Goal: Contribute content: Contribute content

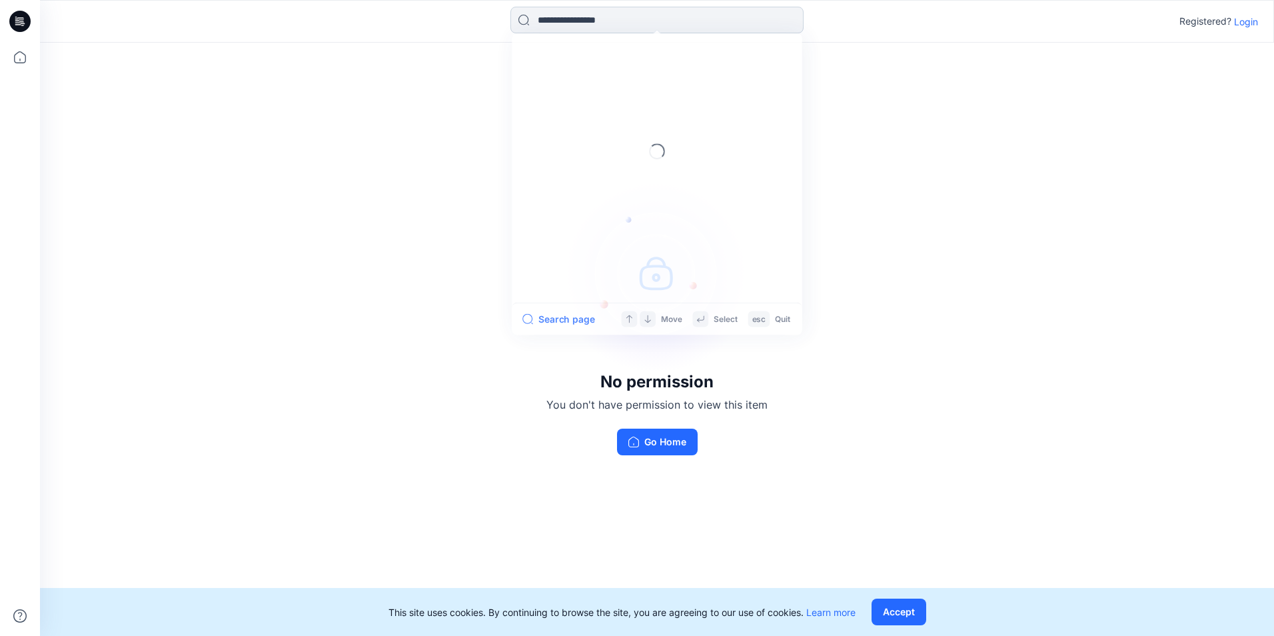
click at [618, 14] on input at bounding box center [656, 20] width 293 height 27
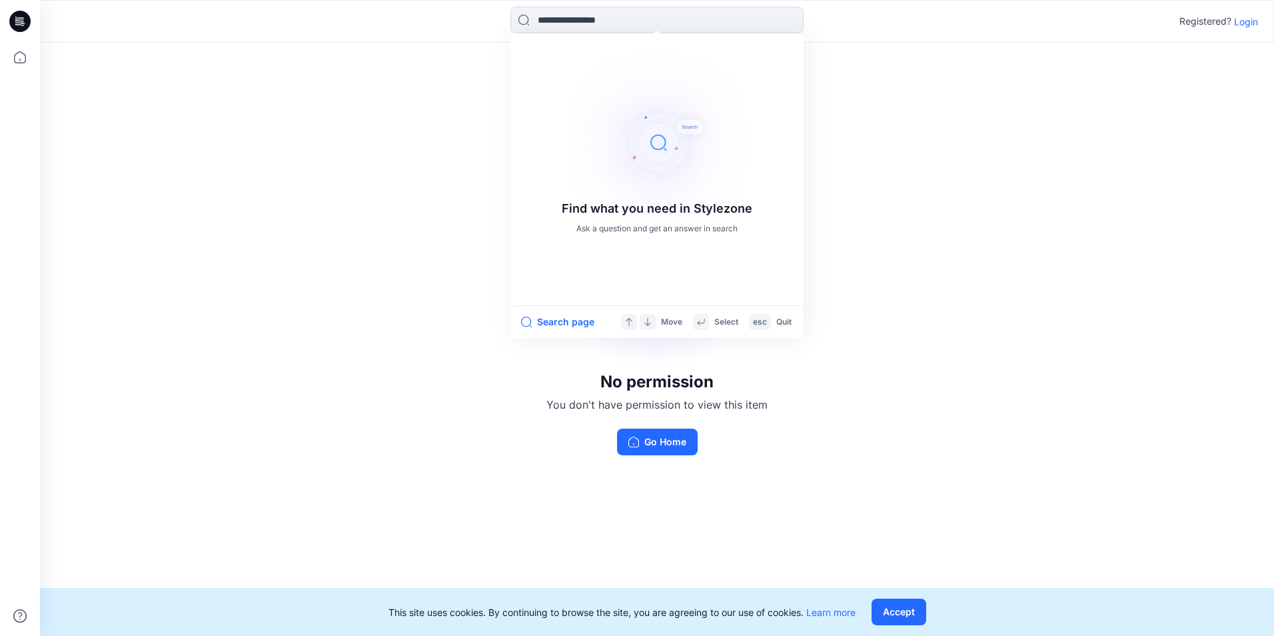
paste input "**********"
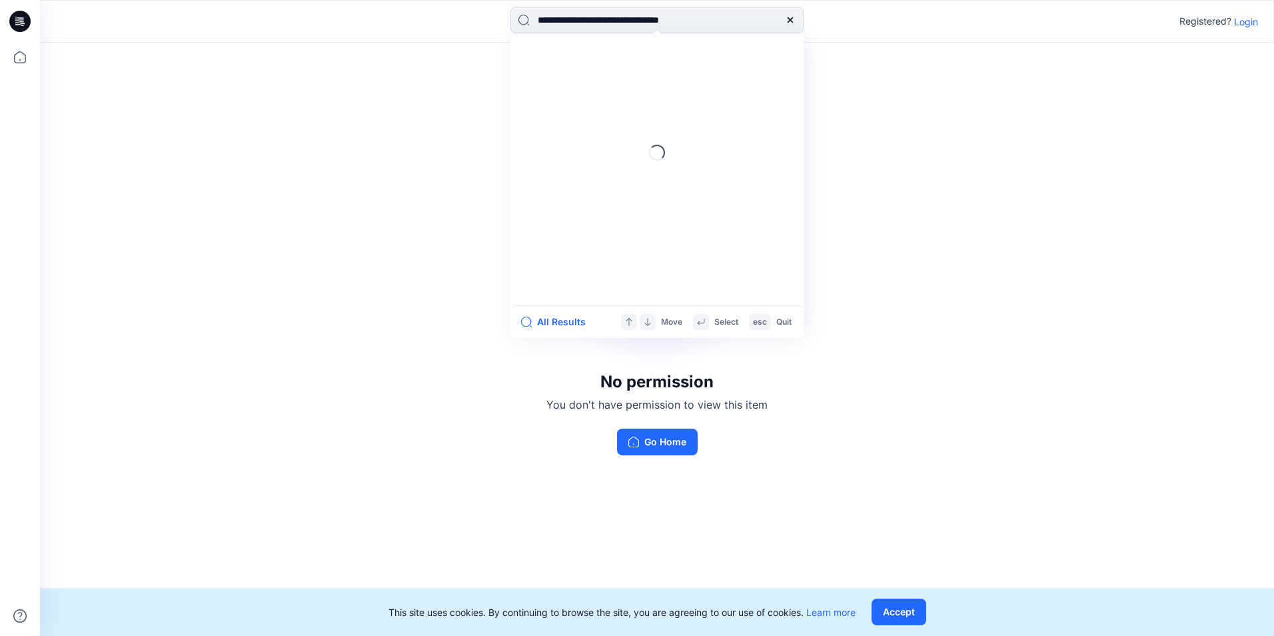
type input "**********"
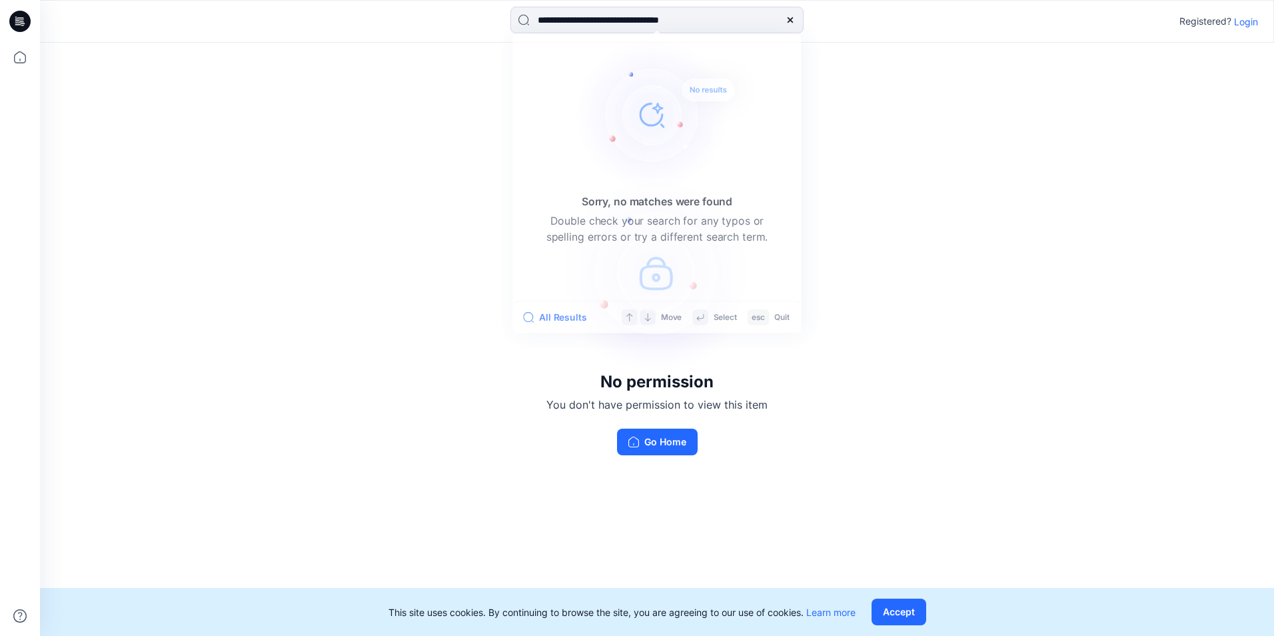
drag, startPoint x: 964, startPoint y: 389, endPoint x: 990, endPoint y: 347, distance: 49.4
click at [965, 388] on div "No permission You don't have permission to view this item Go Home" at bounding box center [657, 314] width 1234 height 542
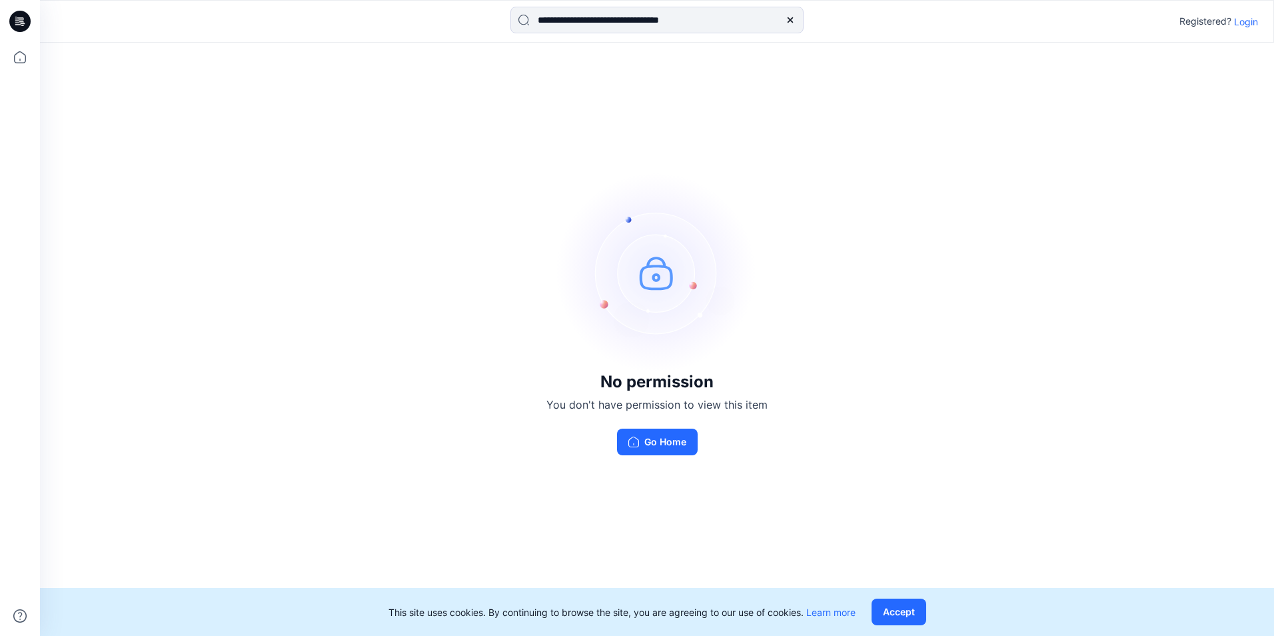
click at [1244, 25] on p "Login" at bounding box center [1246, 22] width 24 height 14
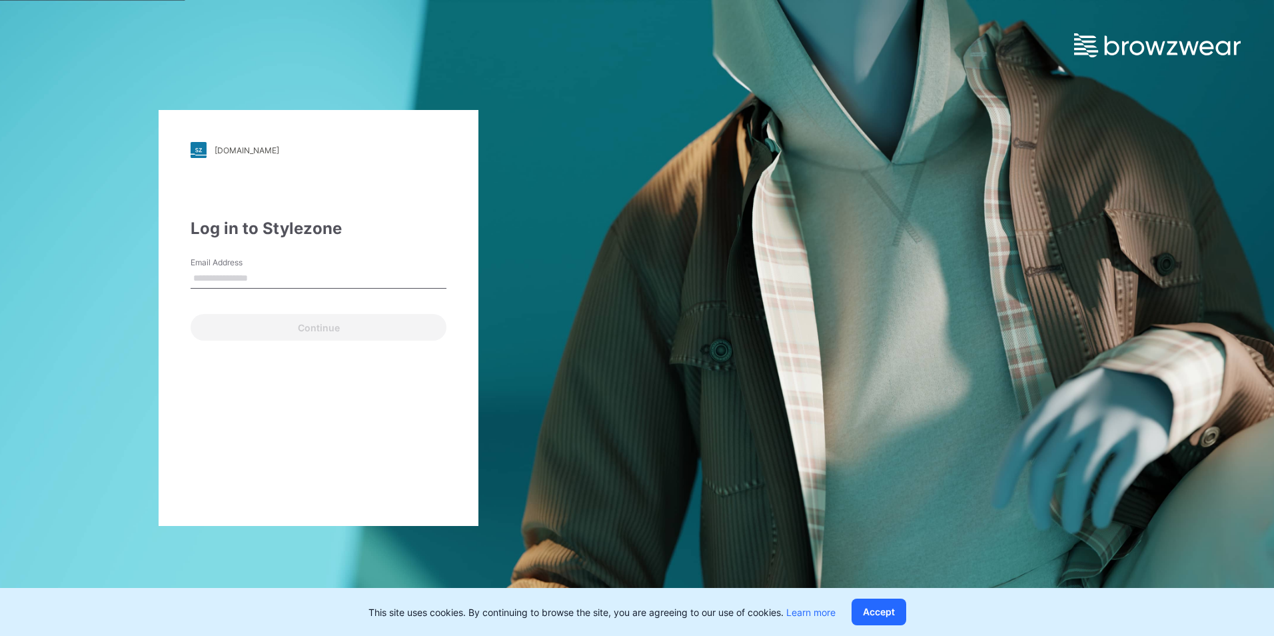
click at [243, 273] on input "Email Address" at bounding box center [319, 278] width 256 height 20
type input "**********"
click at [273, 343] on div "**********" at bounding box center [319, 318] width 320 height 416
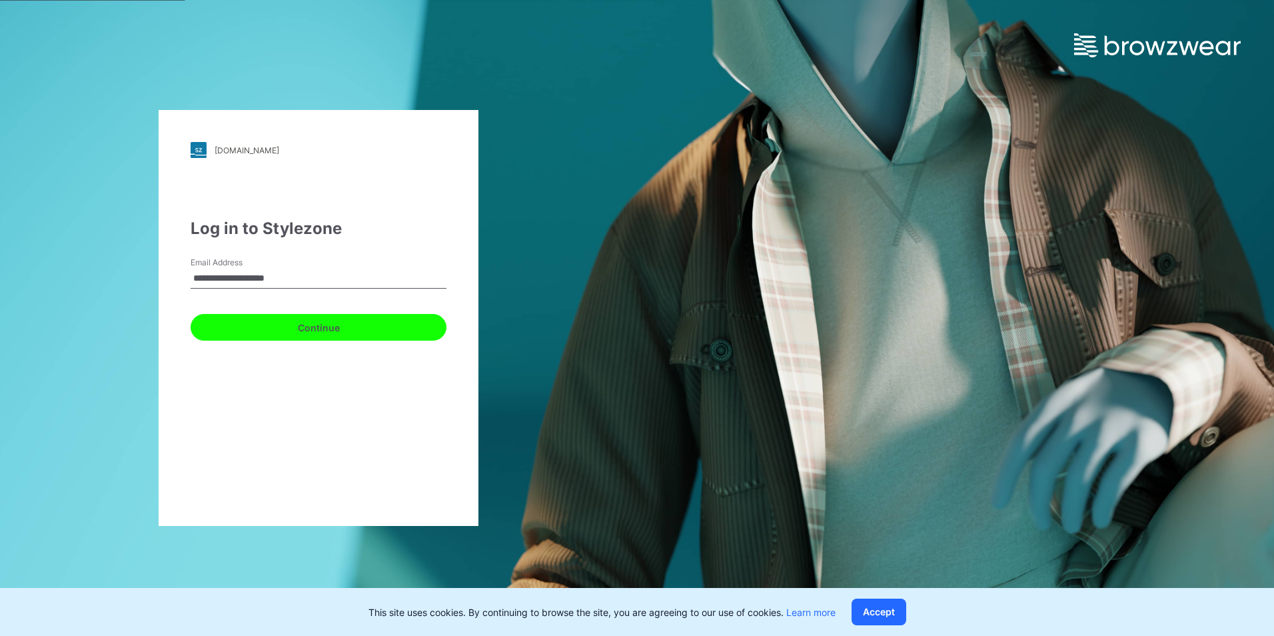
click at [272, 337] on button "Continue" at bounding box center [319, 327] width 256 height 27
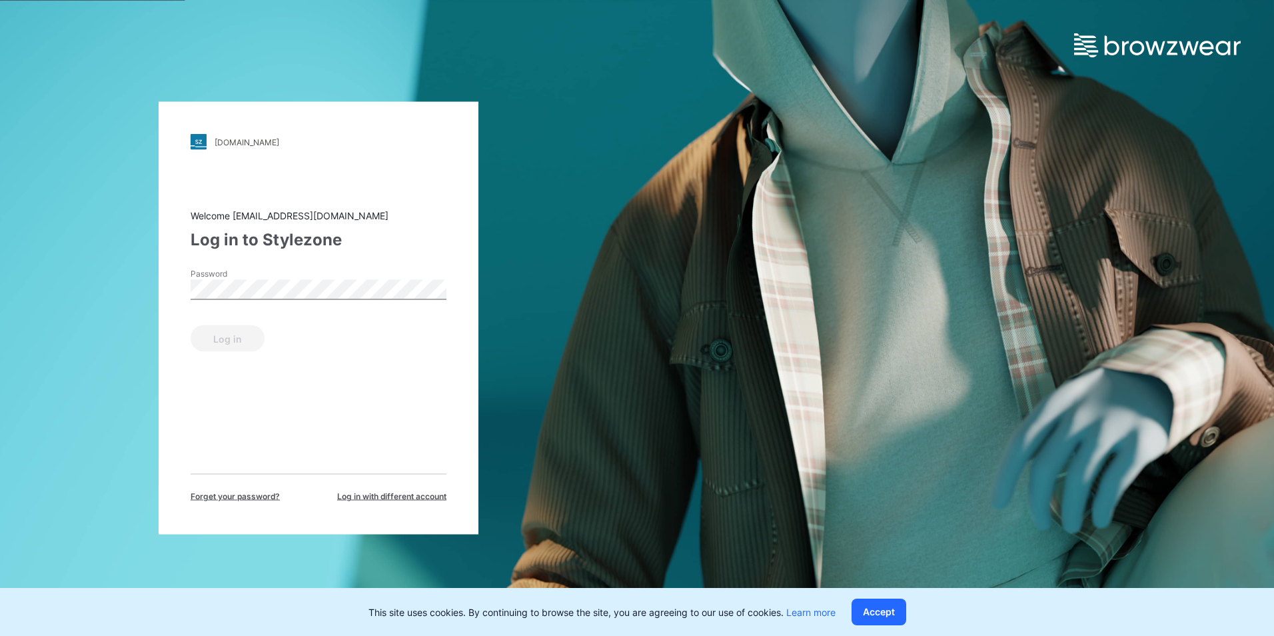
click at [232, 301] on div "Password" at bounding box center [319, 288] width 256 height 40
click at [230, 345] on button "Log in" at bounding box center [228, 338] width 74 height 27
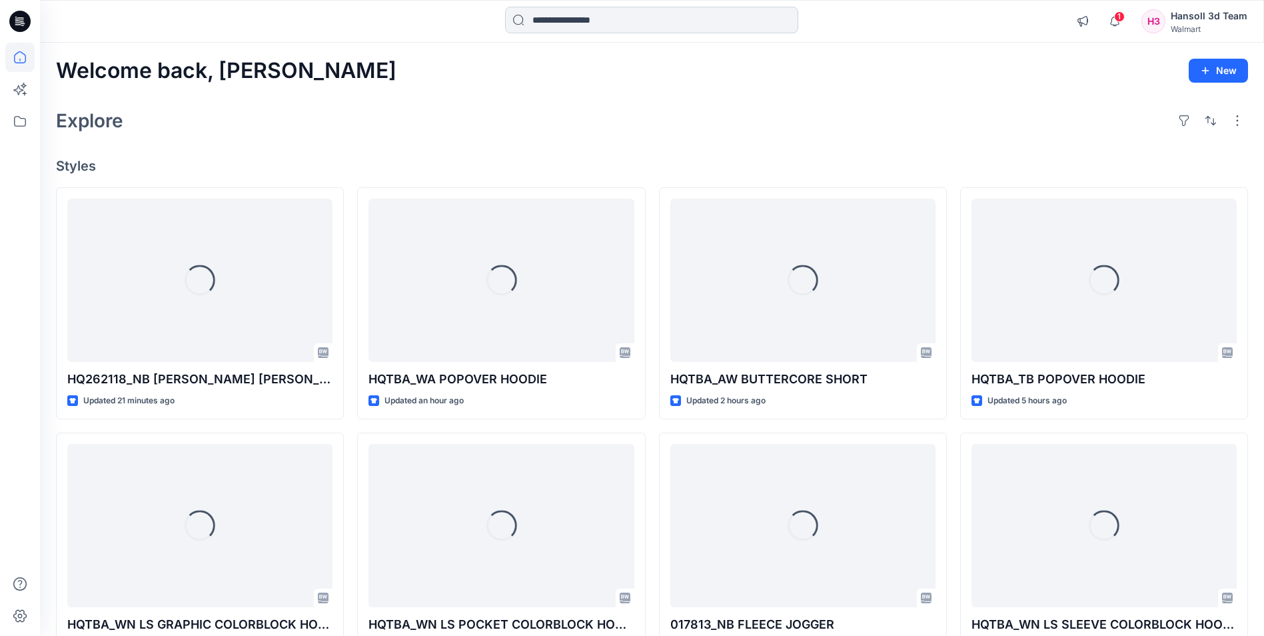
click at [588, 31] on input at bounding box center [651, 20] width 293 height 27
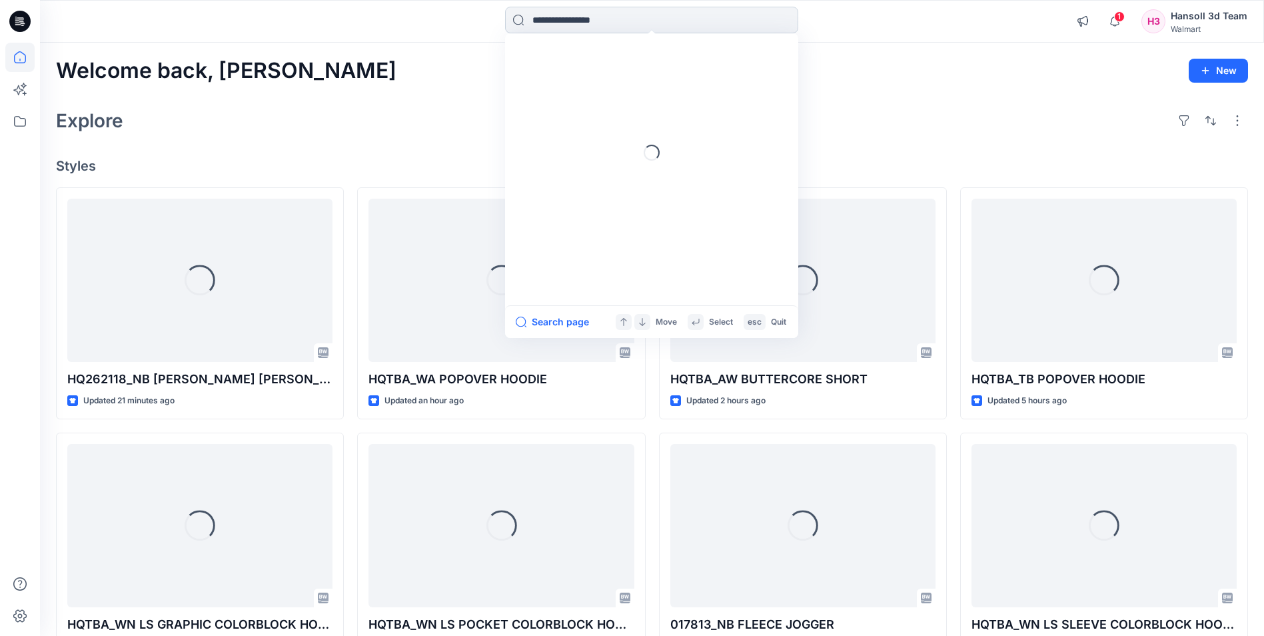
paste input "**********"
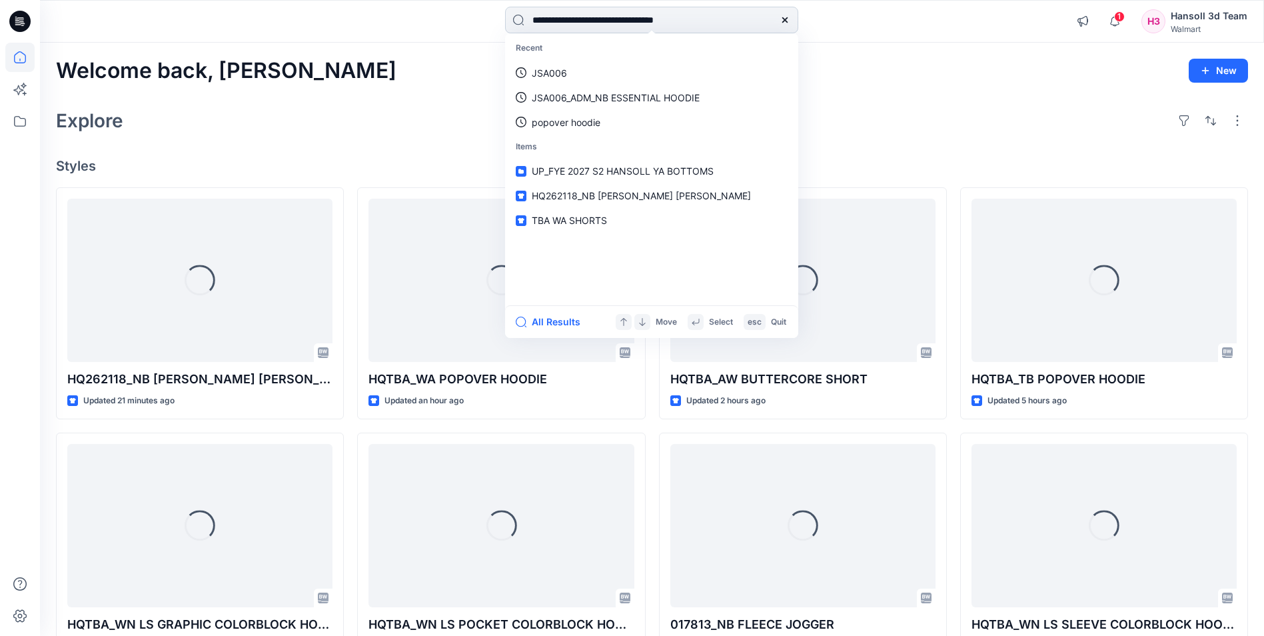
type input "**********"
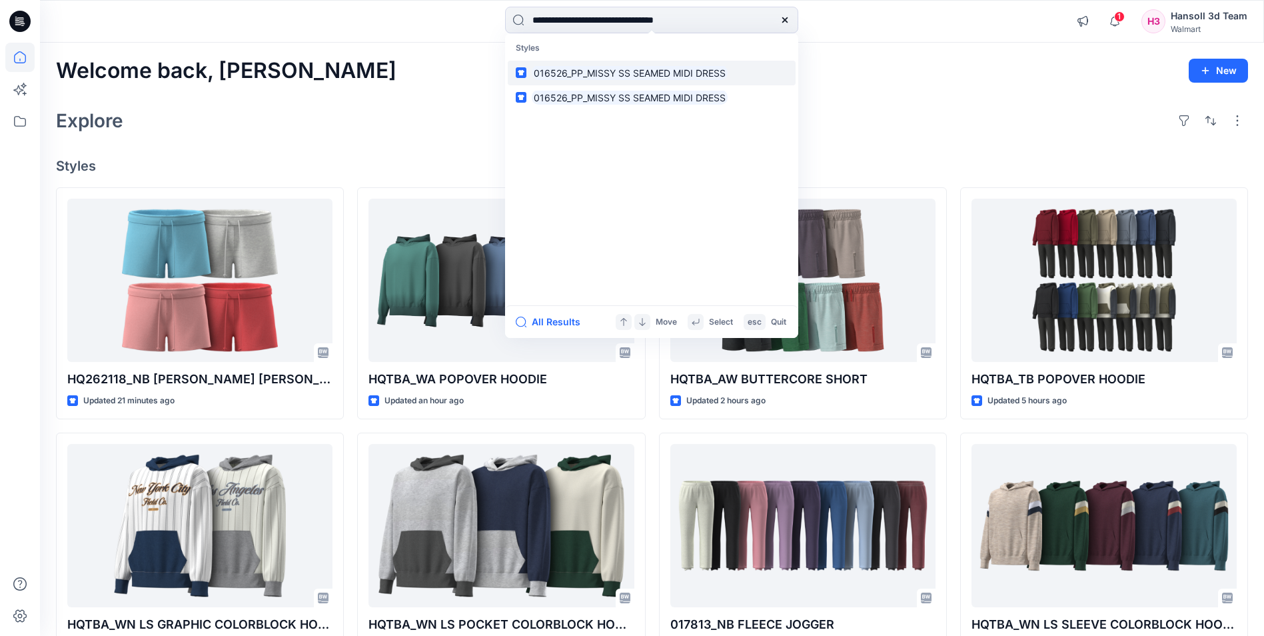
click at [688, 74] on mark "016526_PP_MISSY SS SEAMED MIDI DRESS" at bounding box center [630, 72] width 196 height 15
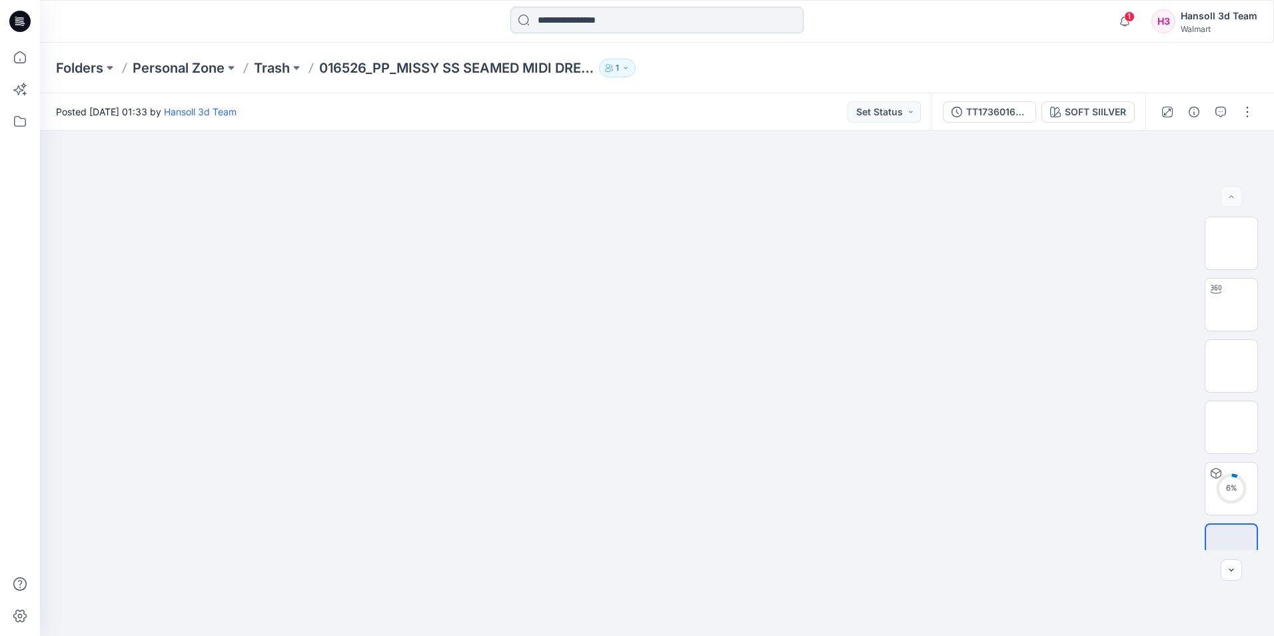
click at [601, 23] on input at bounding box center [656, 20] width 293 height 27
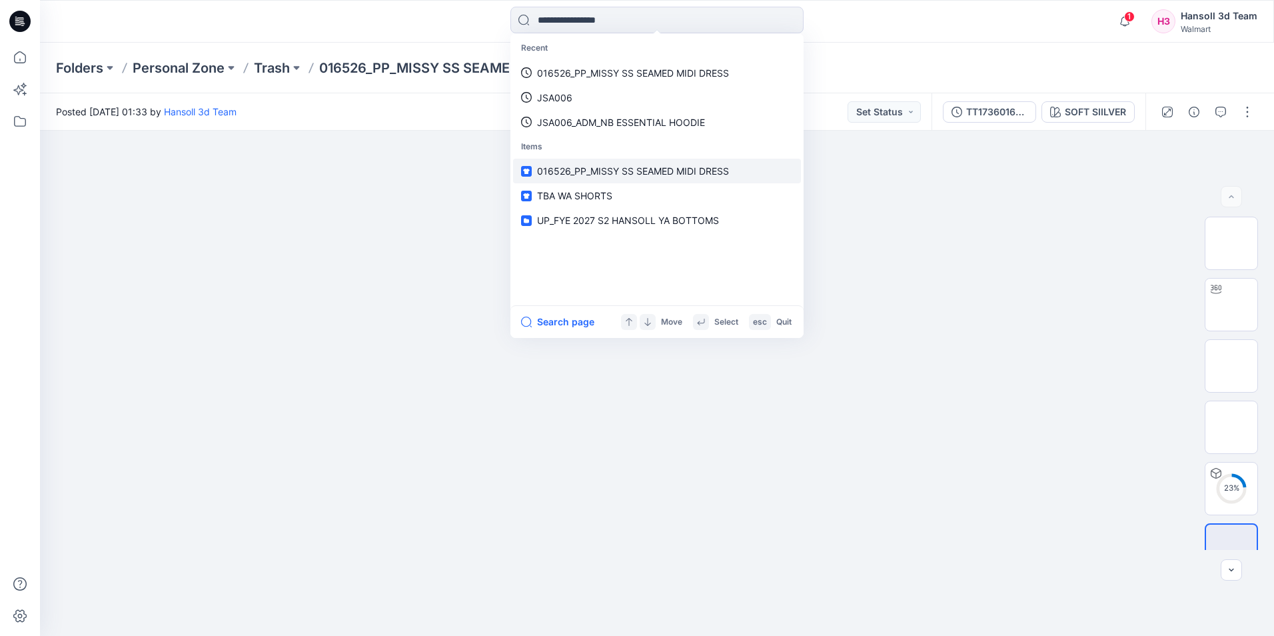
click at [629, 173] on span "016526_PP_MISSY SS SEAMED MIDI DRESS" at bounding box center [633, 170] width 192 height 11
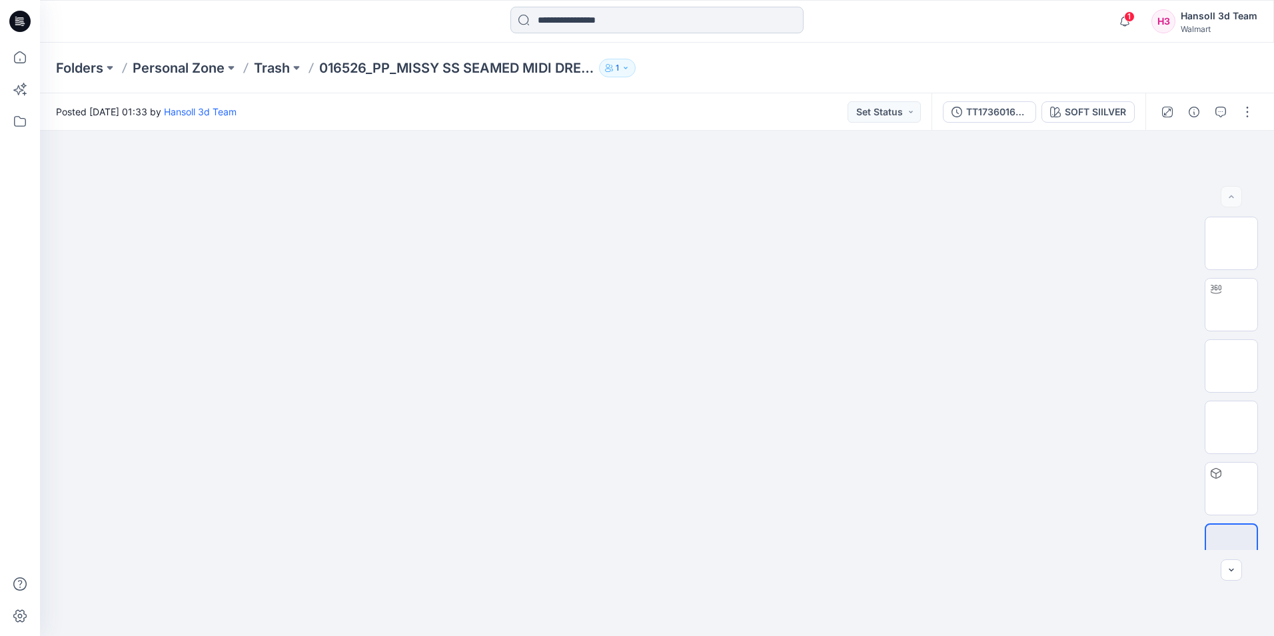
click at [615, 32] on input at bounding box center [656, 20] width 293 height 27
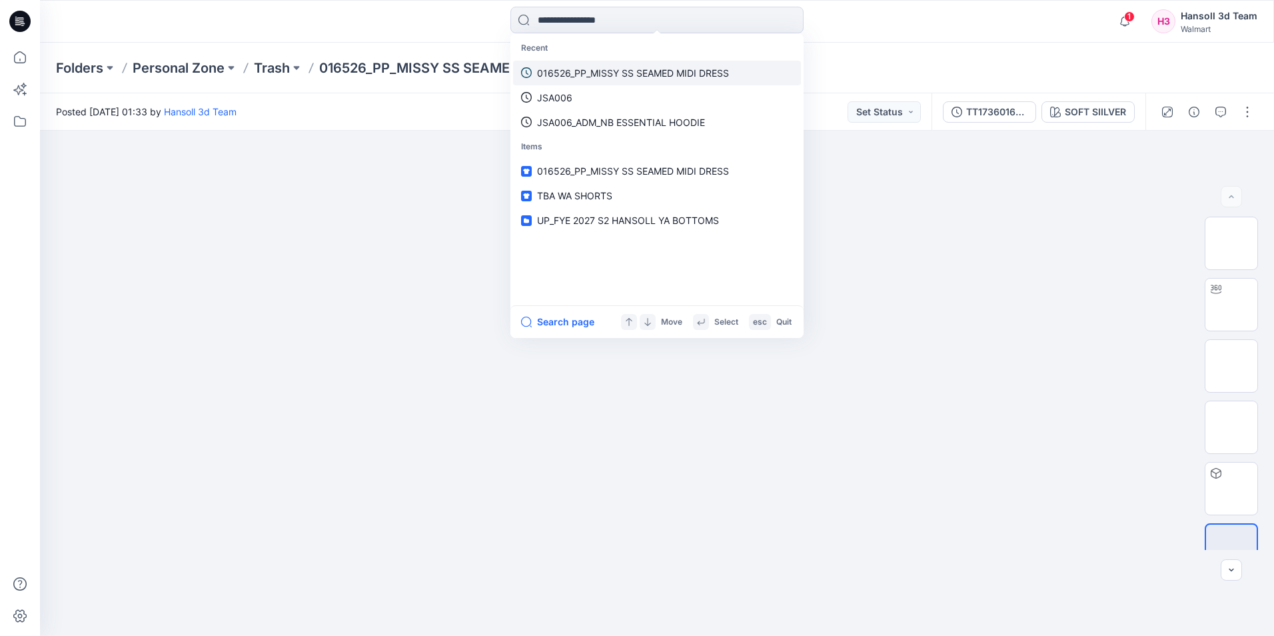
click at [568, 71] on p "016526_PP_MISSY SS SEAMED MIDI DRESS" at bounding box center [633, 73] width 192 height 14
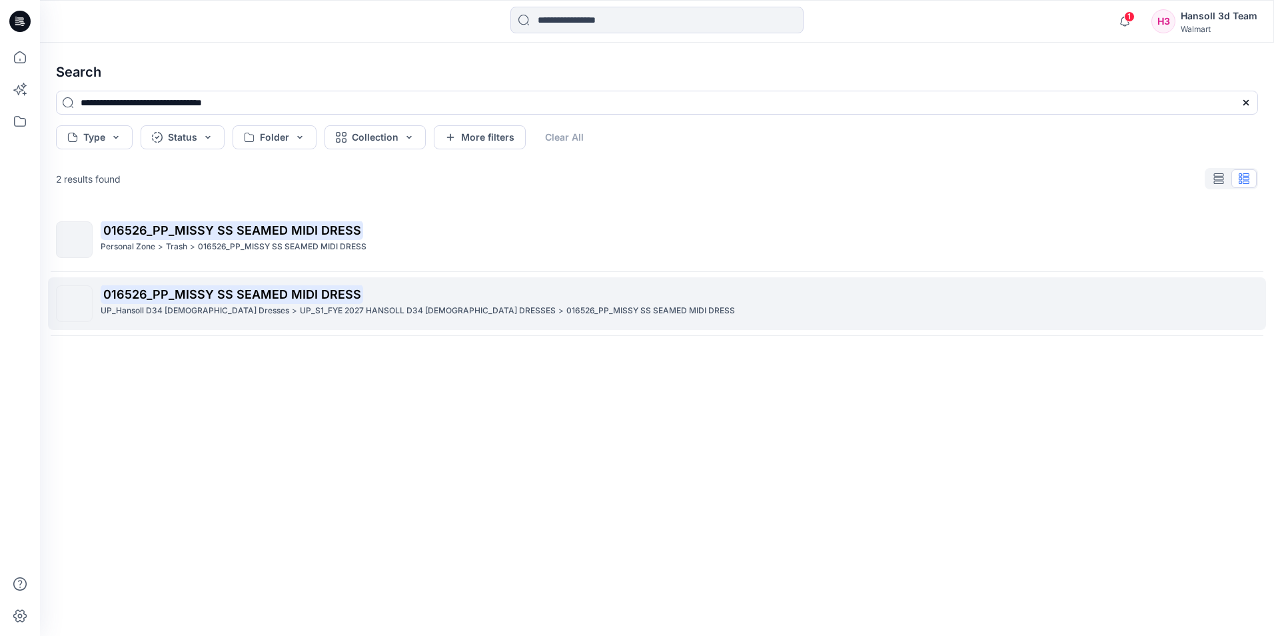
click at [420, 308] on p "UP_S1_FYE 2027 HANSOLL D34 [DEMOGRAPHIC_DATA] DRESSES" at bounding box center [428, 311] width 256 height 14
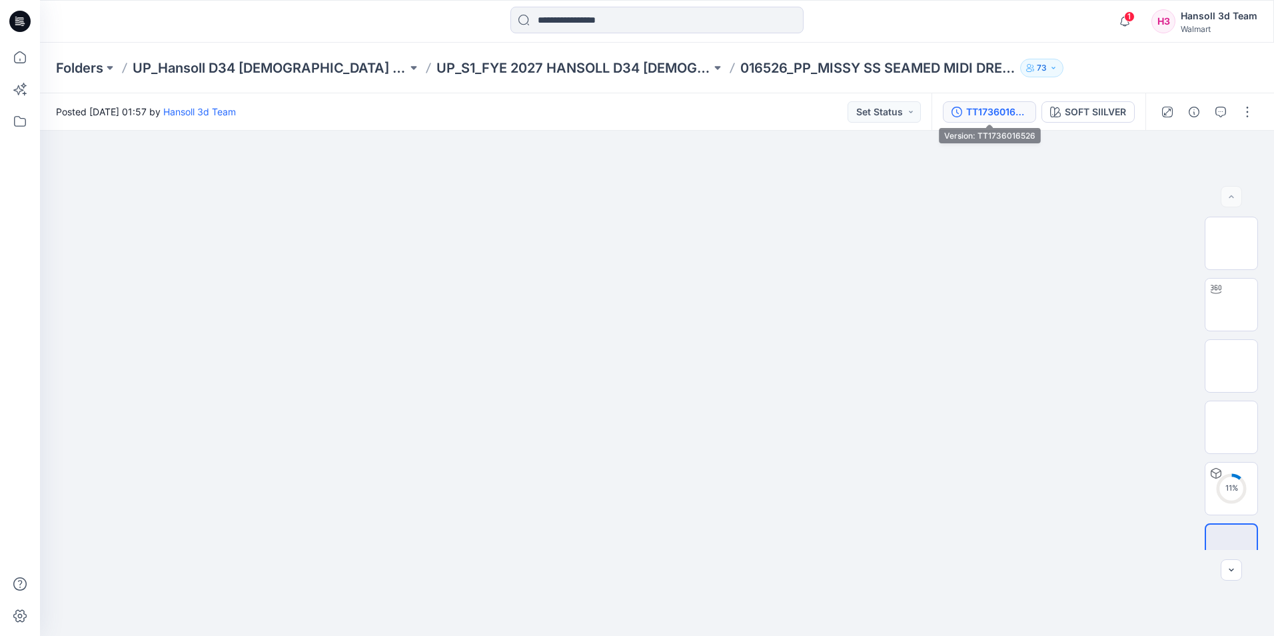
click at [1021, 115] on div "TT1736016526" at bounding box center [996, 112] width 61 height 15
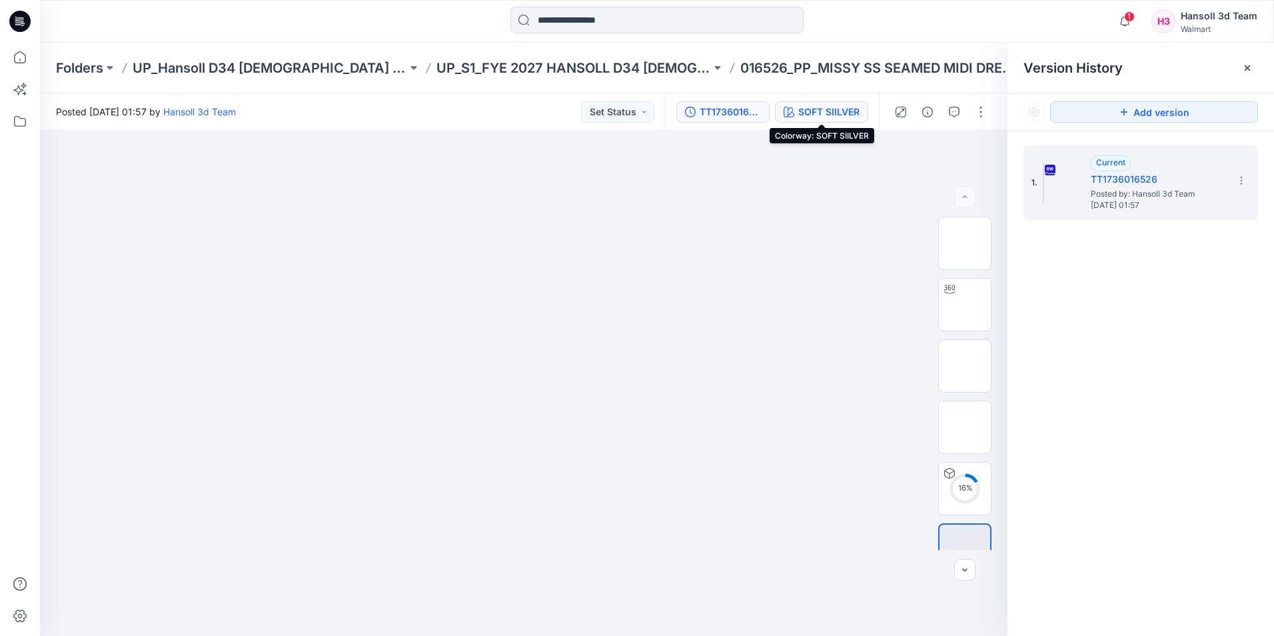
click at [841, 110] on div "SOFT SIILVER" at bounding box center [828, 112] width 61 height 15
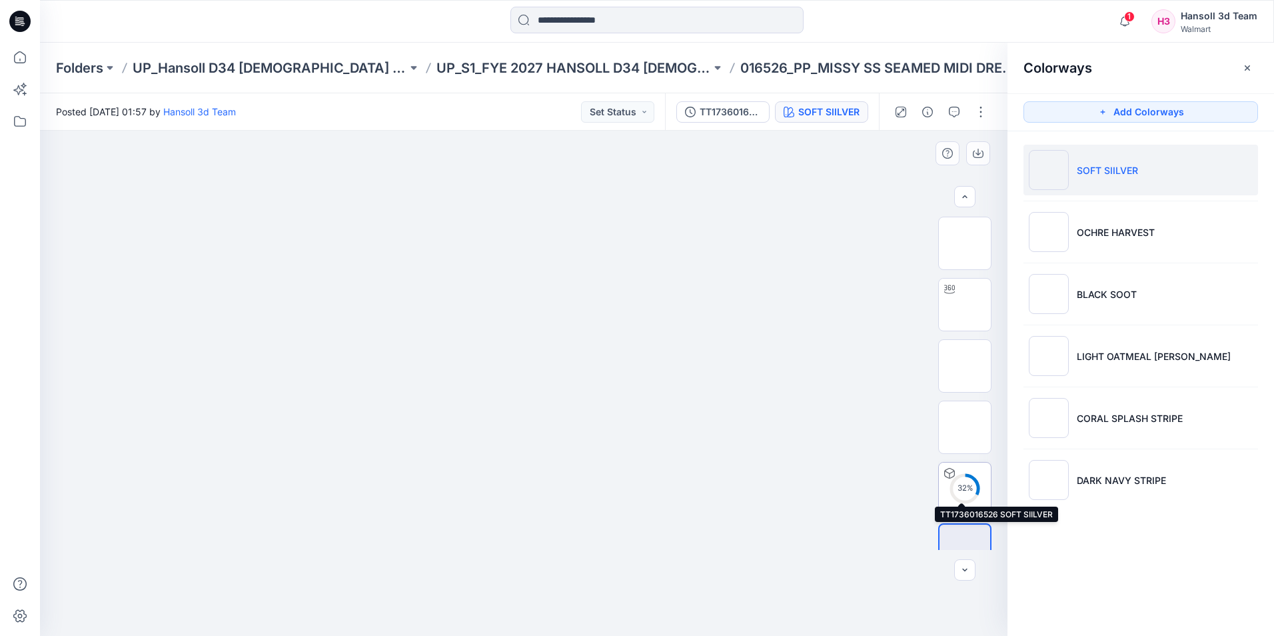
scroll to position [27, 0]
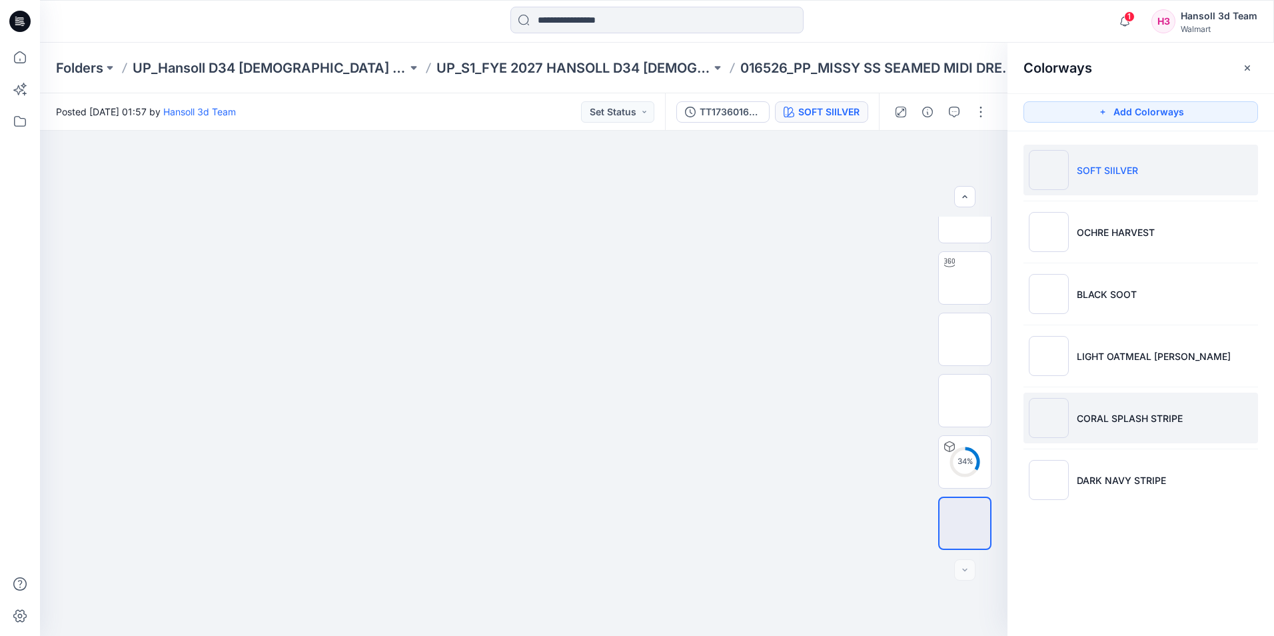
click at [1167, 412] on p "CORAL SPLASH STRIPE" at bounding box center [1130, 418] width 106 height 14
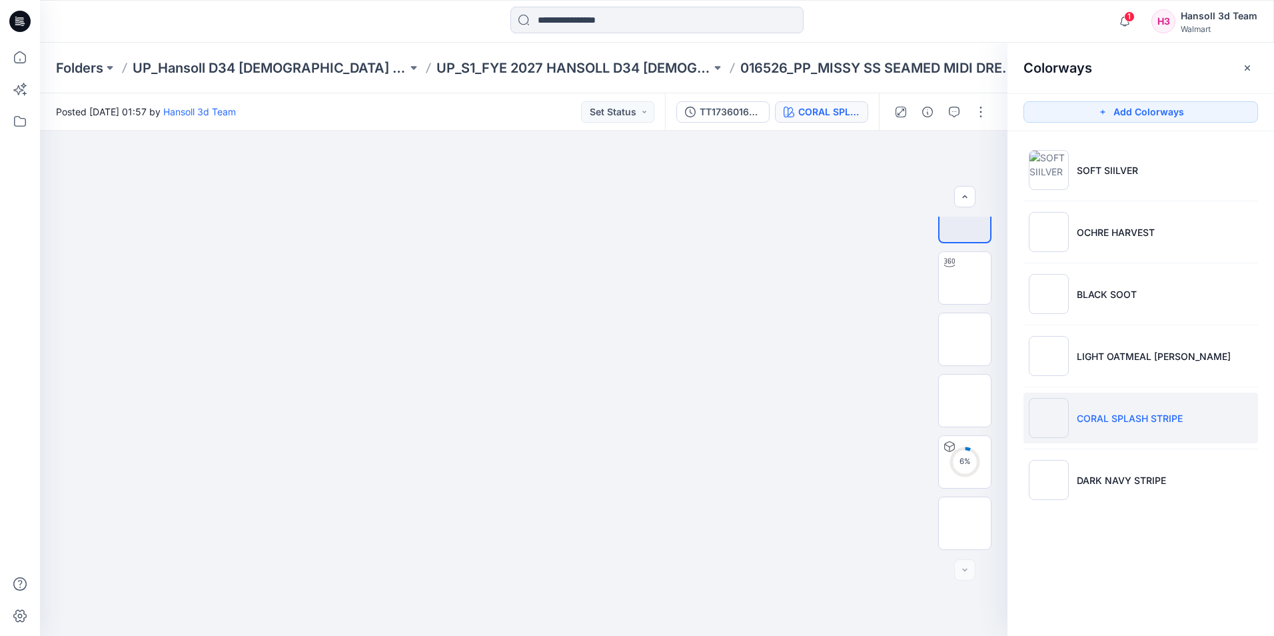
drag, startPoint x: 1126, startPoint y: 413, endPoint x: 1149, endPoint y: 542, distance: 131.3
click at [1149, 542] on div "Colorways Add Colorways SOFT SIILVER OCHRE HARVEST BLACK SOOT LIGHT OATMEAL HEA…" at bounding box center [1140, 339] width 266 height 593
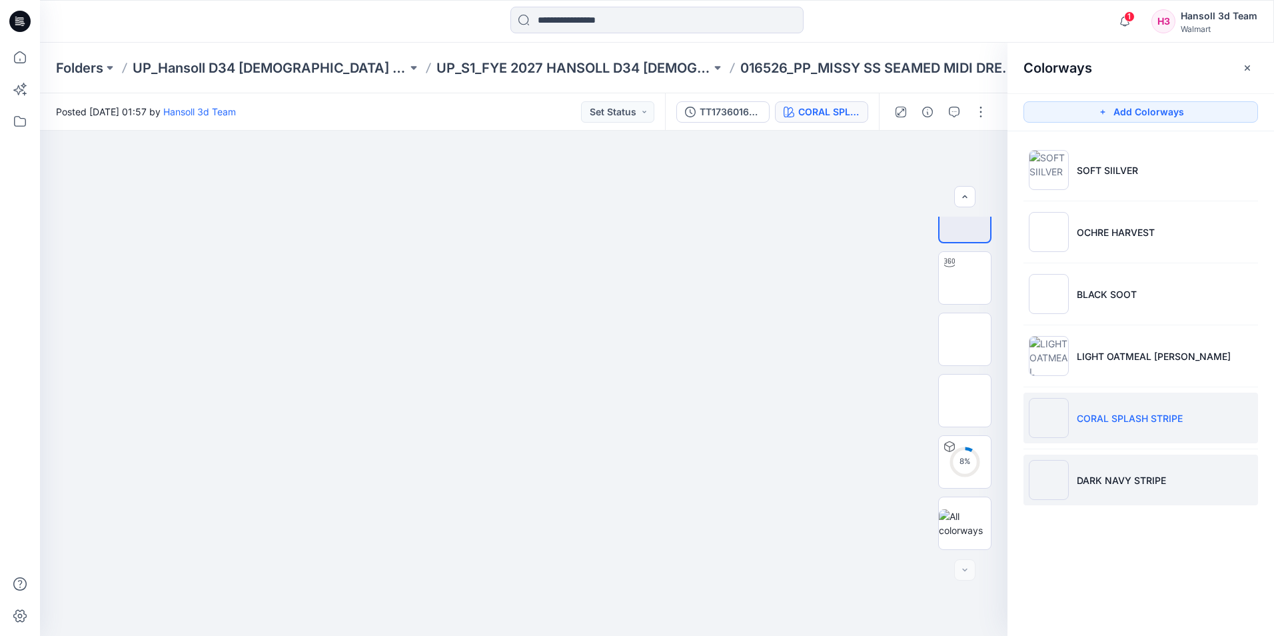
click at [1132, 454] on li "DARK NAVY STRIPE" at bounding box center [1140, 479] width 234 height 51
click at [1120, 437] on li "CORAL SPLASH STRIPE" at bounding box center [1140, 417] width 234 height 51
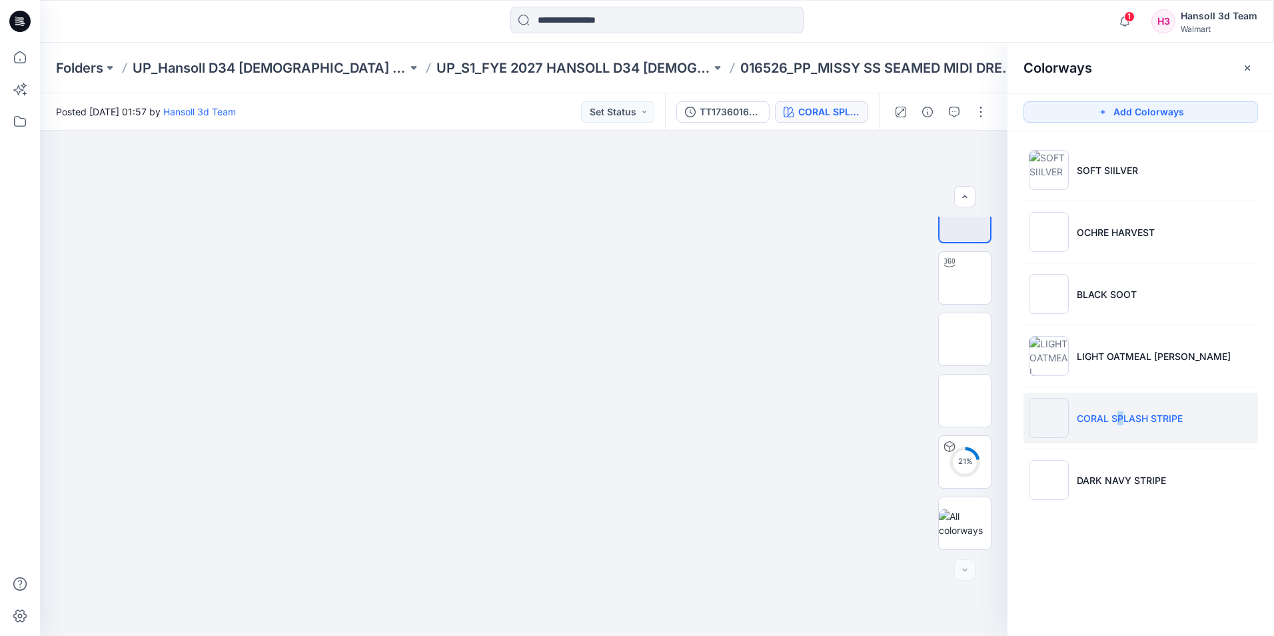
click at [1050, 410] on img at bounding box center [1049, 418] width 40 height 40
click at [979, 111] on button "button" at bounding box center [980, 111] width 21 height 21
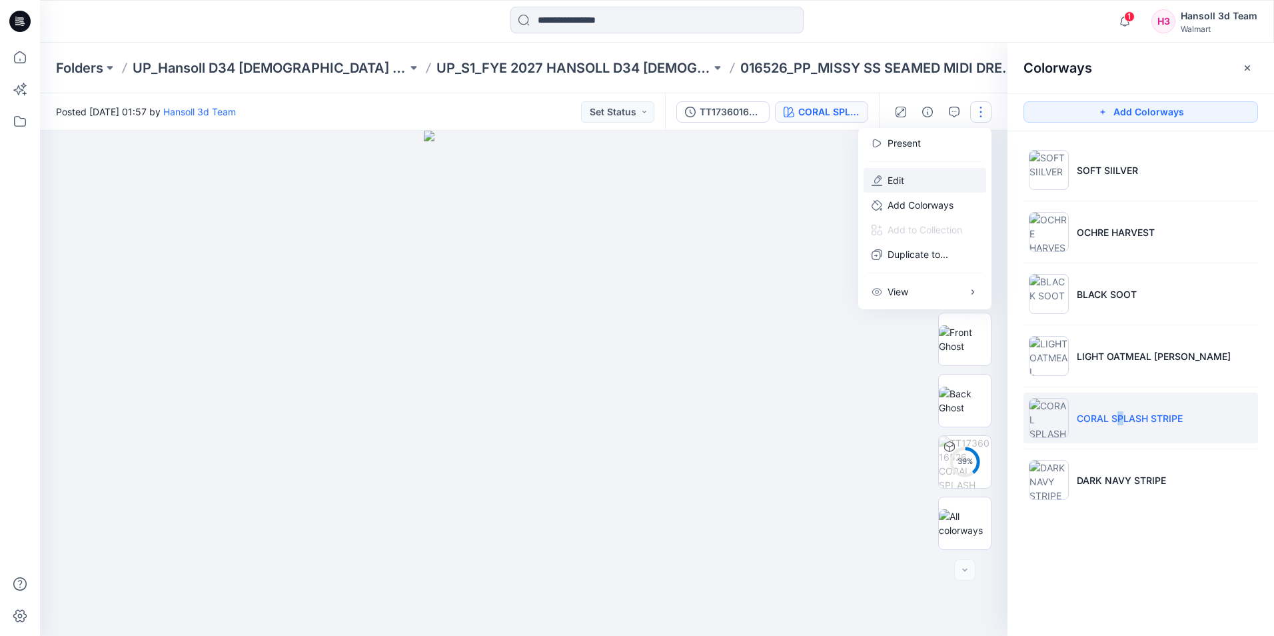
click at [905, 177] on button "Edit" at bounding box center [924, 180] width 123 height 25
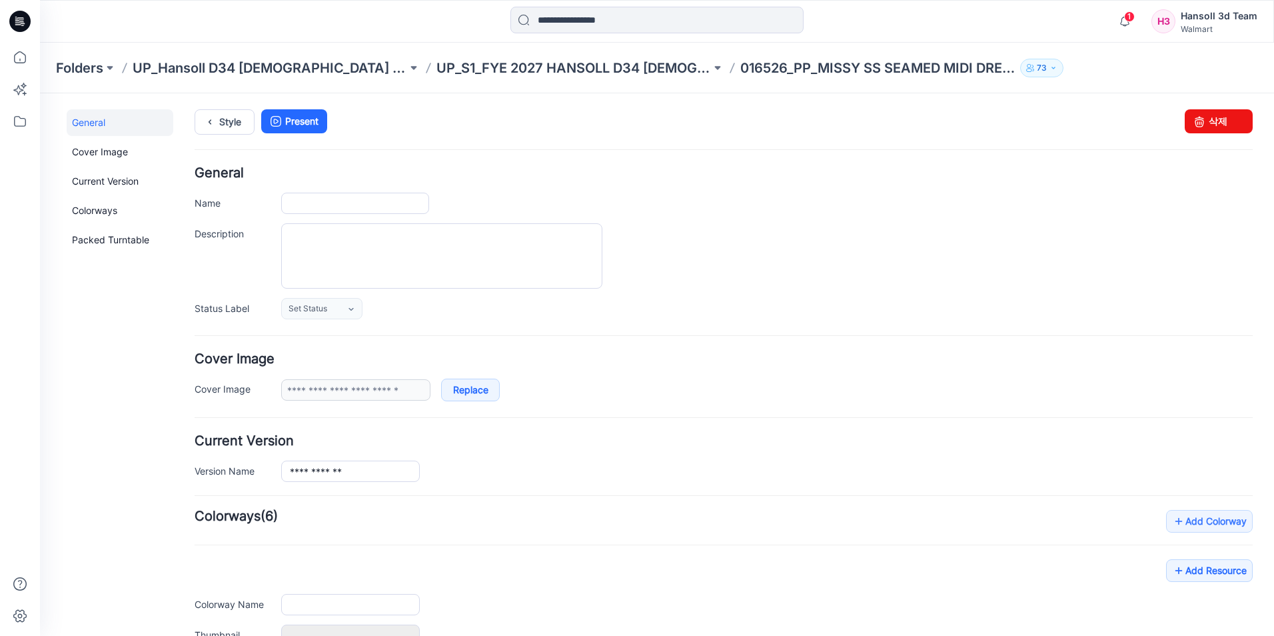
type input "**********"
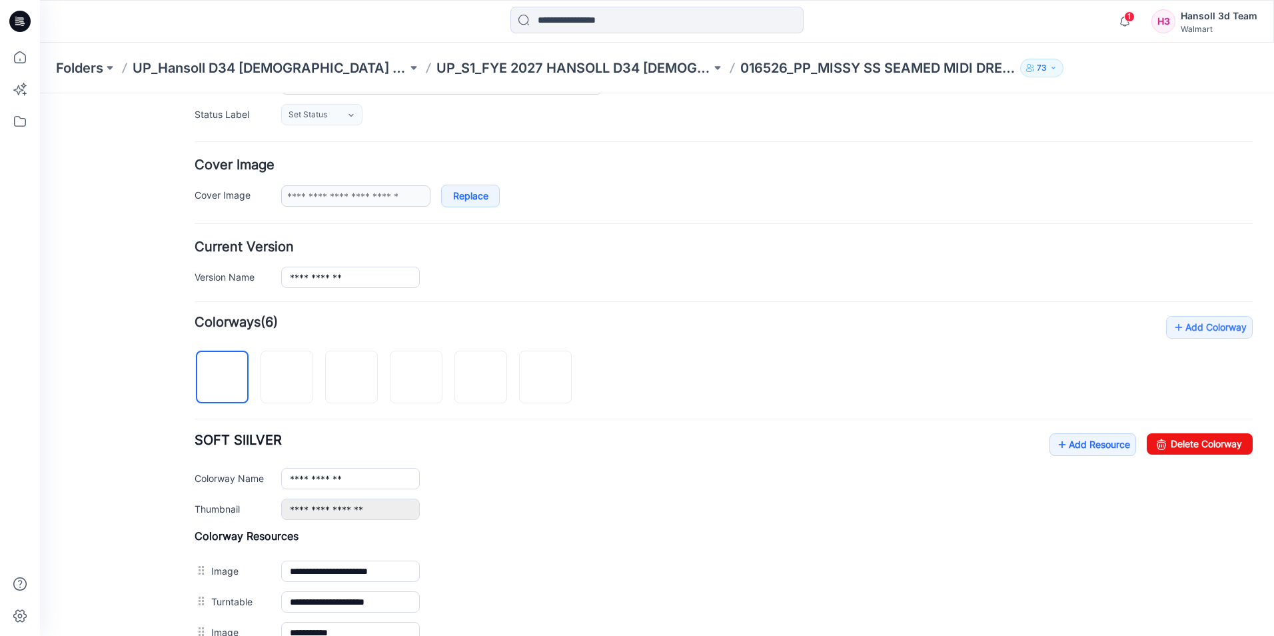
scroll to position [200, 0]
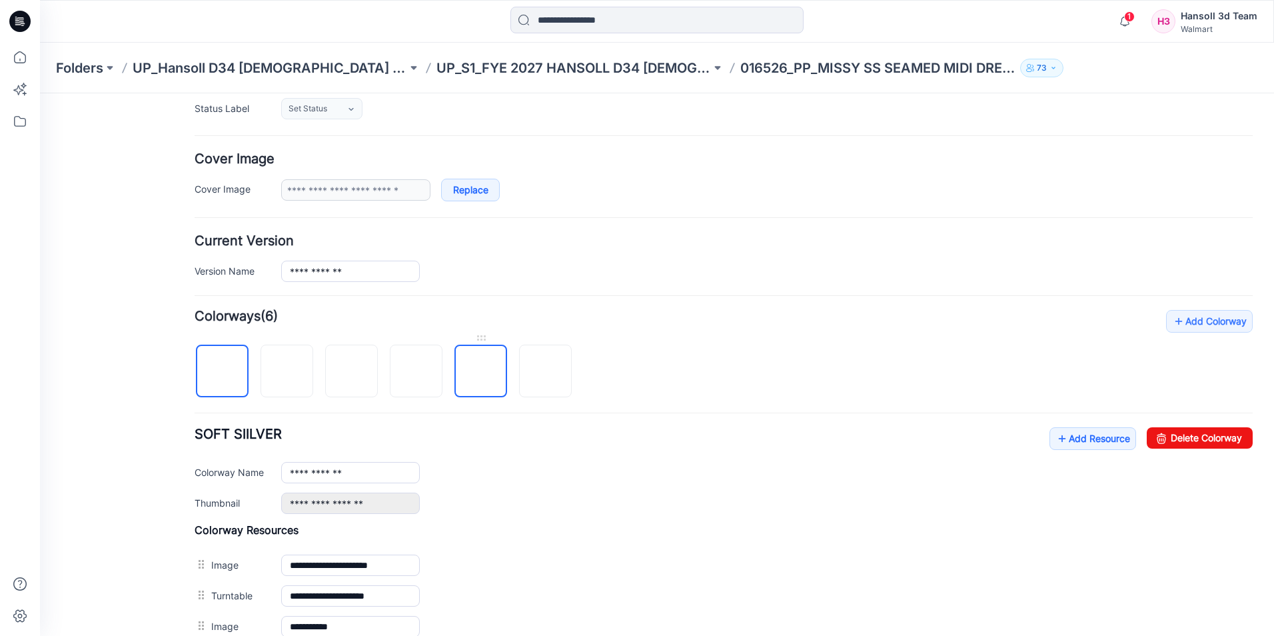
click at [481, 372] on img at bounding box center [481, 372] width 0 height 0
drag, startPoint x: 1202, startPoint y: 435, endPoint x: 746, endPoint y: 156, distance: 534.9
click at [1202, 435] on link "Delete Colorway" at bounding box center [1199, 437] width 106 height 21
click at [481, 372] on img at bounding box center [481, 372] width 0 height 0
drag, startPoint x: 1228, startPoint y: 438, endPoint x: 737, endPoint y: 159, distance: 564.5
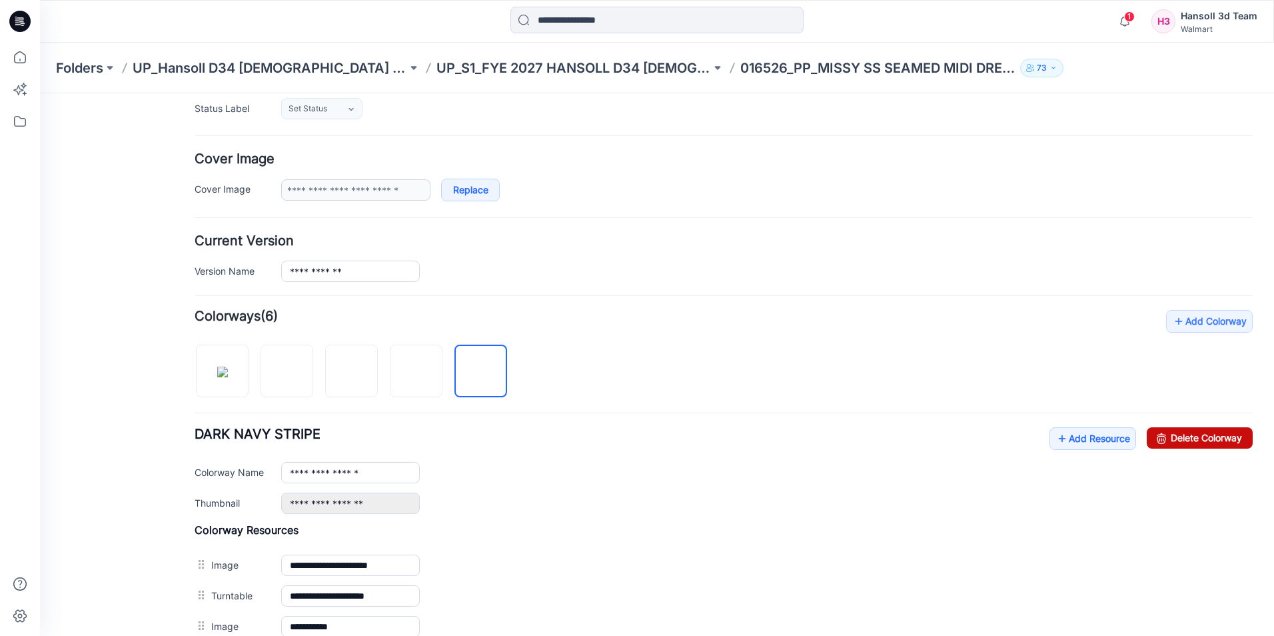
click at [1228, 438] on link "Delete Colorway" at bounding box center [1199, 437] width 106 height 21
type input "**********"
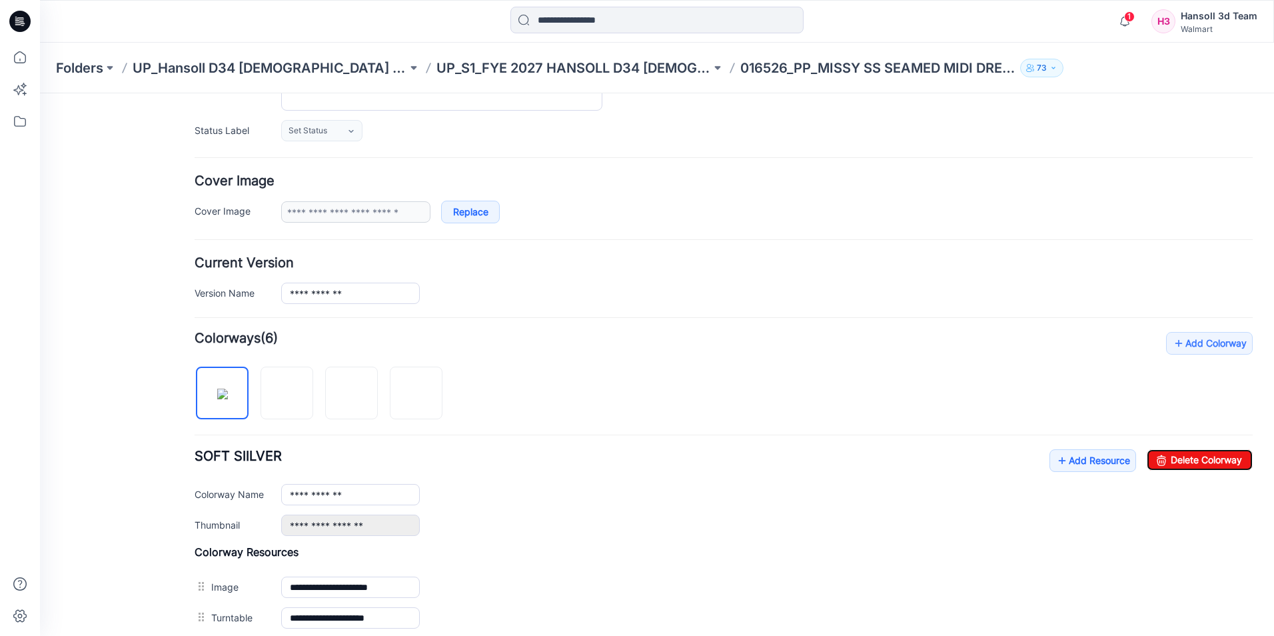
scroll to position [0, 0]
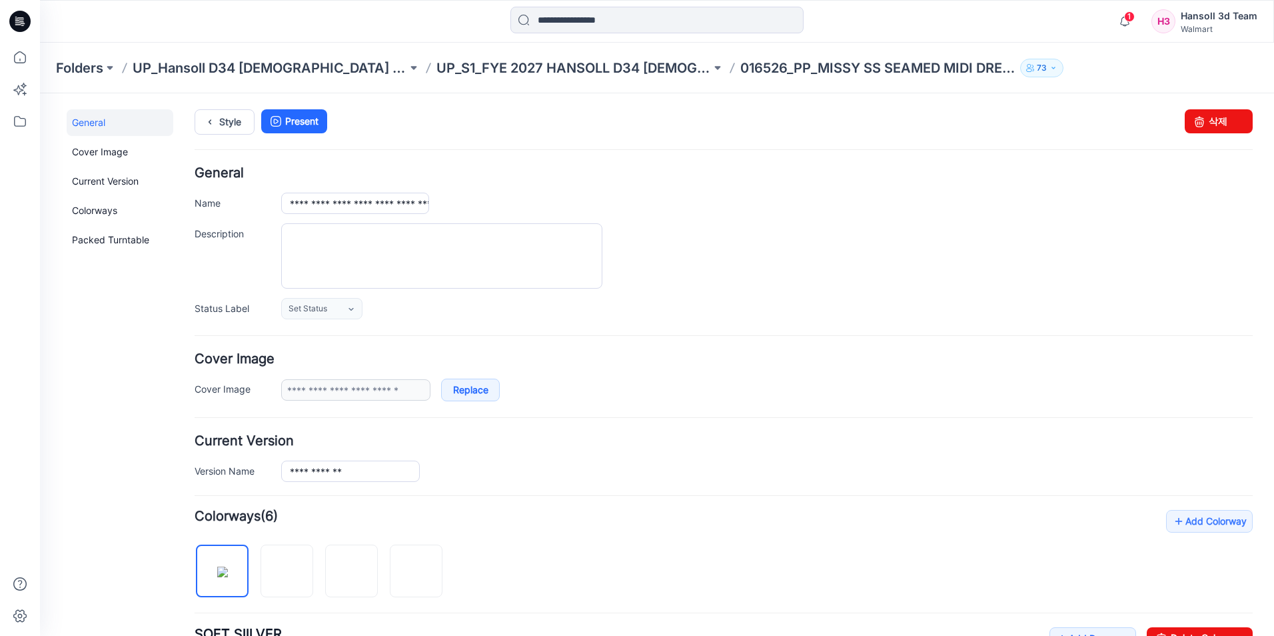
click at [804, 166] on div "Style Present Changes Saved 삭제" at bounding box center [724, 137] width 1058 height 57
click at [554, 75] on p "UP_S1_FYE 2027 HANSOLL D34 [DEMOGRAPHIC_DATA] DRESSES" at bounding box center [573, 68] width 274 height 19
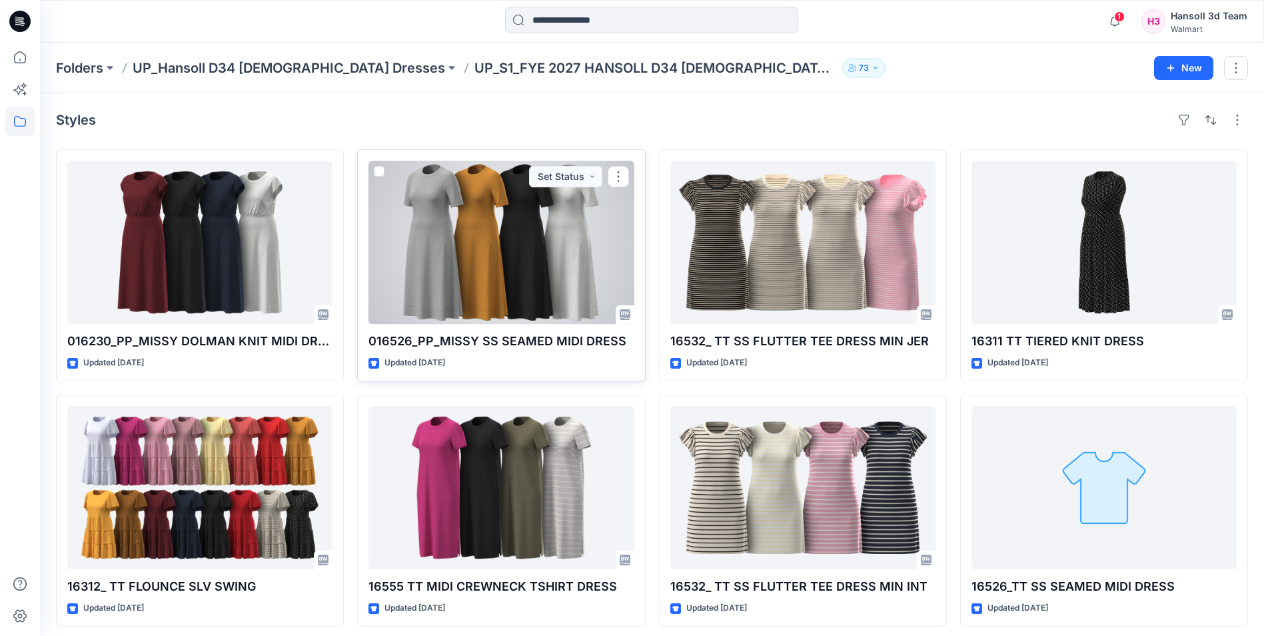
click at [445, 242] on div at bounding box center [500, 242] width 265 height 163
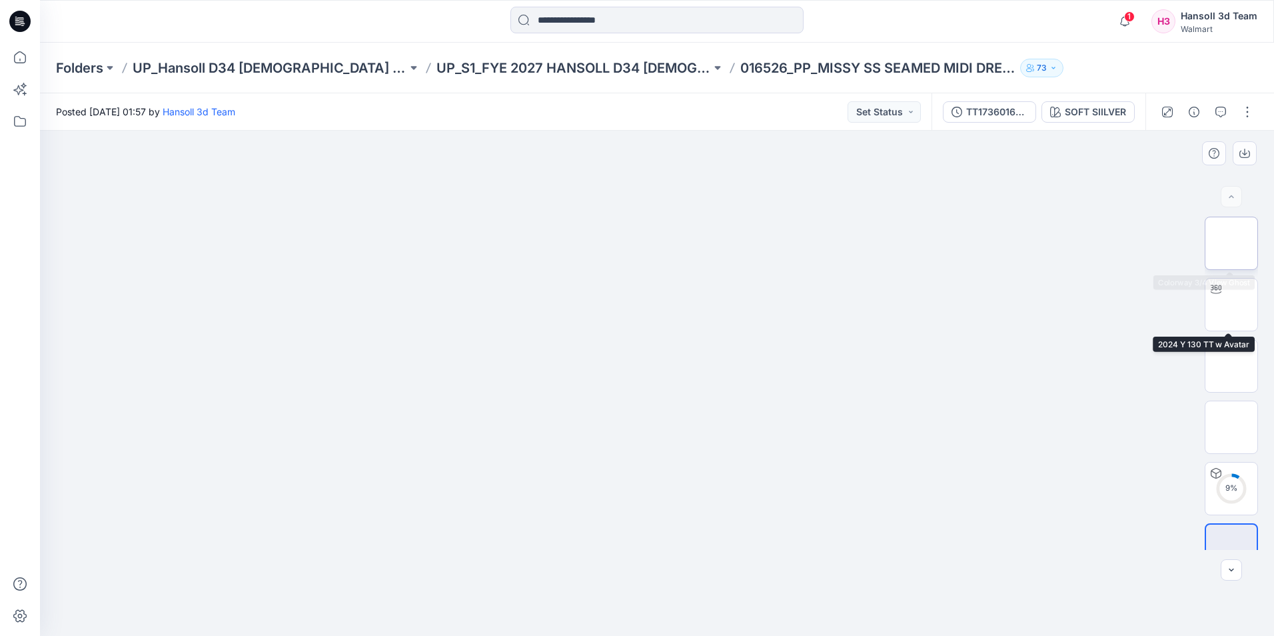
click at [1231, 243] on img at bounding box center [1231, 243] width 0 height 0
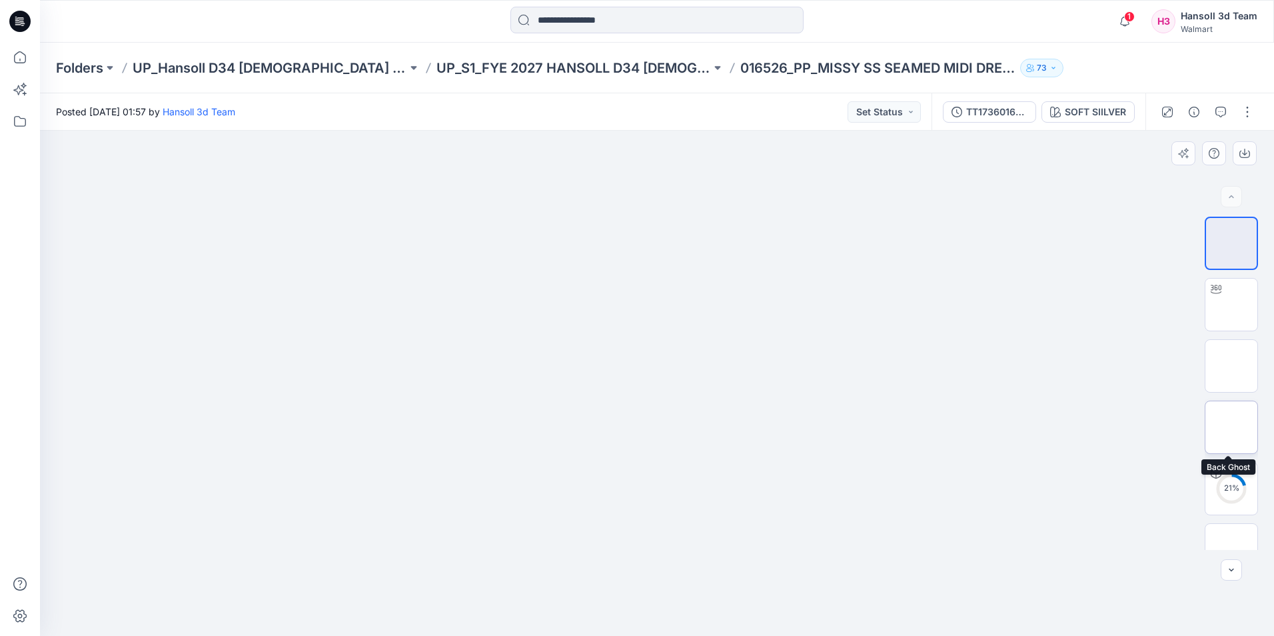
click at [1231, 427] on img at bounding box center [1231, 427] width 0 height 0
click at [1231, 366] on img at bounding box center [1231, 366] width 0 height 0
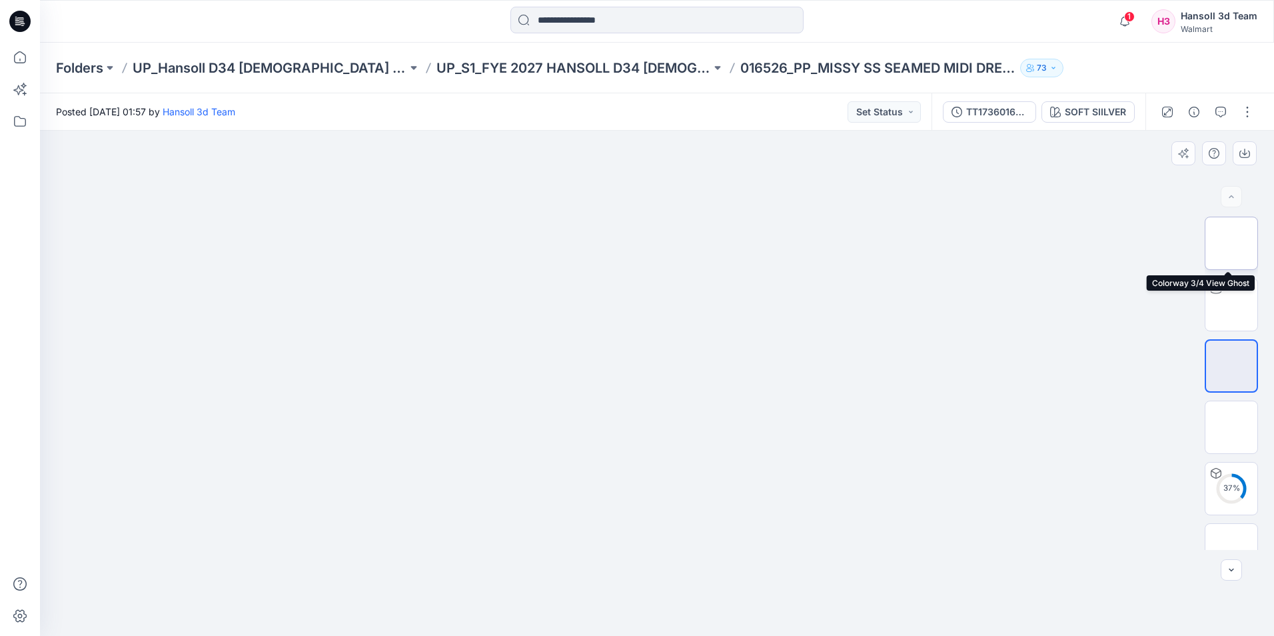
click at [1231, 243] on img at bounding box center [1231, 243] width 0 height 0
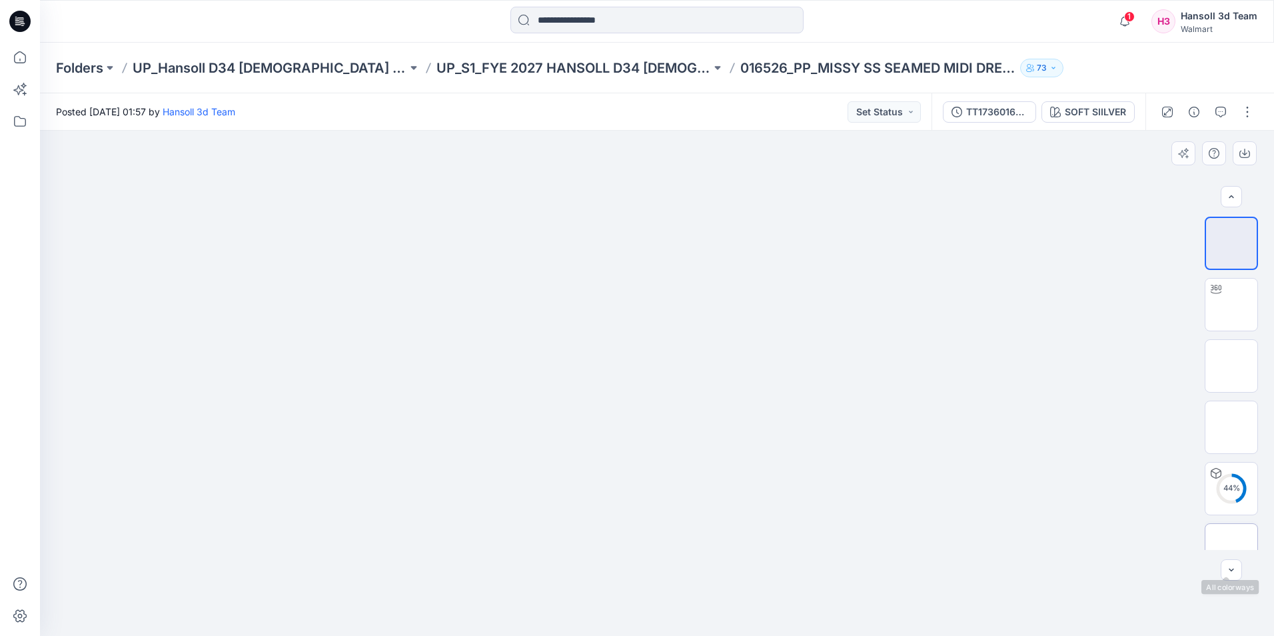
scroll to position [27, 0]
click at [1231, 523] on img at bounding box center [1231, 523] width 0 height 0
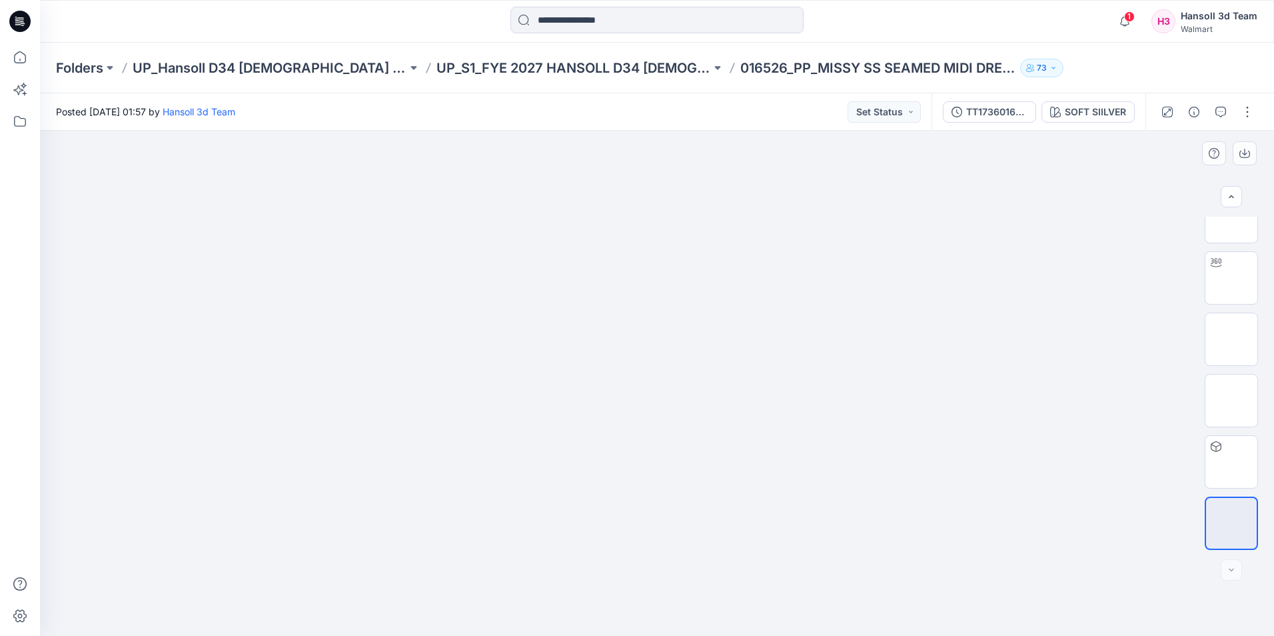
click at [303, 401] on div at bounding box center [657, 383] width 1234 height 505
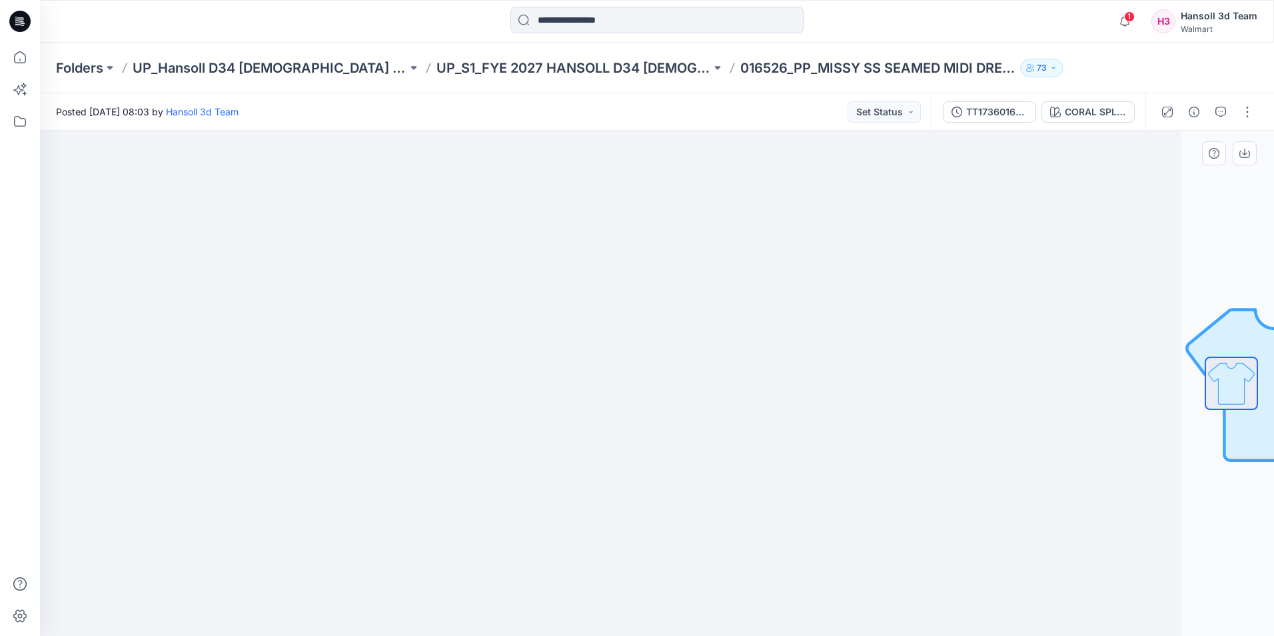
click at [663, 183] on img at bounding box center [563, 183] width 666 height 0
click at [578, 70] on p "UP_S1_FYE 2027 HANSOLL D34 [DEMOGRAPHIC_DATA] DRESSES" at bounding box center [573, 68] width 274 height 19
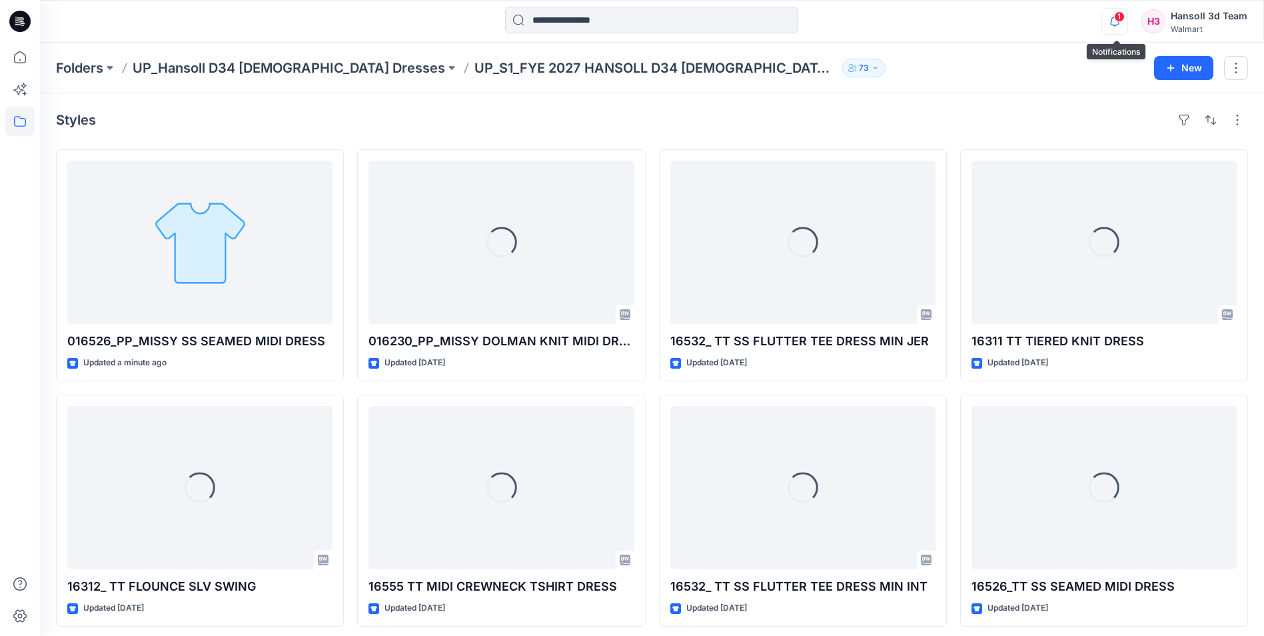
click at [1115, 18] on icon "button" at bounding box center [1114, 21] width 25 height 27
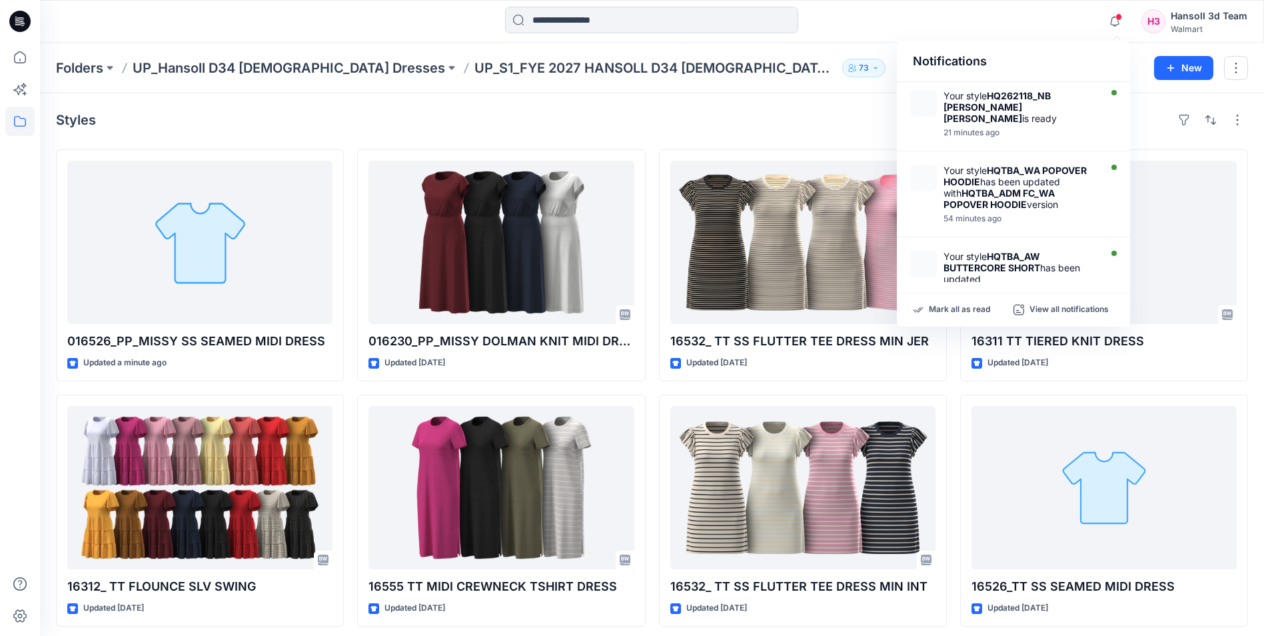
click at [844, 83] on div "Folders UP_Hansoll D34 Ladies Dresses UP_S1_FYE 2027 HANSOLL D34 LADIES DRESSES…" at bounding box center [652, 68] width 1224 height 51
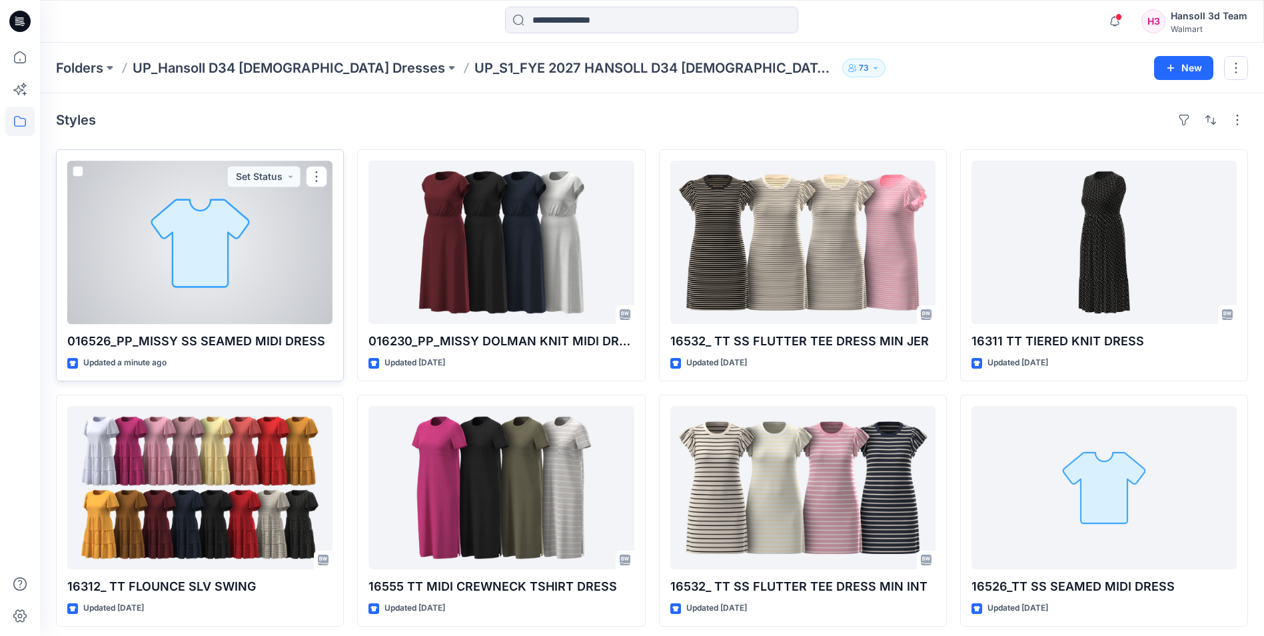
click at [209, 258] on div at bounding box center [199, 242] width 265 height 163
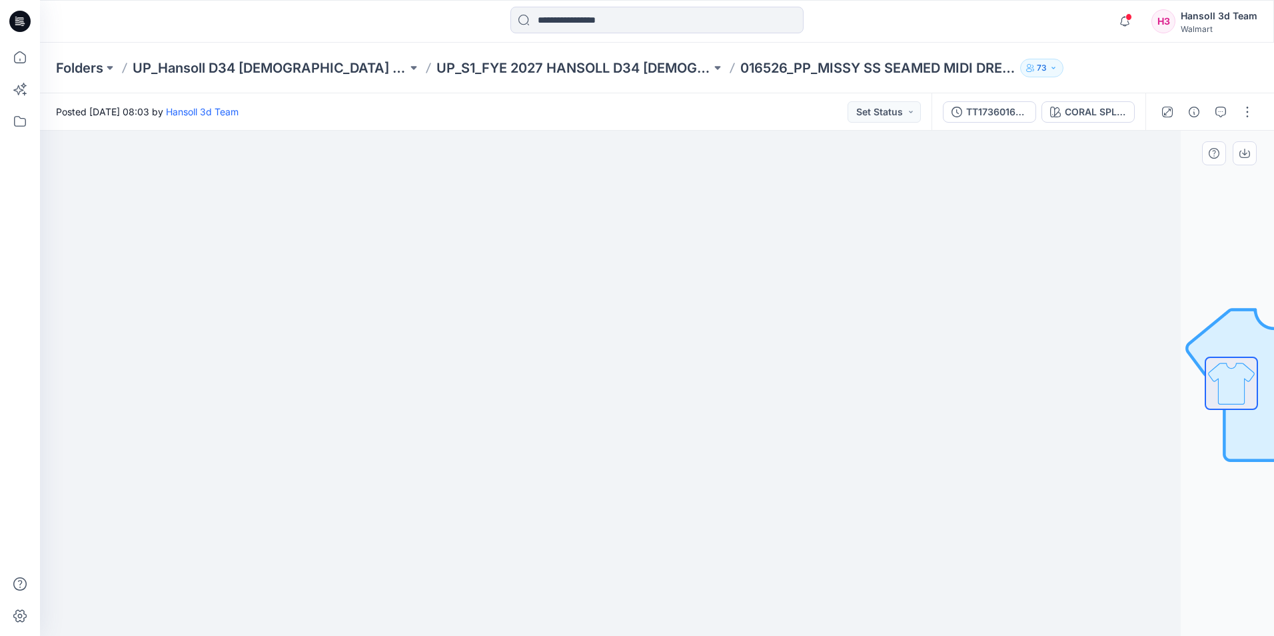
click at [606, 183] on img at bounding box center [563, 183] width 666 height 0
click at [1091, 115] on div "CORAL SPLASH STRIPE" at bounding box center [1095, 112] width 61 height 15
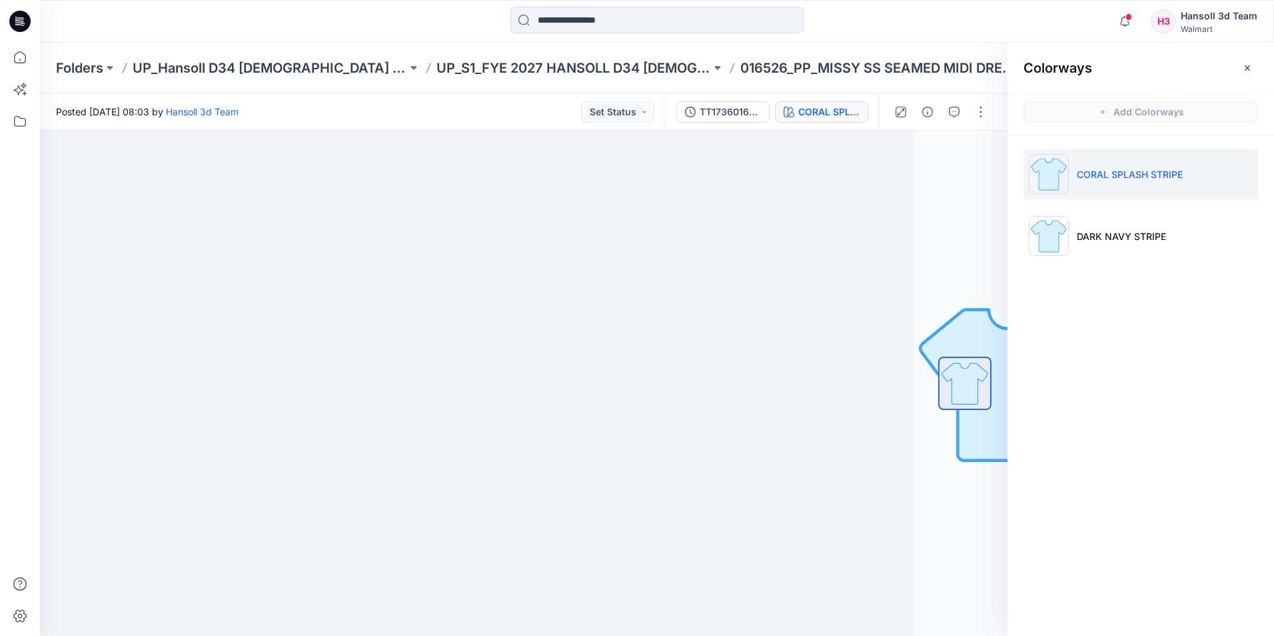
click at [1107, 284] on div "CORAL SPLASH STRIPE DARK NAVY STRIPE" at bounding box center [1140, 210] width 266 height 150
click at [737, 111] on div "TT1736016526" at bounding box center [729, 112] width 61 height 15
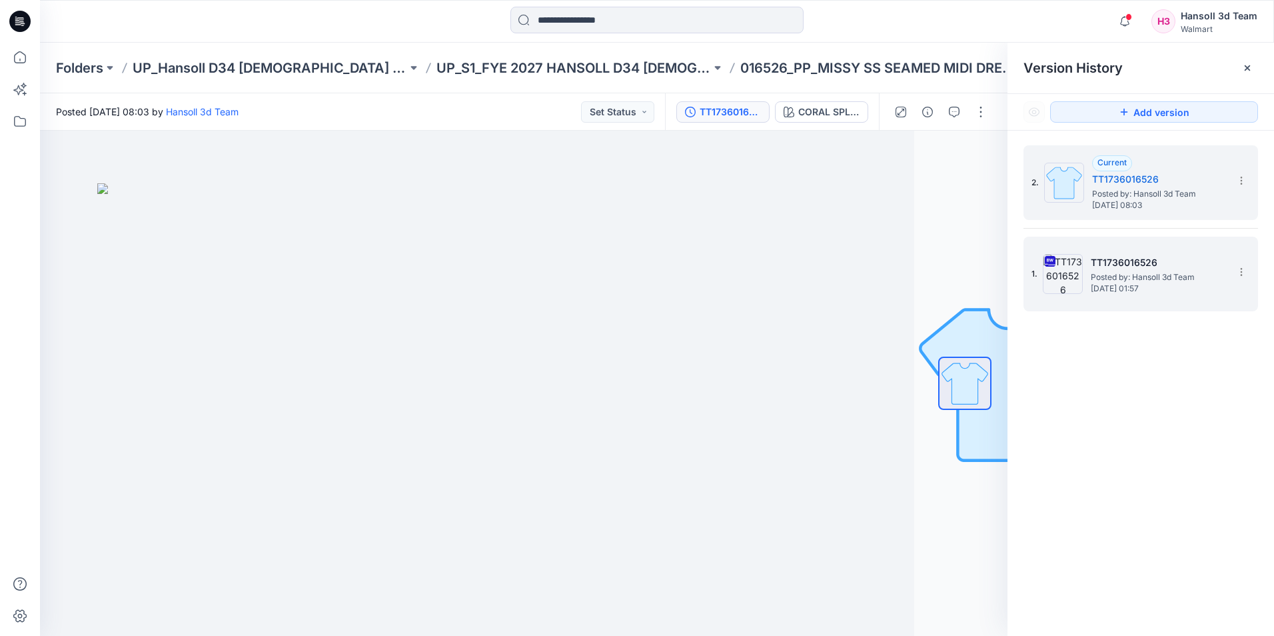
click at [1118, 266] on h5 "TT1736016526" at bounding box center [1156, 262] width 133 height 16
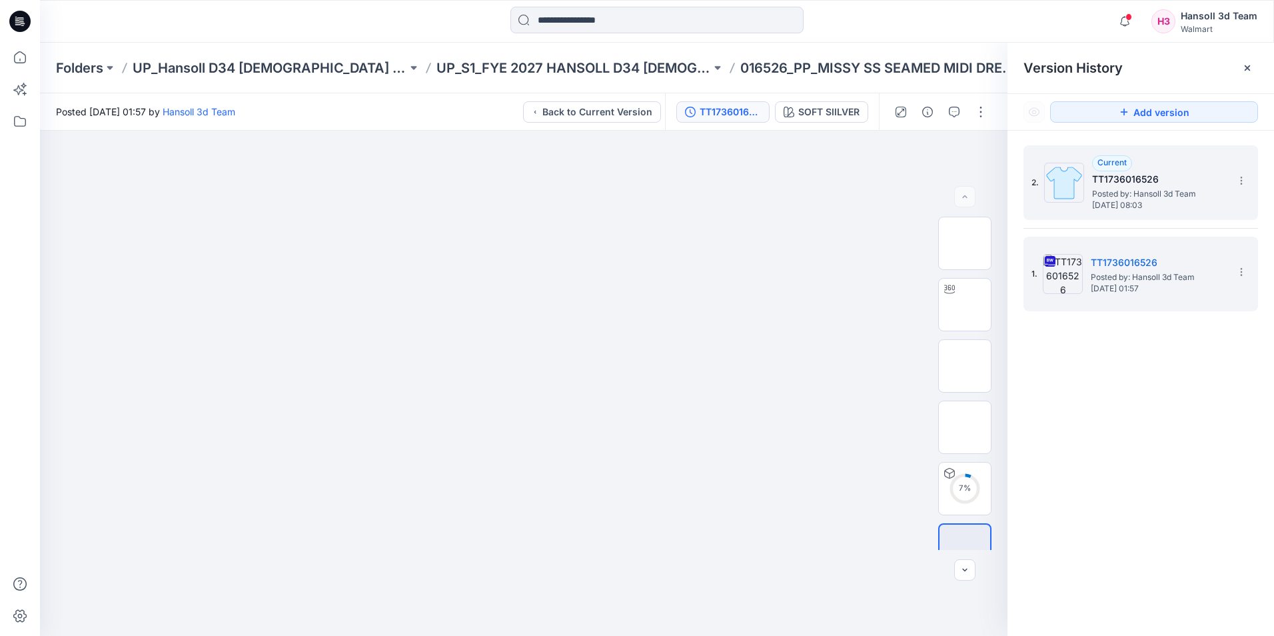
click at [1183, 194] on span "Posted by: Hansoll 3d Team" at bounding box center [1158, 193] width 133 height 13
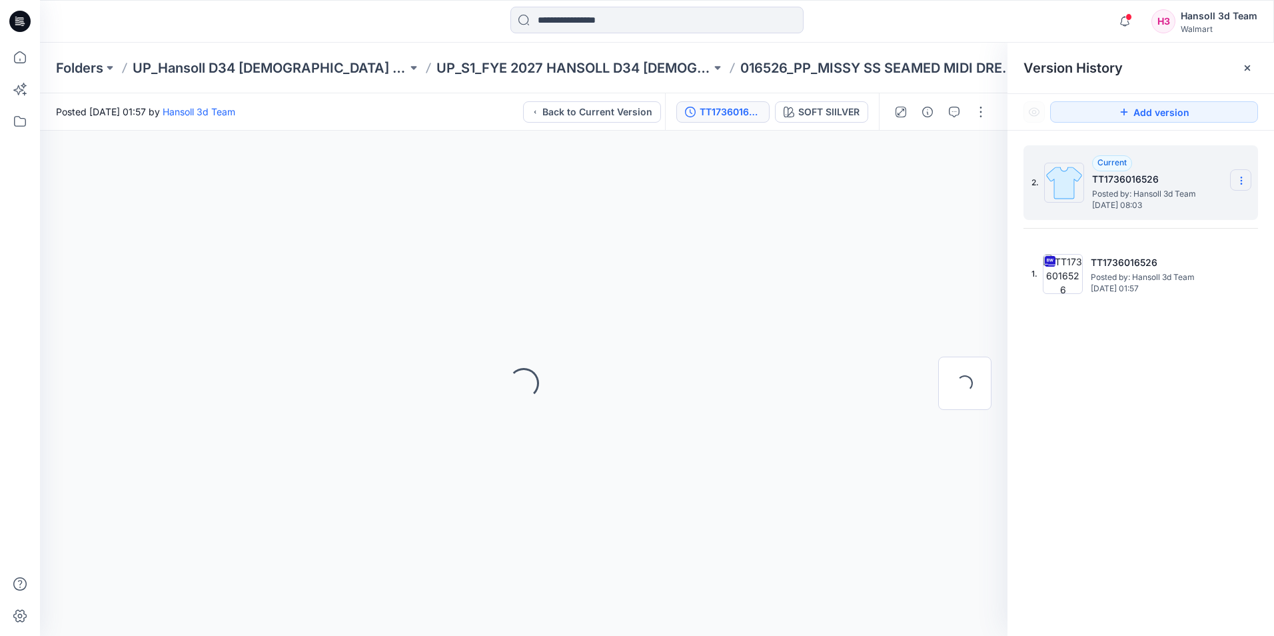
click at [1244, 183] on icon at bounding box center [1241, 180] width 11 height 11
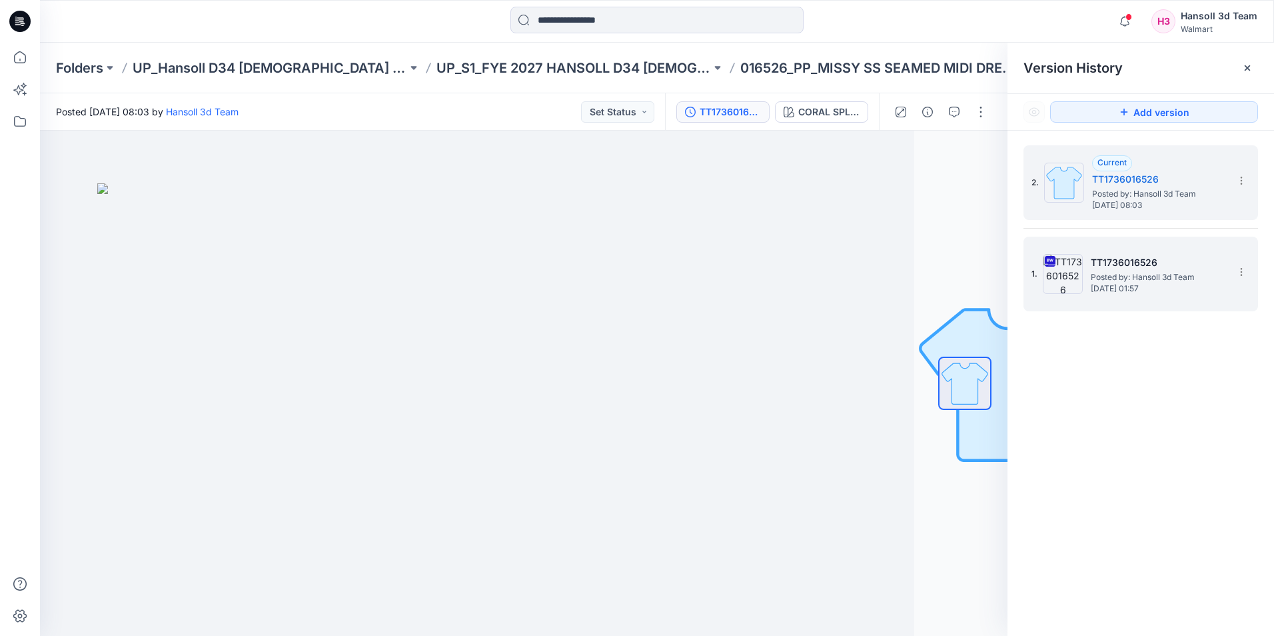
click at [1128, 286] on span "[DATE] 01:57" at bounding box center [1156, 288] width 133 height 9
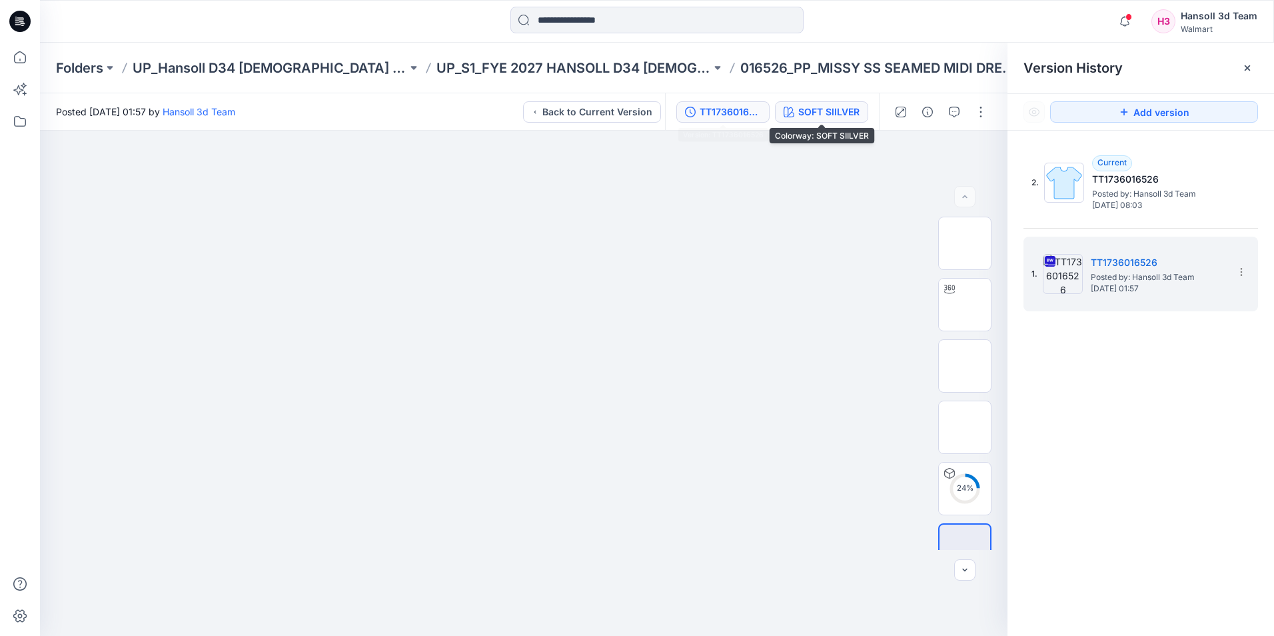
click at [822, 109] on div "SOFT SIILVER" at bounding box center [828, 112] width 61 height 15
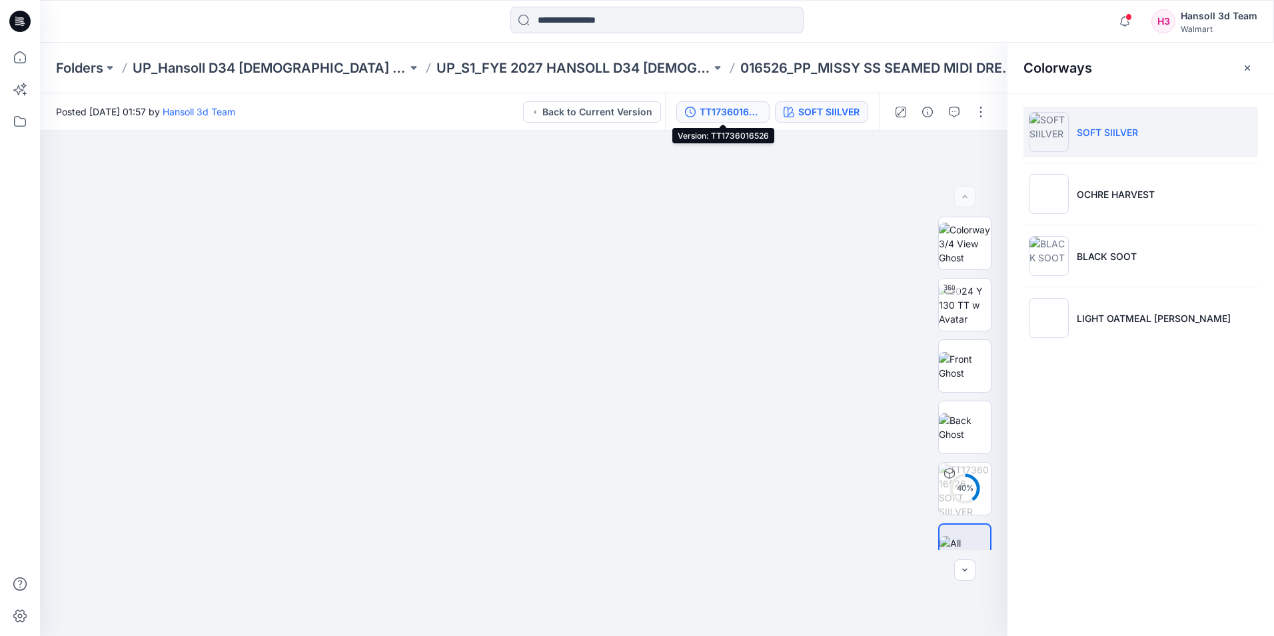
click at [741, 112] on div "TT1736016526" at bounding box center [729, 112] width 61 height 15
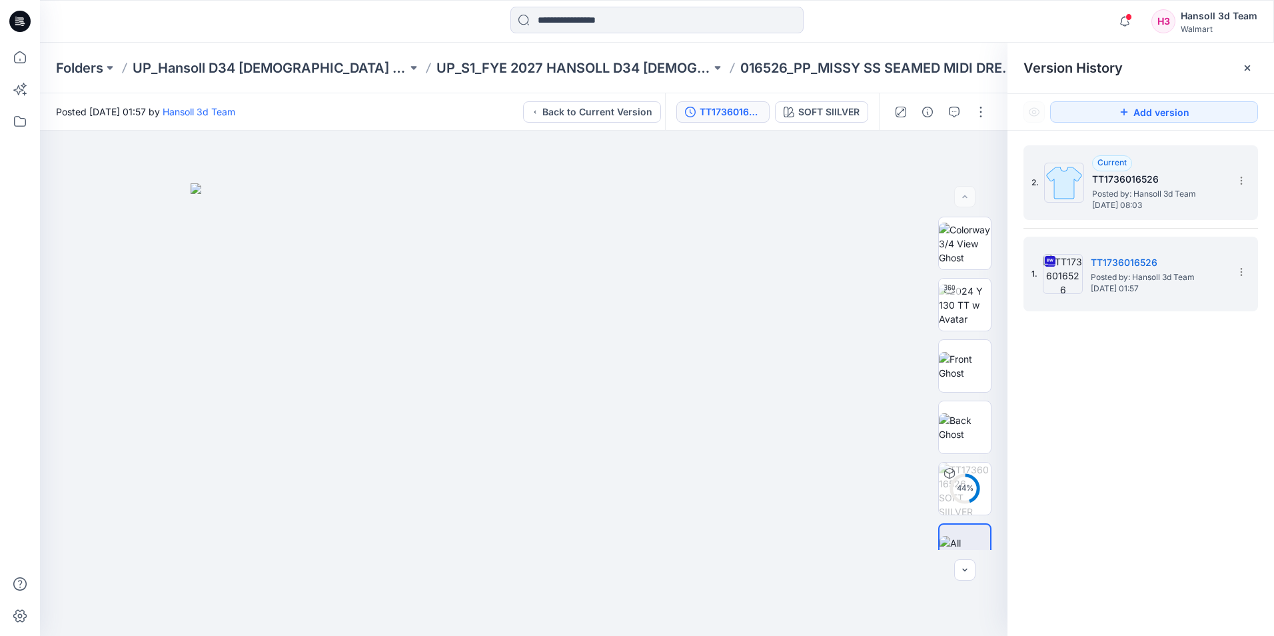
click at [1146, 194] on span "Posted by: Hansoll 3d Team" at bounding box center [1158, 193] width 133 height 13
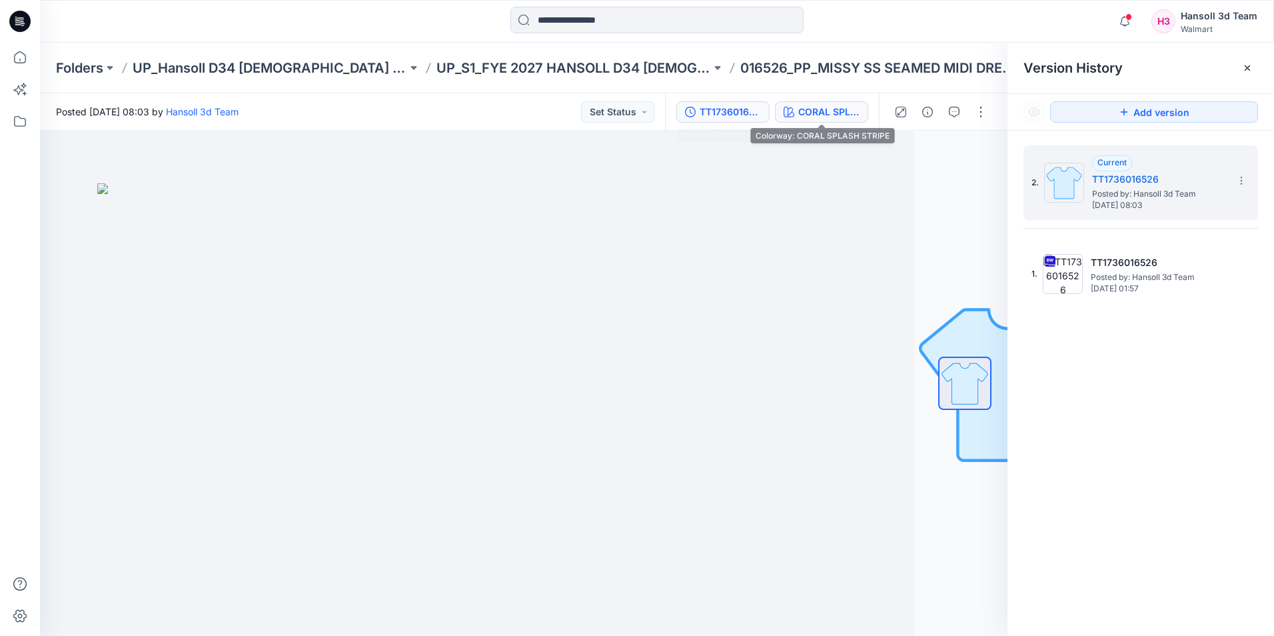
click at [814, 107] on div "CORAL SPLASH STRIPE" at bounding box center [828, 112] width 61 height 15
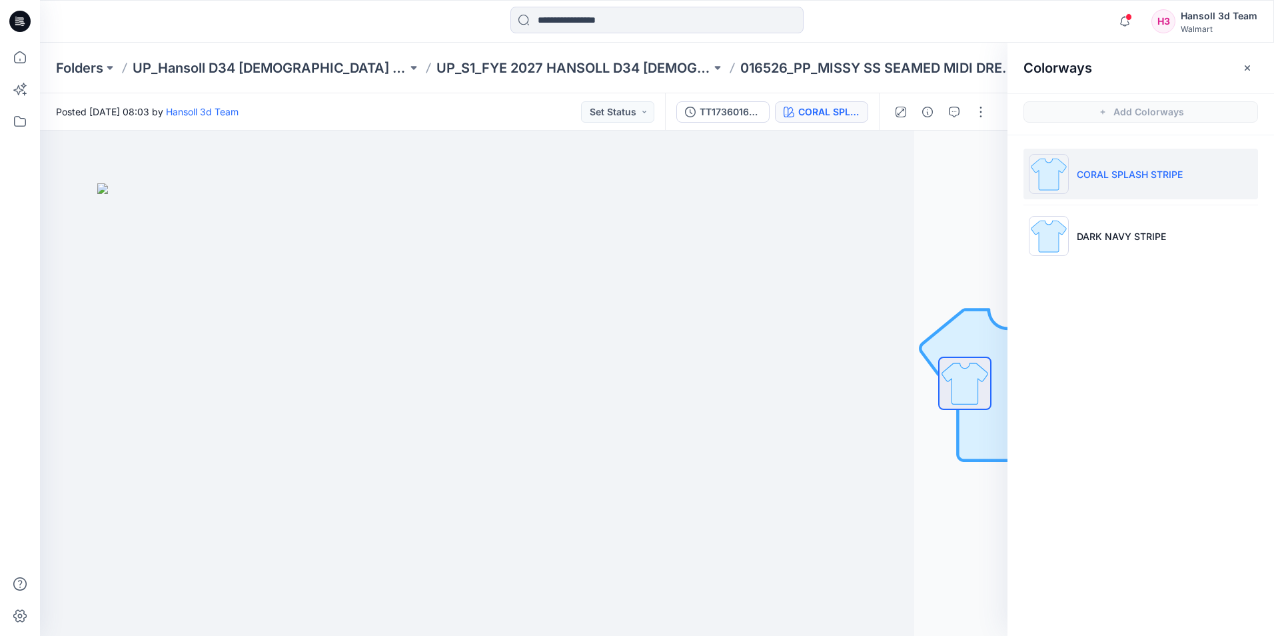
click at [806, 112] on div "CORAL SPLASH STRIPE" at bounding box center [828, 112] width 61 height 15
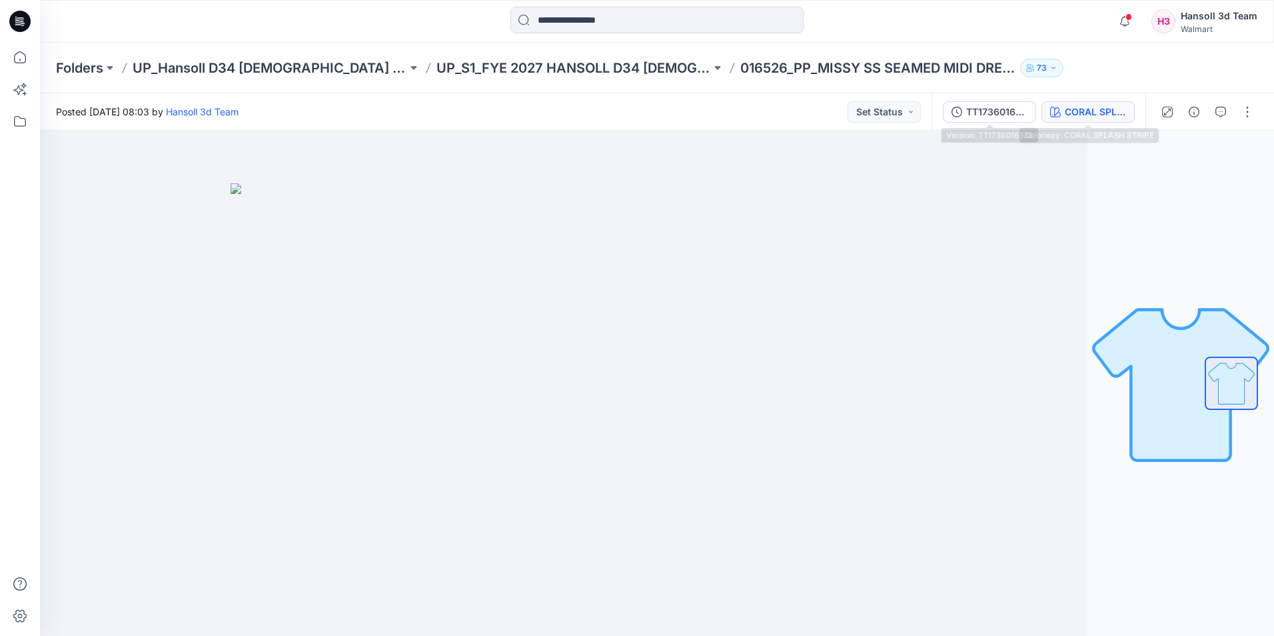
click at [1055, 109] on icon "button" at bounding box center [1055, 112] width 11 height 11
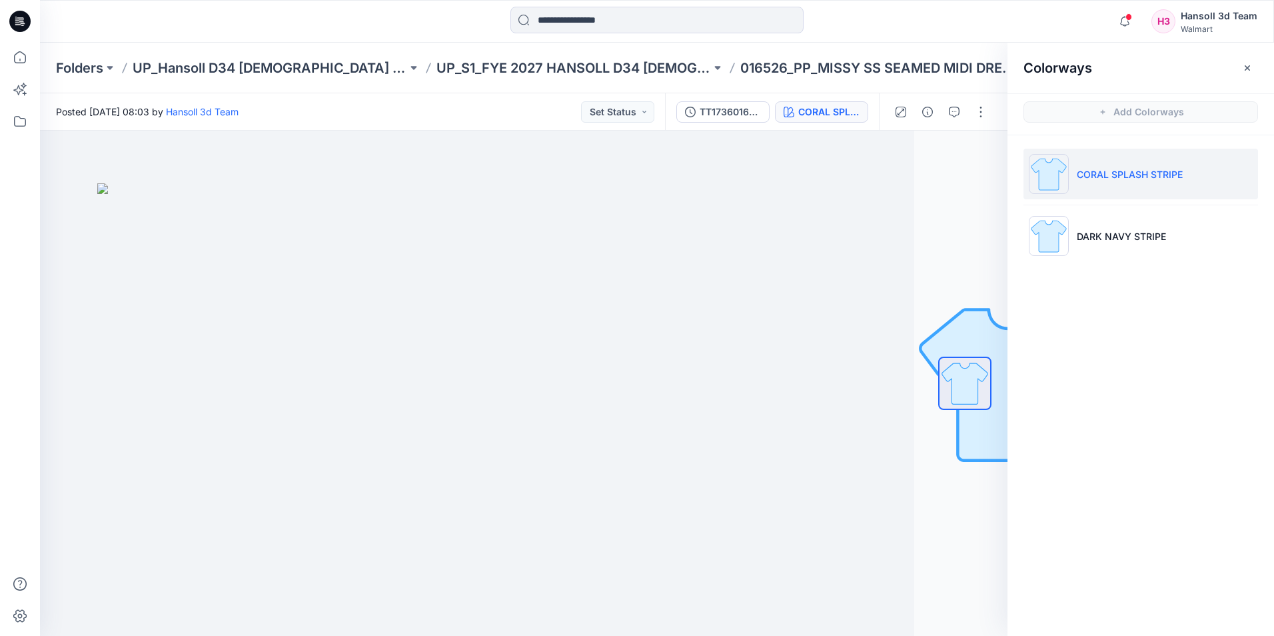
click at [1136, 415] on div "Colorways Add Colorways CORAL SPLASH STRIPE DARK NAVY STRIPE" at bounding box center [1140, 339] width 266 height 593
click at [753, 119] on button "TT1736016526" at bounding box center [722, 111] width 93 height 21
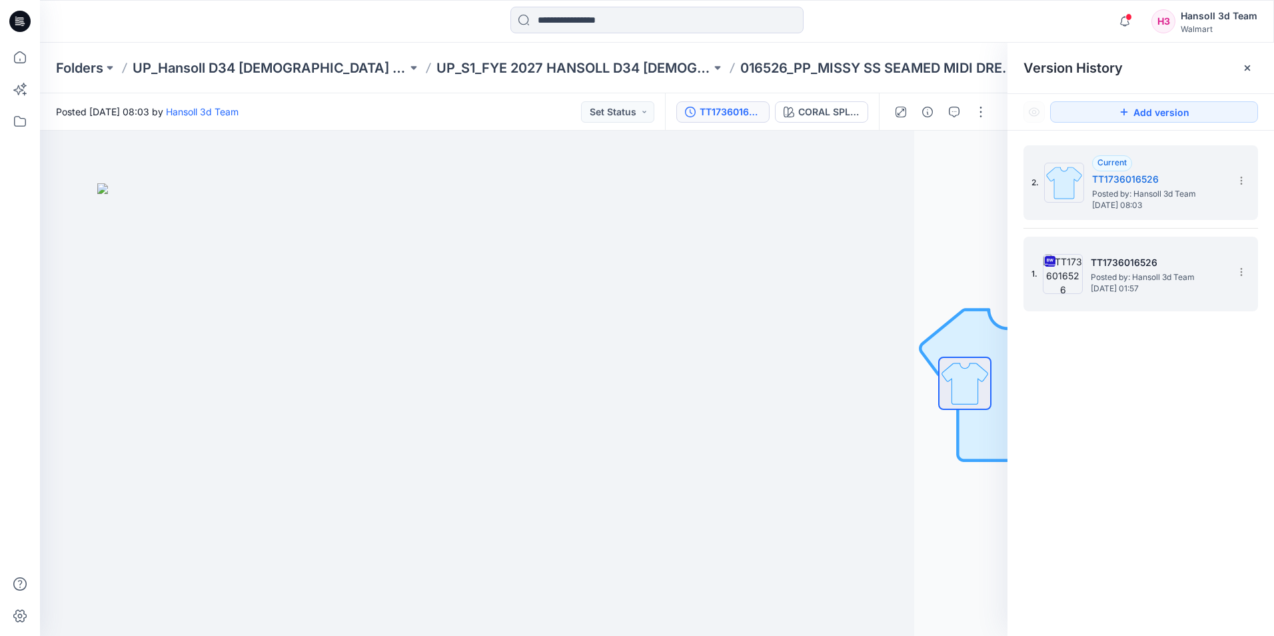
click at [1120, 264] on h5 "TT1736016526" at bounding box center [1156, 262] width 133 height 16
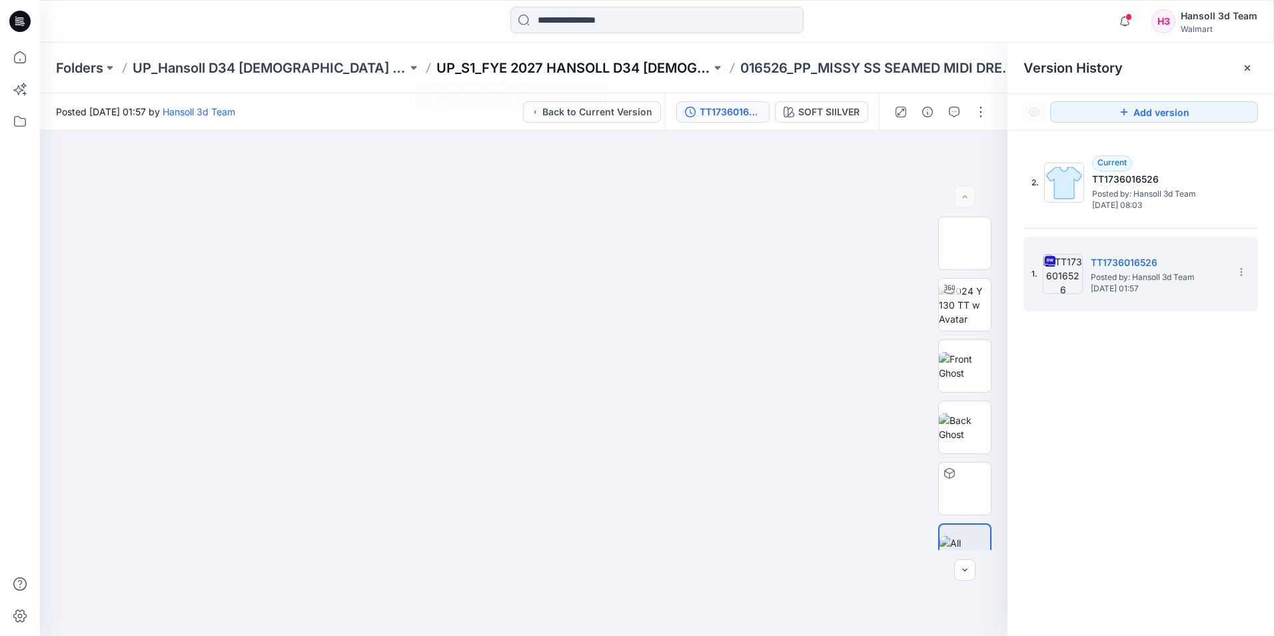
click at [562, 74] on p "UP_S1_FYE 2027 HANSOLL D34 [DEMOGRAPHIC_DATA] DRESSES" at bounding box center [573, 68] width 274 height 19
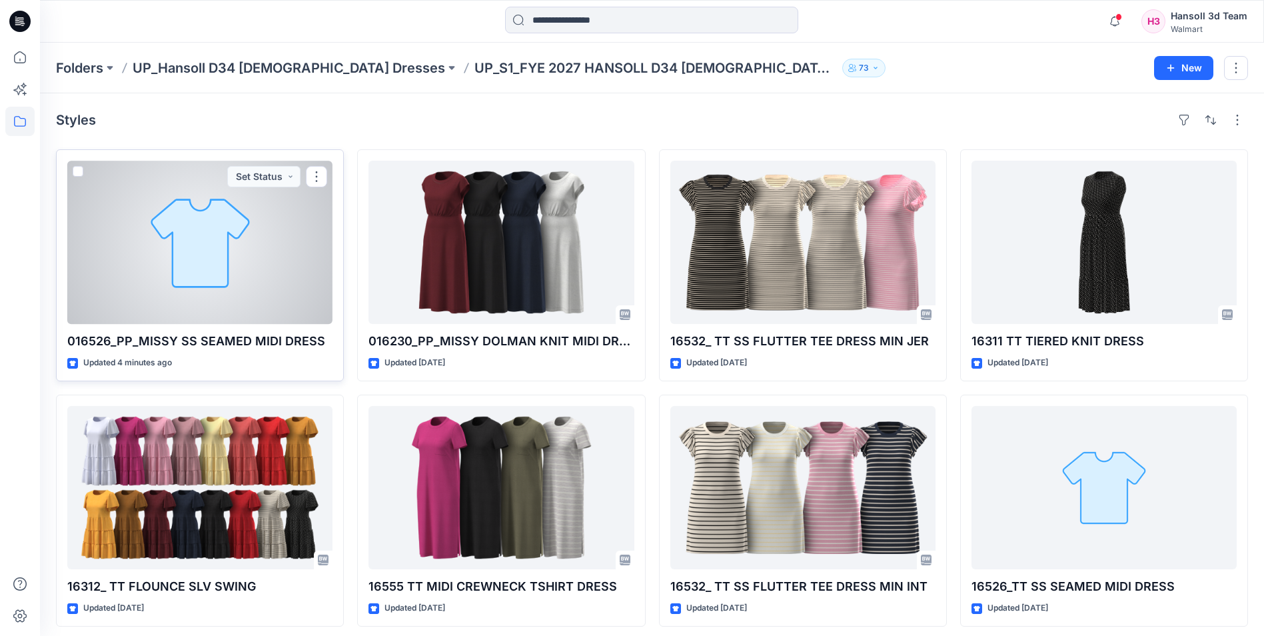
click at [212, 267] on div at bounding box center [199, 242] width 265 height 163
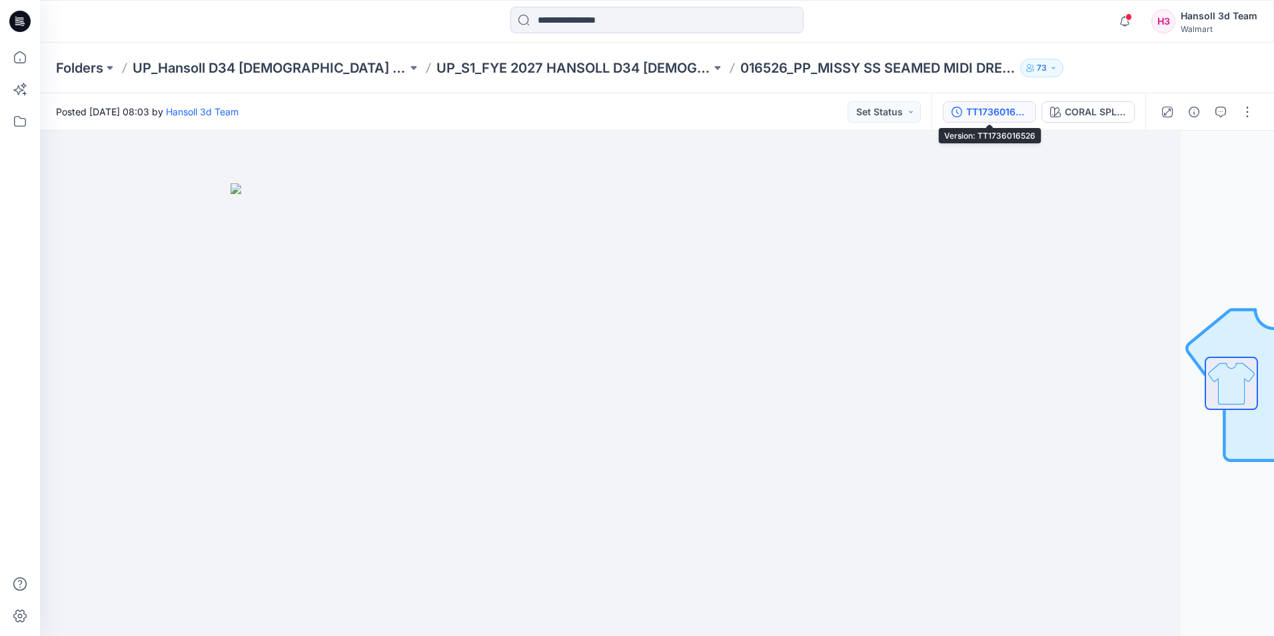
click at [965, 101] on button "TT1736016526" at bounding box center [989, 111] width 93 height 21
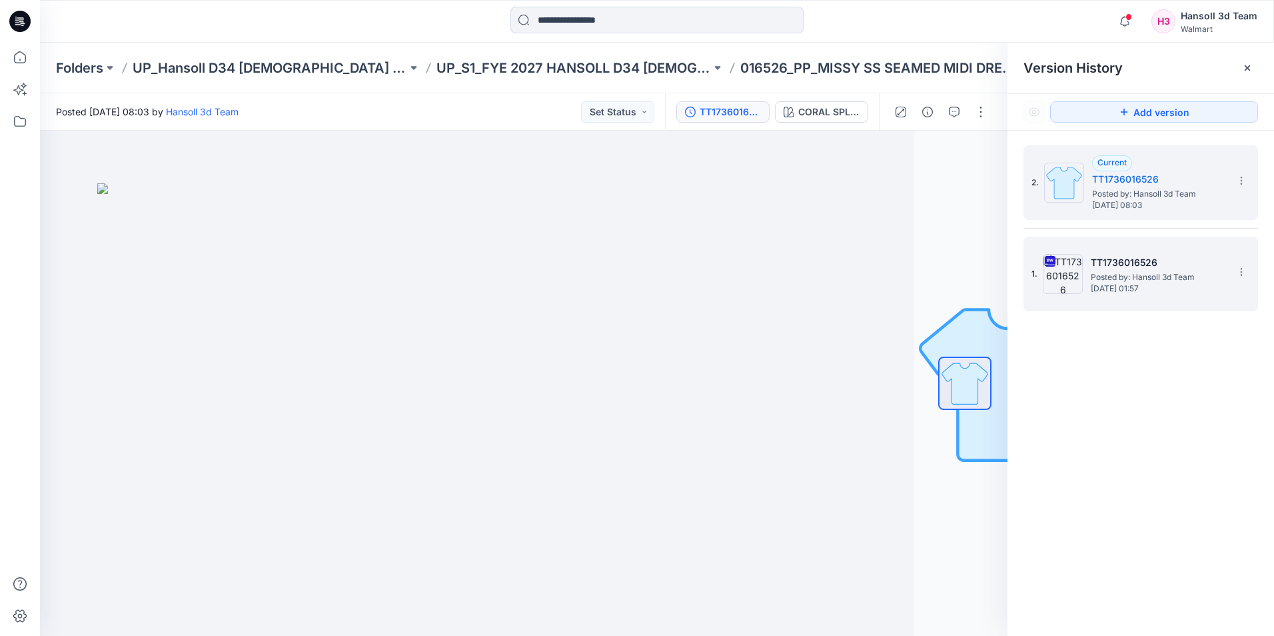
click at [1108, 268] on h5 "TT1736016526" at bounding box center [1156, 262] width 133 height 16
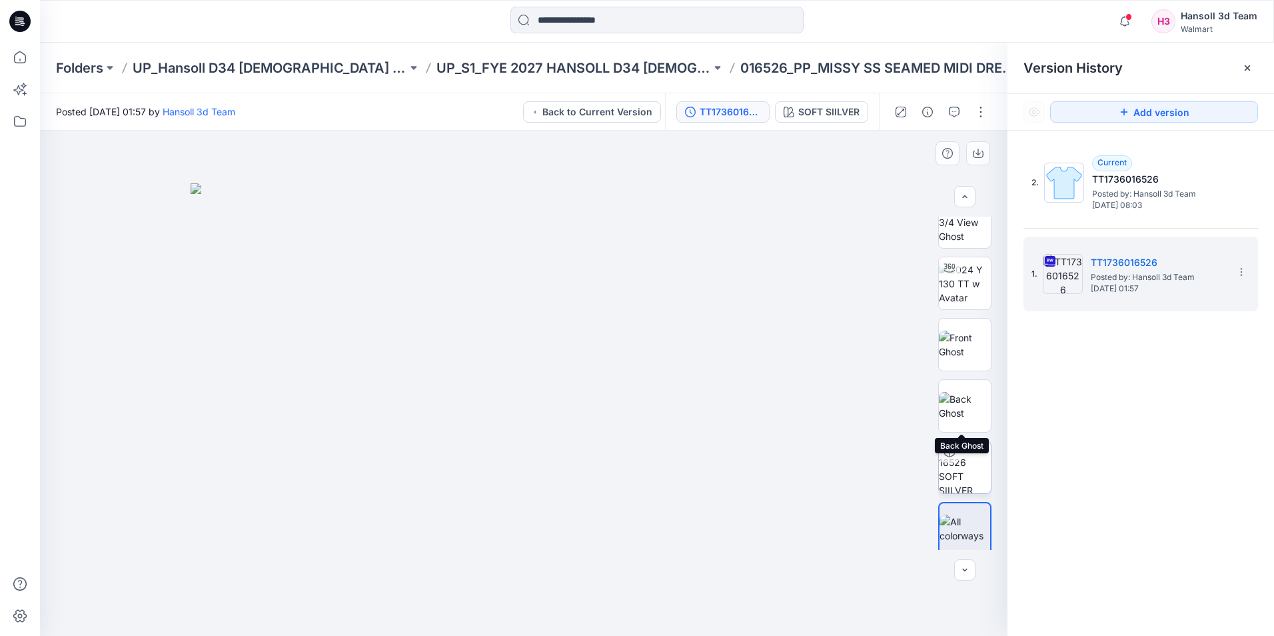
scroll to position [27, 0]
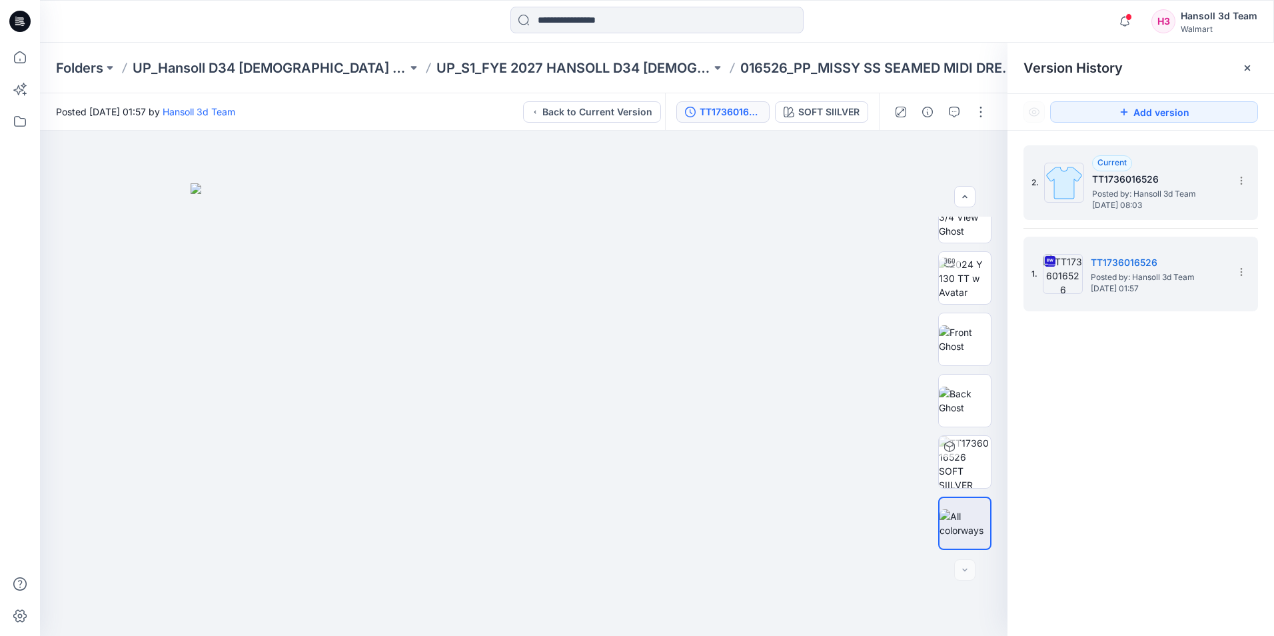
click at [1130, 161] on div "Current" at bounding box center [1112, 163] width 40 height 16
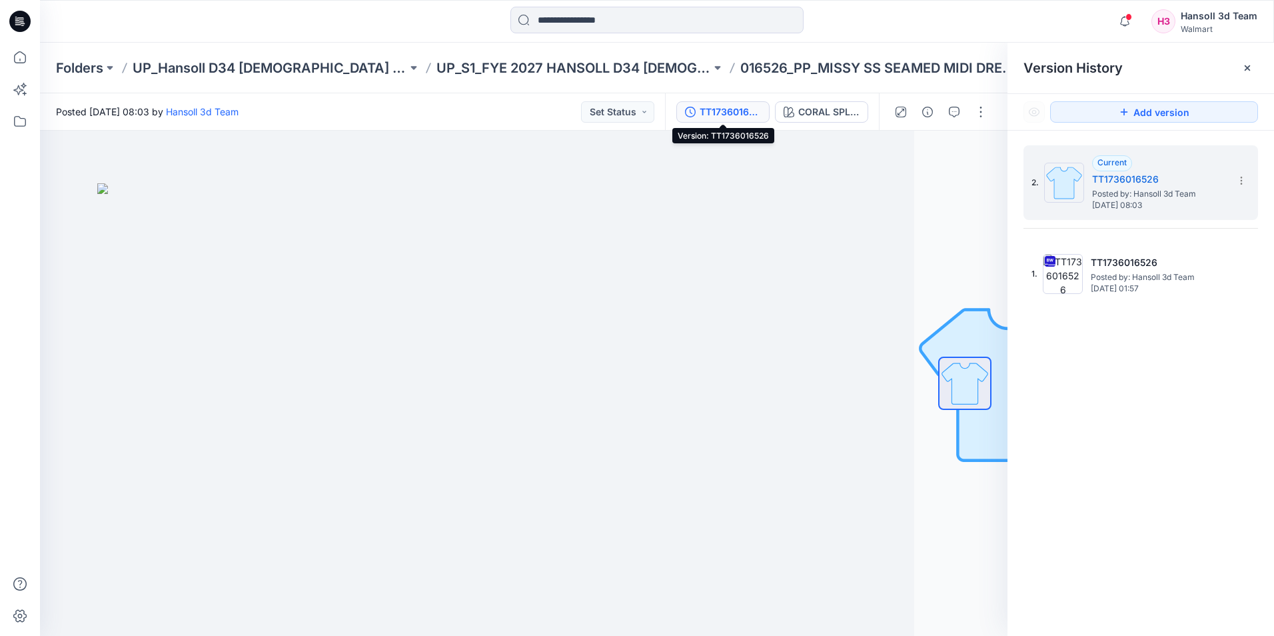
click at [731, 115] on div "TT1736016526" at bounding box center [729, 112] width 61 height 15
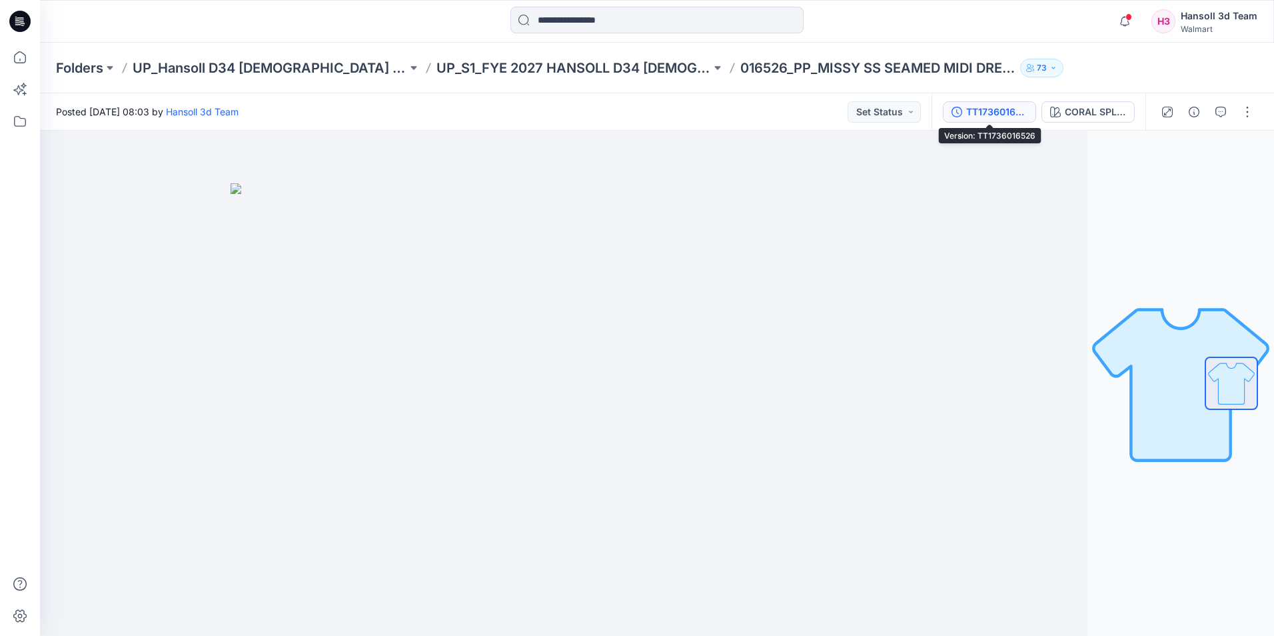
click at [997, 115] on div "TT1736016526" at bounding box center [996, 112] width 61 height 15
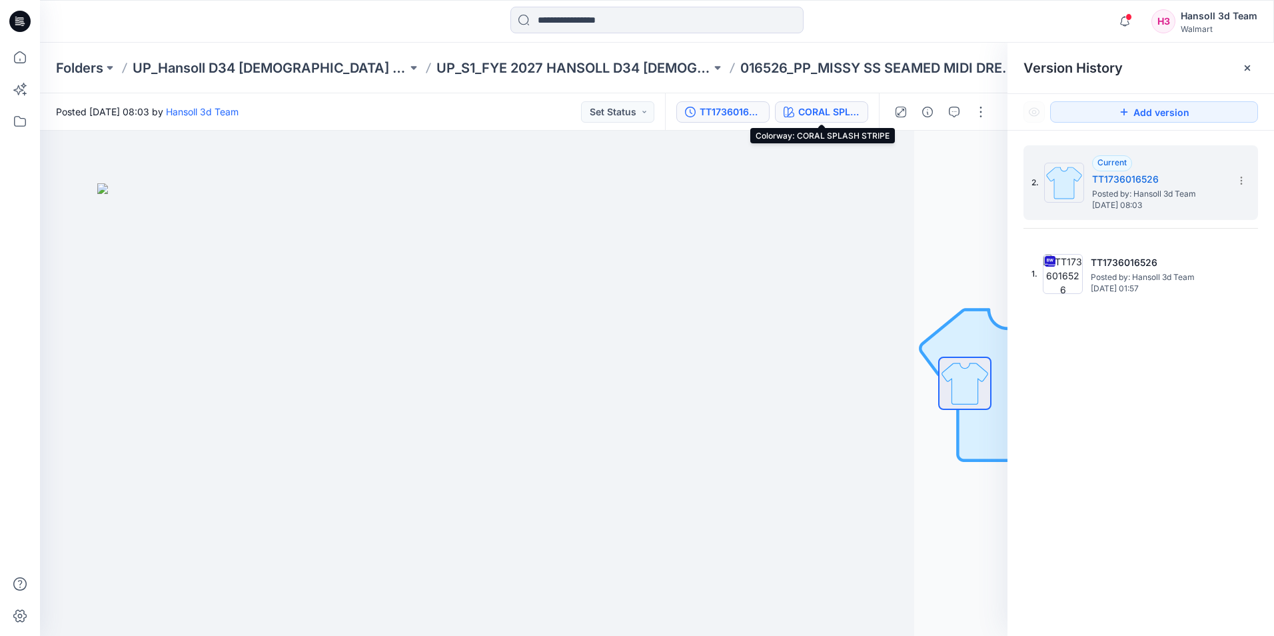
click at [823, 107] on div "CORAL SPLASH STRIPE" at bounding box center [828, 112] width 61 height 15
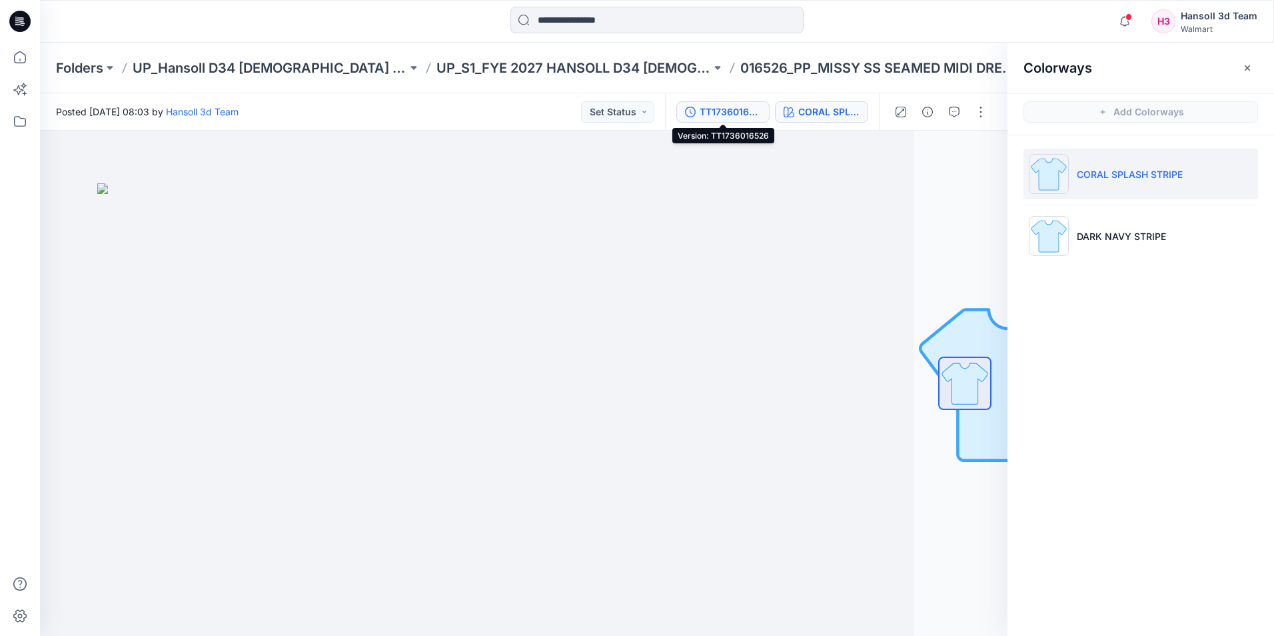
click at [729, 111] on div "TT1736016526" at bounding box center [729, 112] width 61 height 15
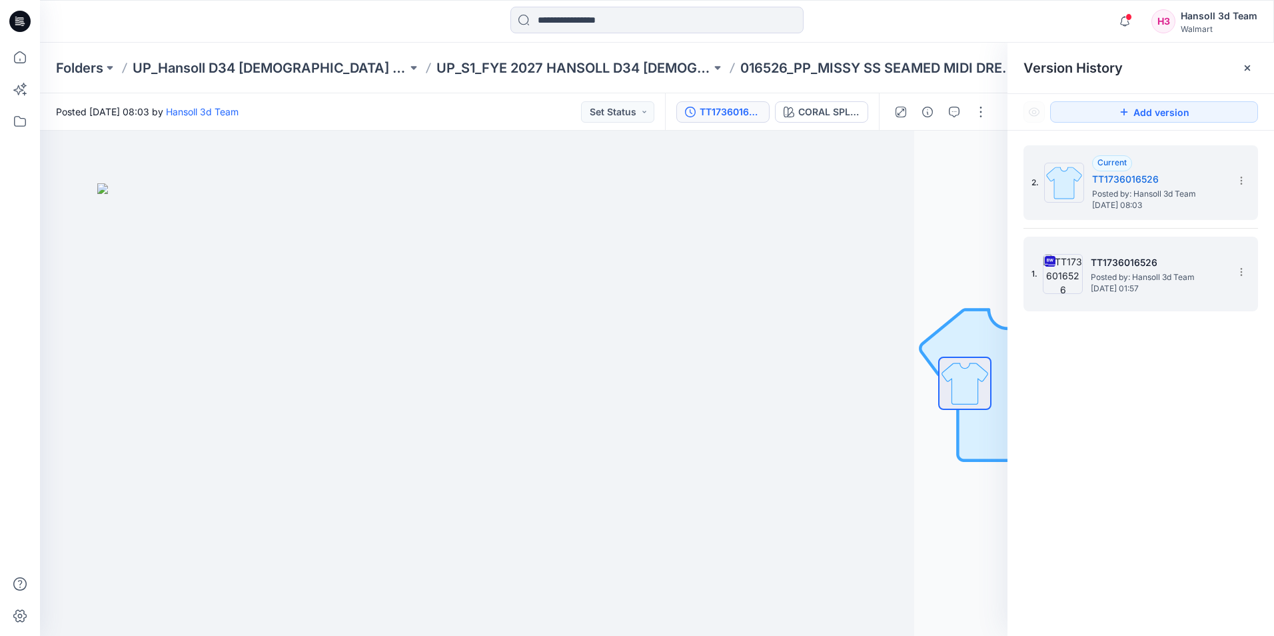
click at [1120, 286] on span "[DATE] 01:57" at bounding box center [1156, 288] width 133 height 9
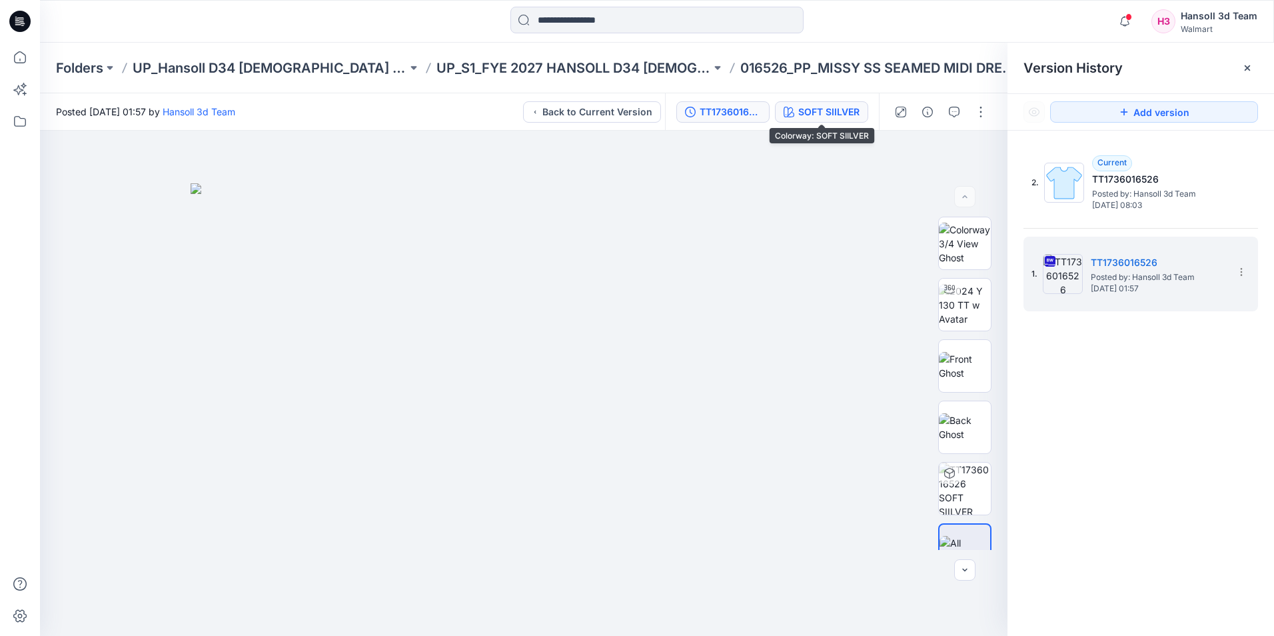
click at [811, 117] on div "SOFT SIILVER" at bounding box center [828, 112] width 61 height 15
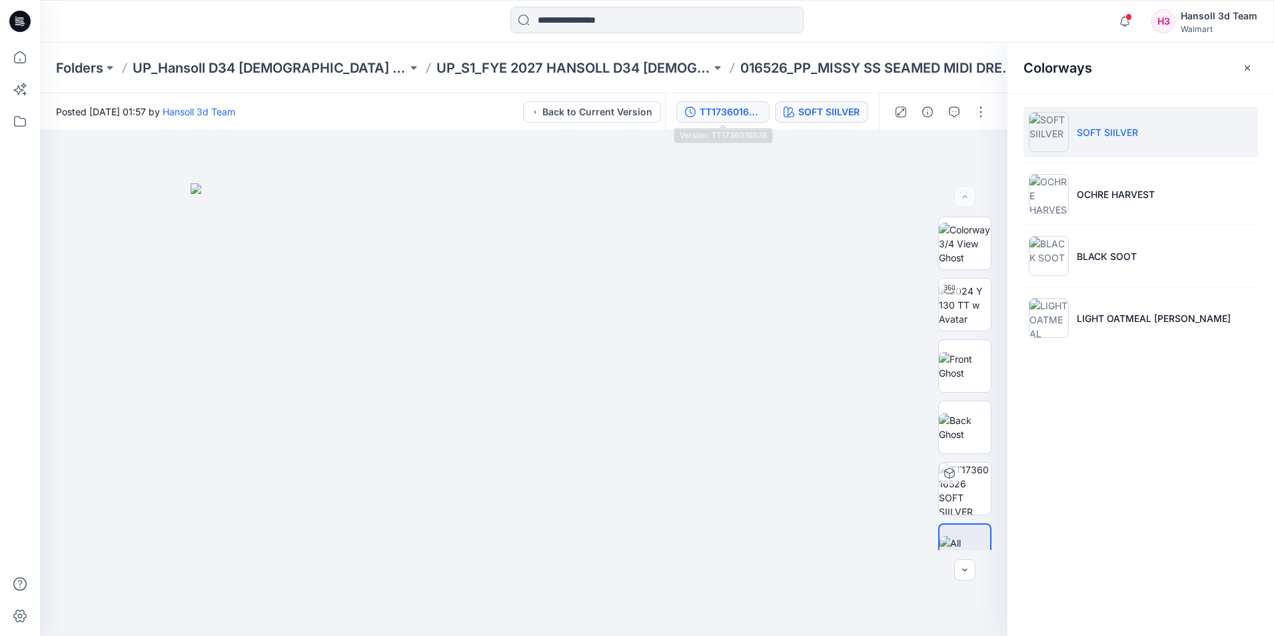
click at [745, 113] on div "TT1736016526" at bounding box center [729, 112] width 61 height 15
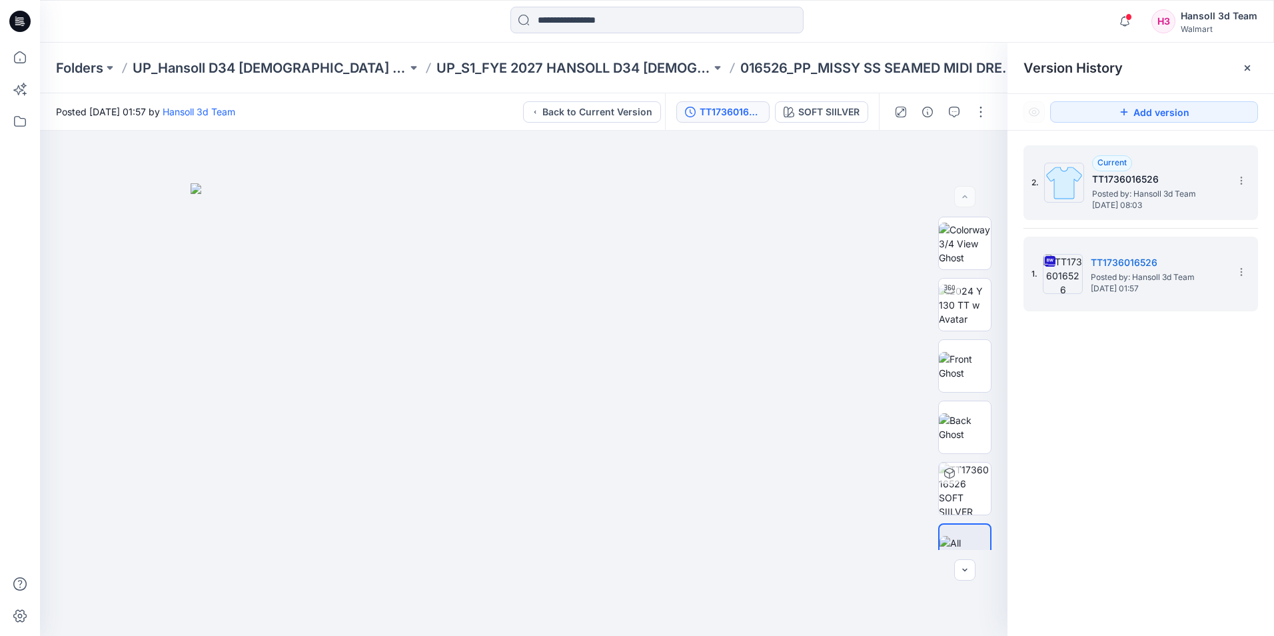
click at [1130, 207] on span "Thursday, September 18, 2025 08:03" at bounding box center [1158, 205] width 133 height 9
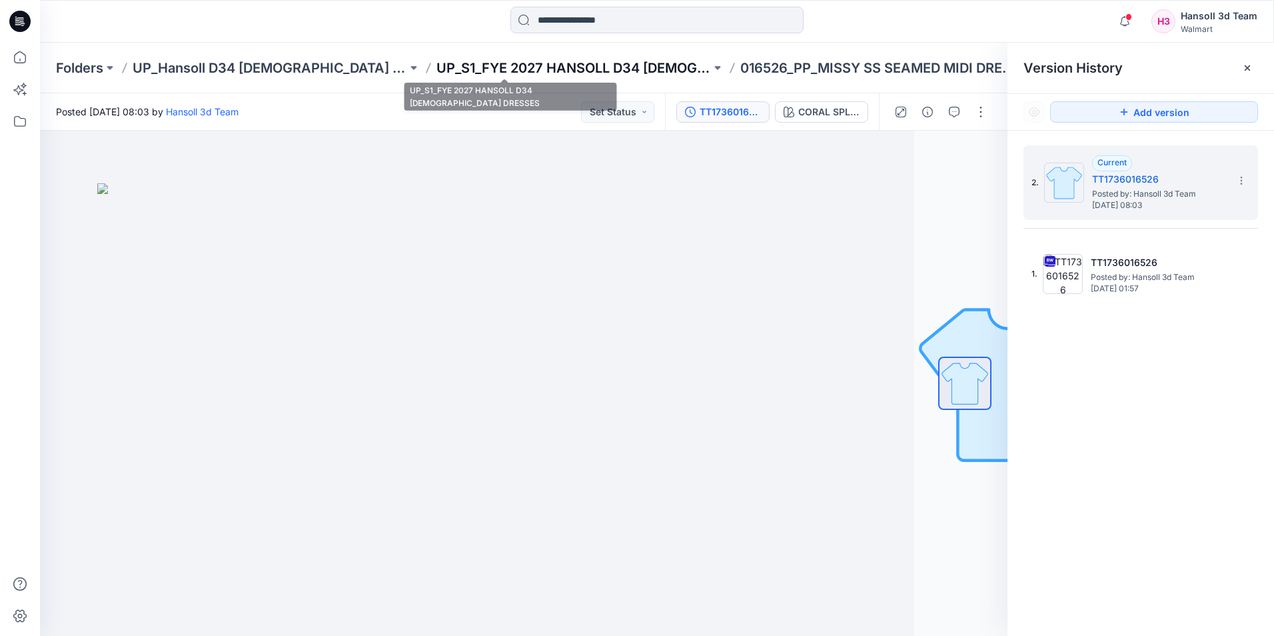
click at [577, 73] on p "UP_S1_FYE 2027 HANSOLL D34 [DEMOGRAPHIC_DATA] DRESSES" at bounding box center [573, 68] width 274 height 19
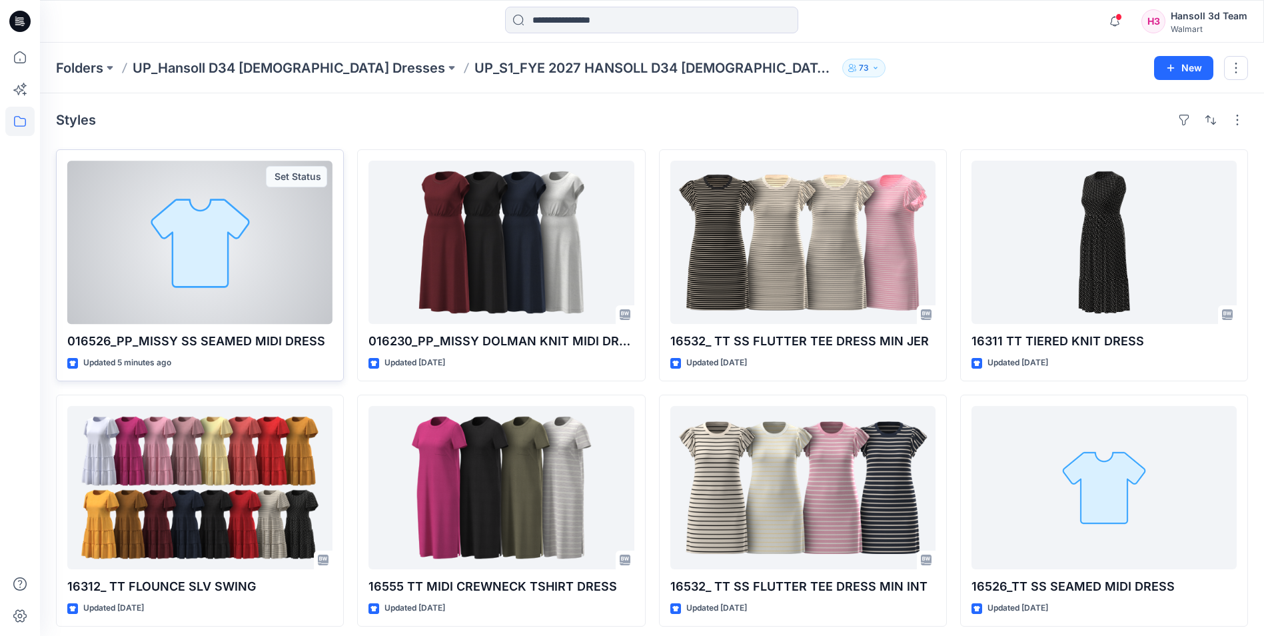
click at [237, 272] on div at bounding box center [199, 242] width 265 height 163
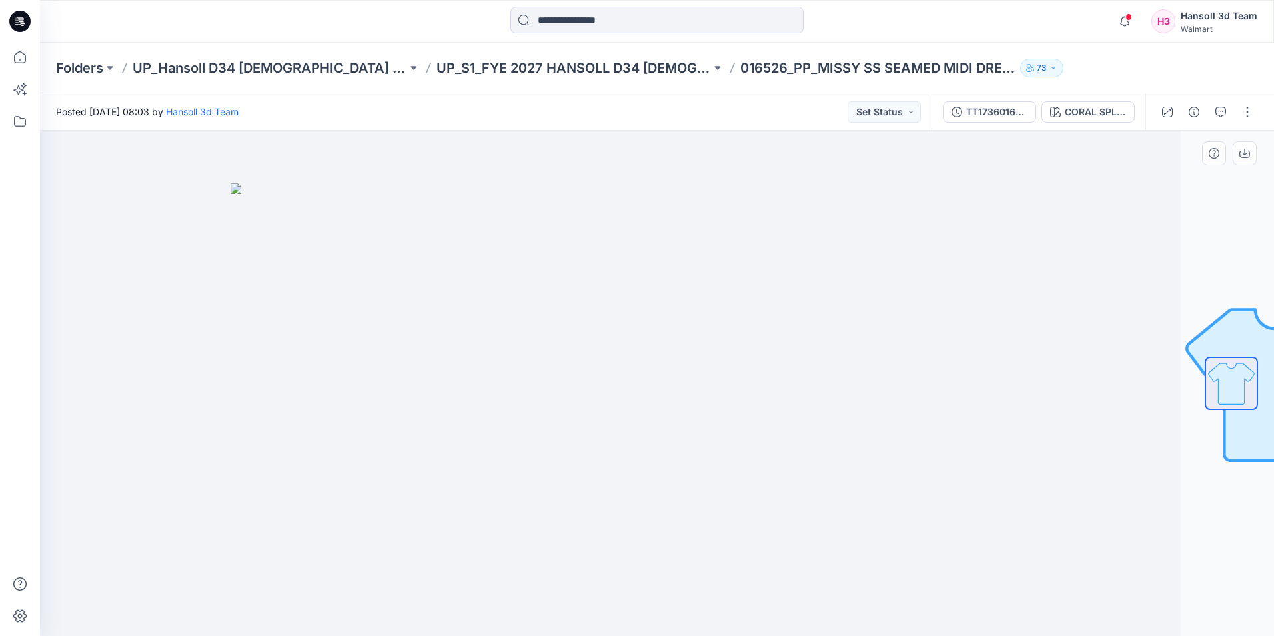
click at [375, 526] on img at bounding box center [563, 409] width 666 height 452
click at [545, 87] on div "Folders UP_Hansoll D34 Ladies Dresses UP_S1_FYE 2027 HANSOLL D34 LADIES DRESSES…" at bounding box center [657, 68] width 1234 height 51
click at [536, 71] on p "UP_S1_FYE 2027 HANSOLL D34 [DEMOGRAPHIC_DATA] DRESSES" at bounding box center [573, 68] width 274 height 19
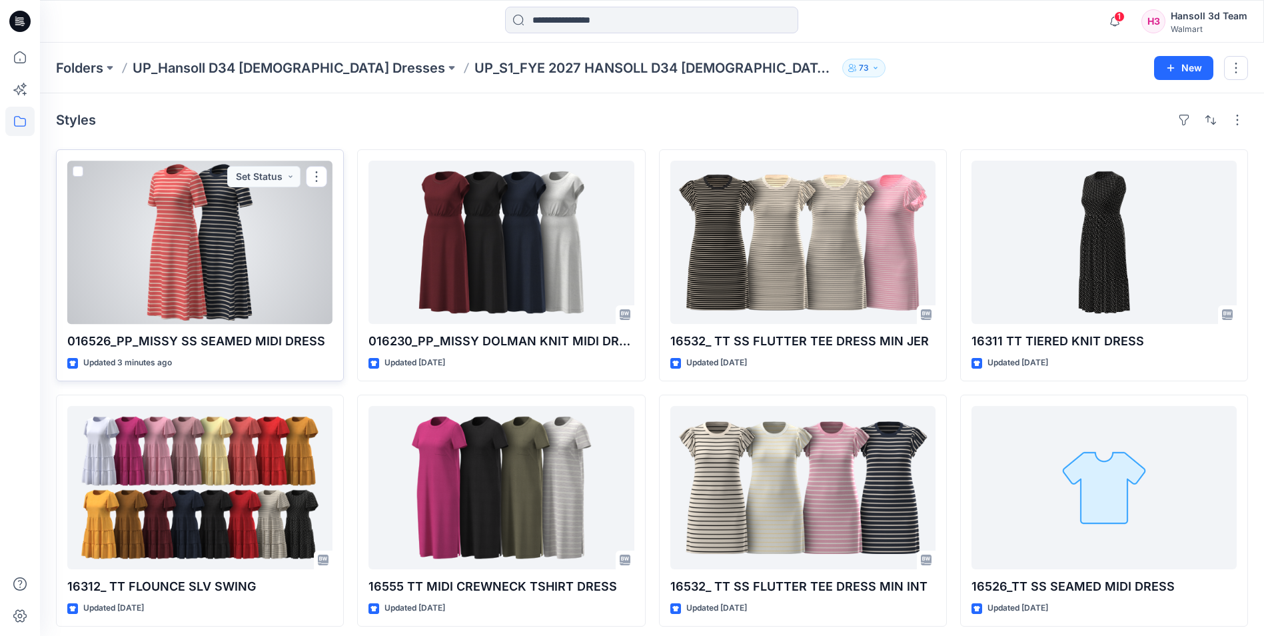
click at [168, 265] on div at bounding box center [199, 242] width 265 height 163
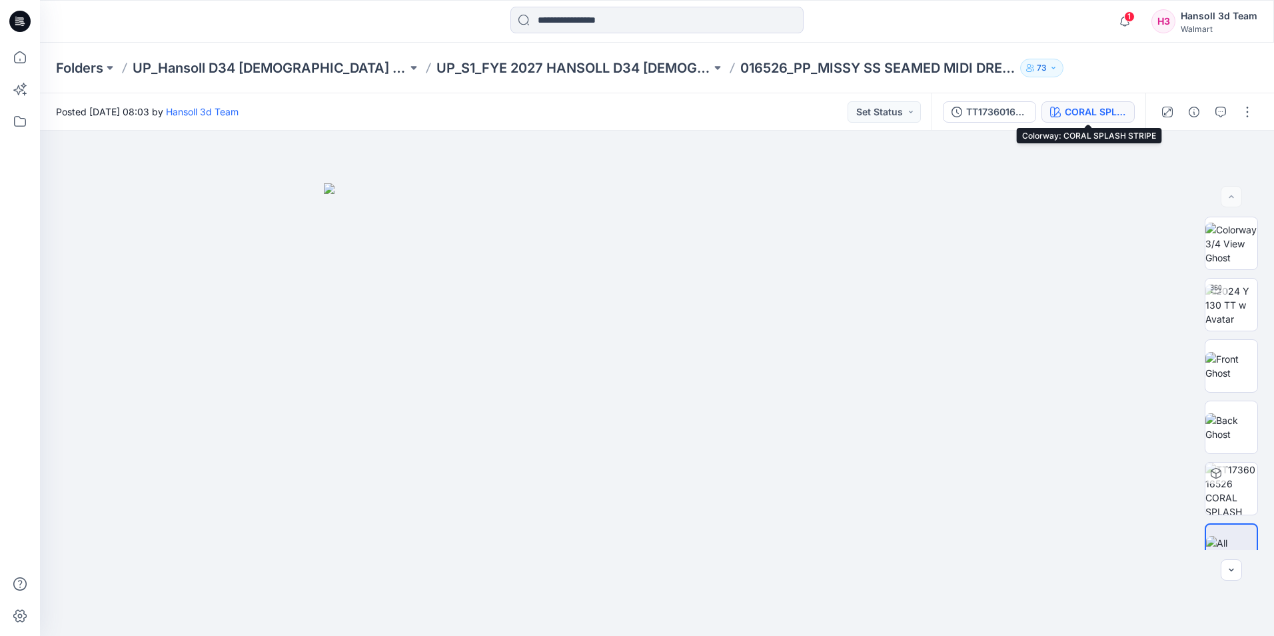
click at [1077, 109] on div "CORAL SPLASH STRIPE" at bounding box center [1095, 112] width 61 height 15
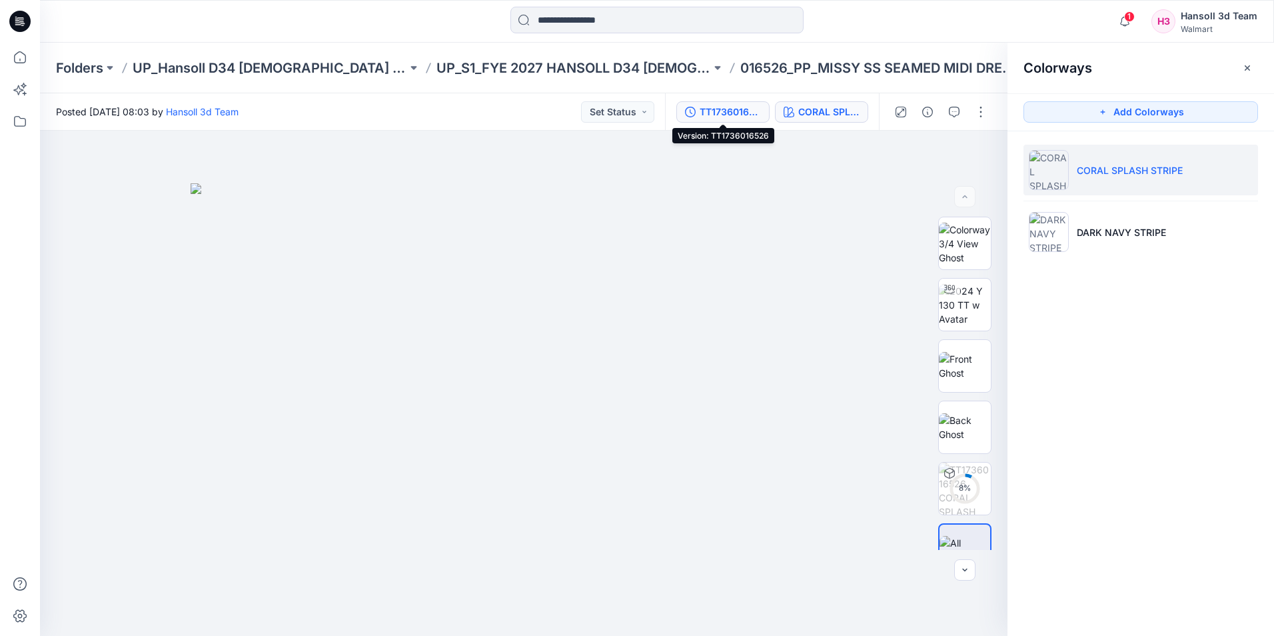
click at [734, 112] on div "TT1736016526" at bounding box center [729, 112] width 61 height 15
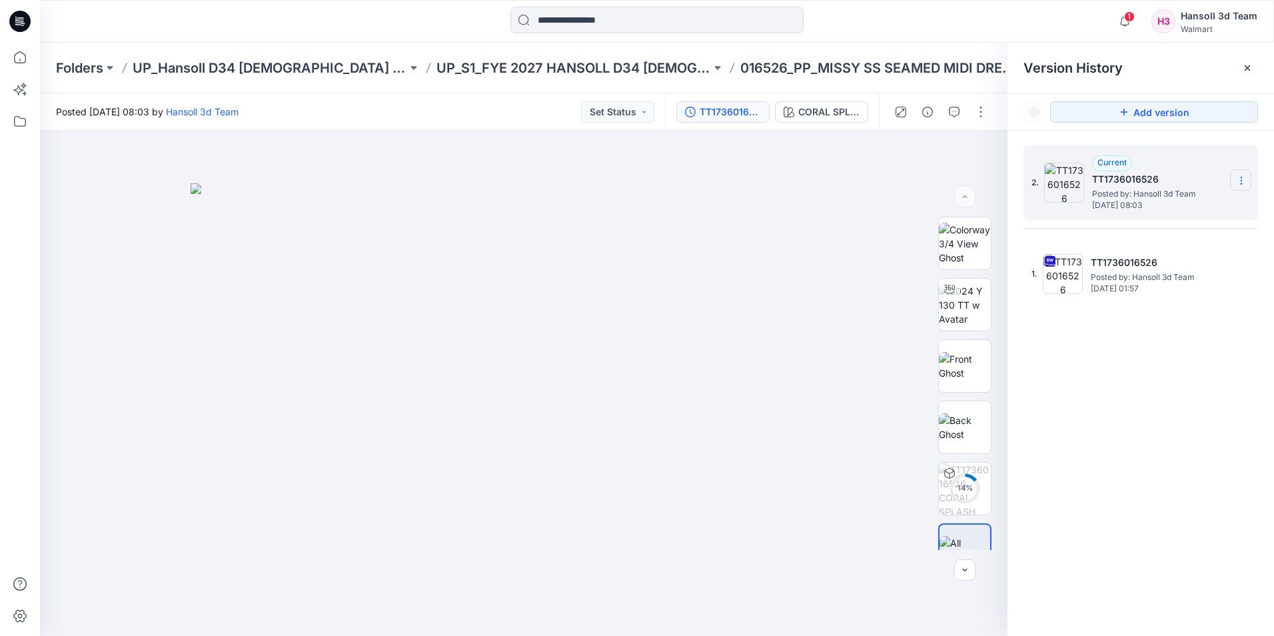
click at [1239, 175] on icon at bounding box center [1241, 180] width 11 height 11
click at [1137, 364] on div "2. Current TT1736016526 Posted by: Hansoll 3d Team Thursday, September 18, 2025…" at bounding box center [1140, 393] width 266 height 524
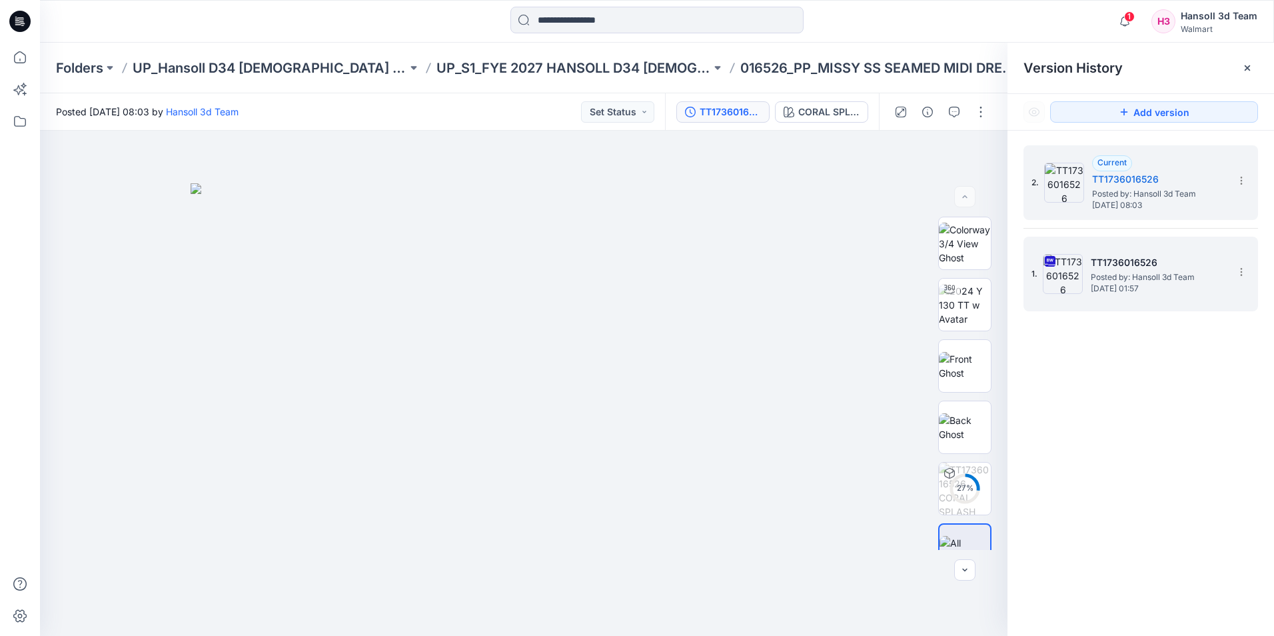
click at [1180, 282] on span "Posted by: Hansoll 3d Team" at bounding box center [1156, 276] width 133 height 13
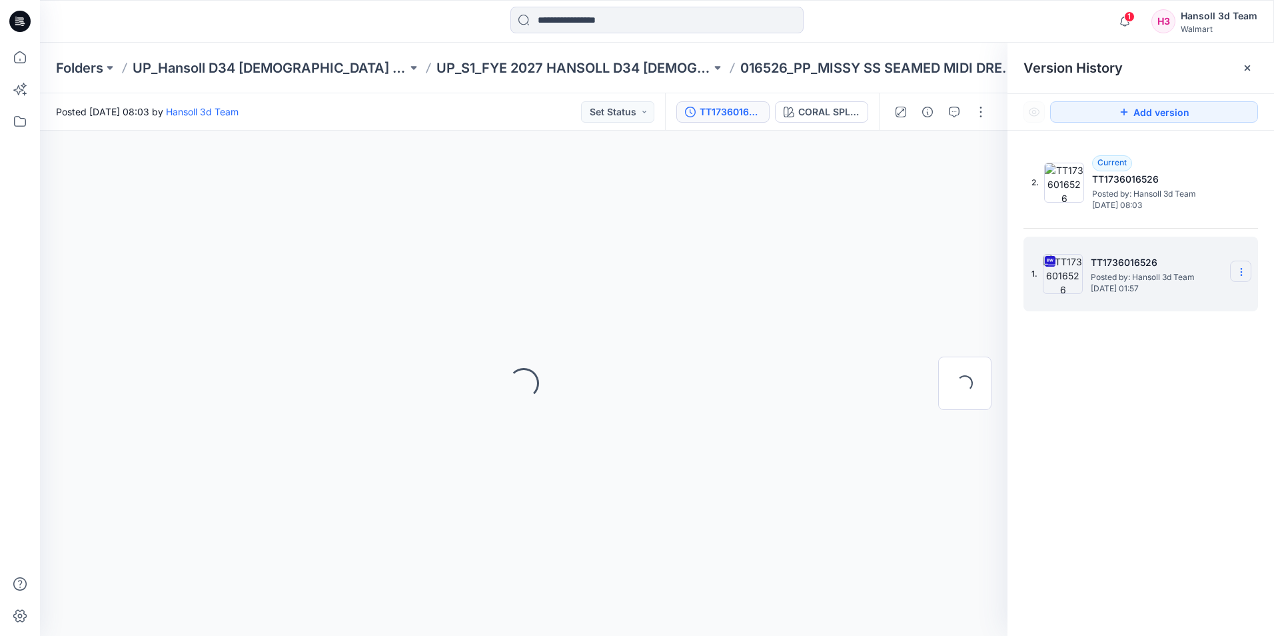
click at [1245, 267] on icon at bounding box center [1241, 271] width 11 height 11
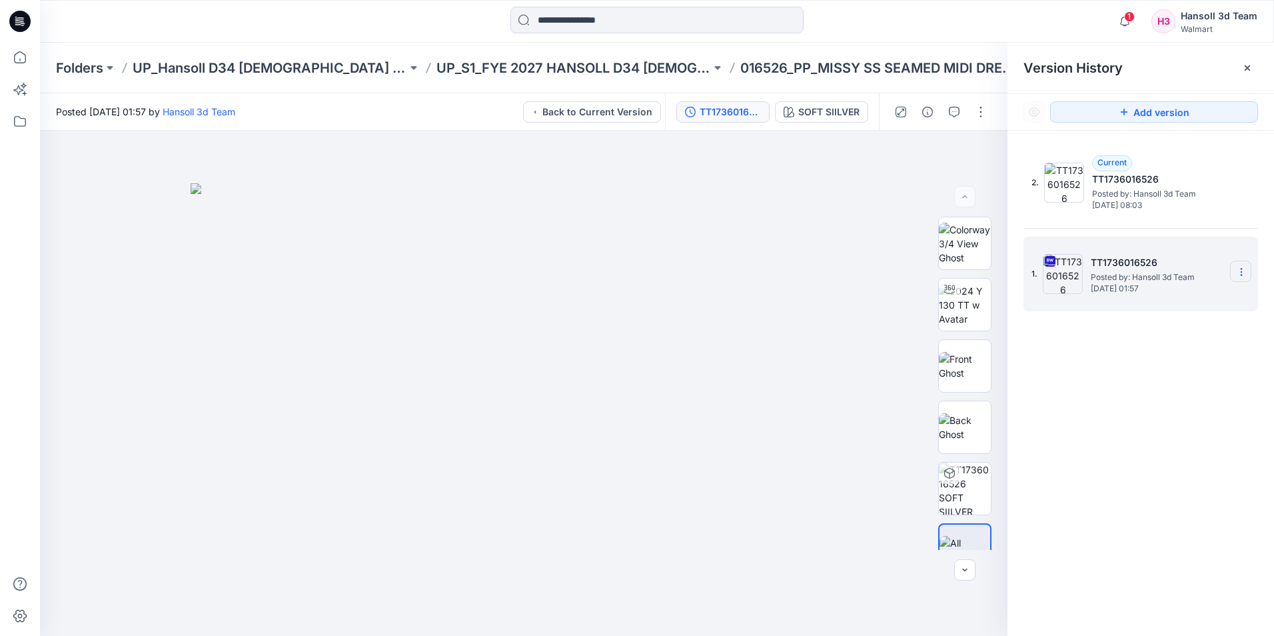
click at [1239, 274] on icon at bounding box center [1241, 271] width 11 height 11
click at [1070, 333] on div "2. Current TT1736016526 Posted by: Hansoll 3d Team Thursday, September 18, 2025…" at bounding box center [1140, 393] width 266 height 524
click at [987, 113] on button "button" at bounding box center [980, 111] width 21 height 21
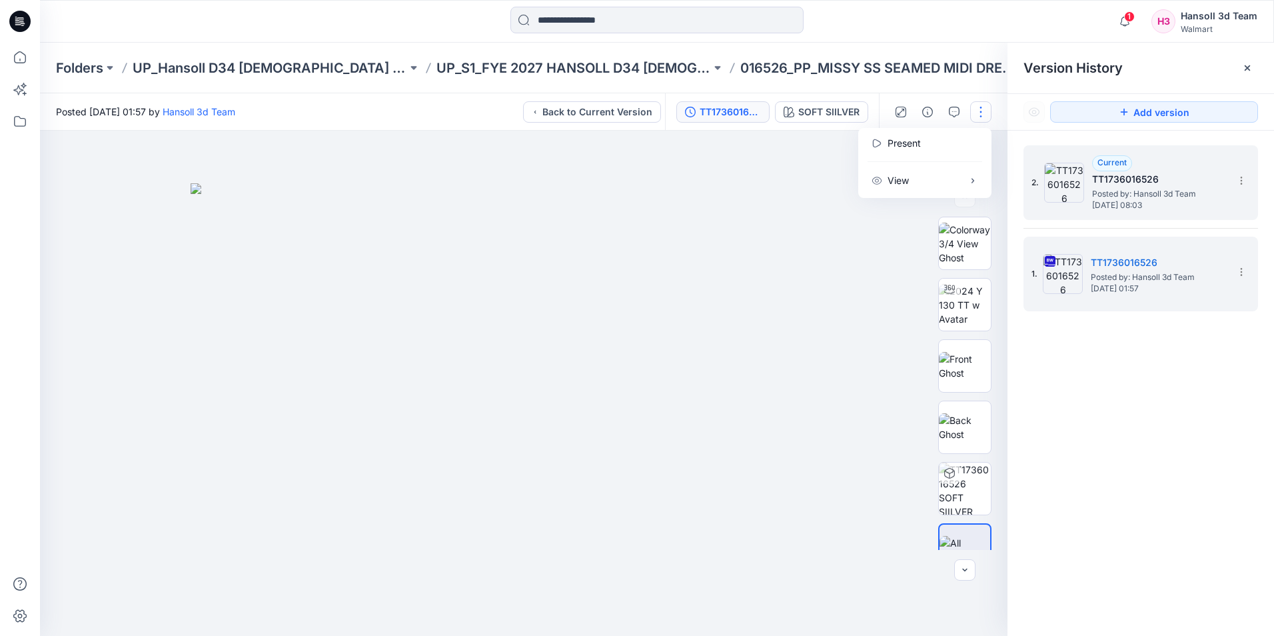
click at [1134, 187] on span "Posted by: Hansoll 3d Team" at bounding box center [1158, 193] width 133 height 13
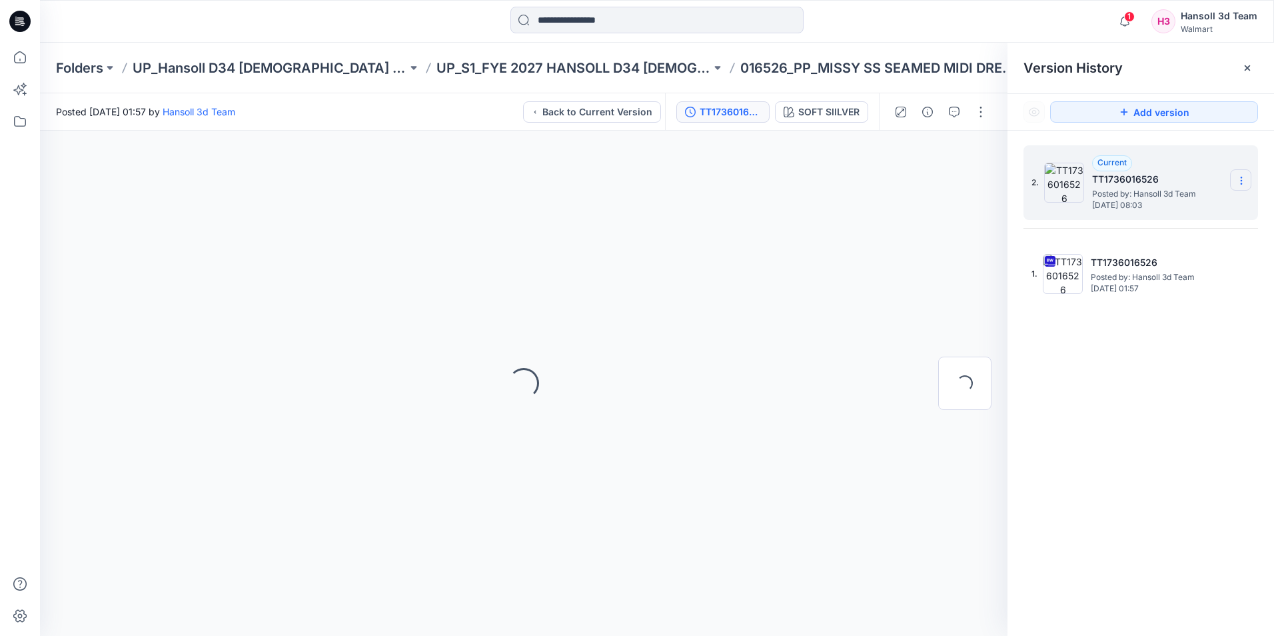
click at [1238, 176] on icon at bounding box center [1241, 180] width 11 height 11
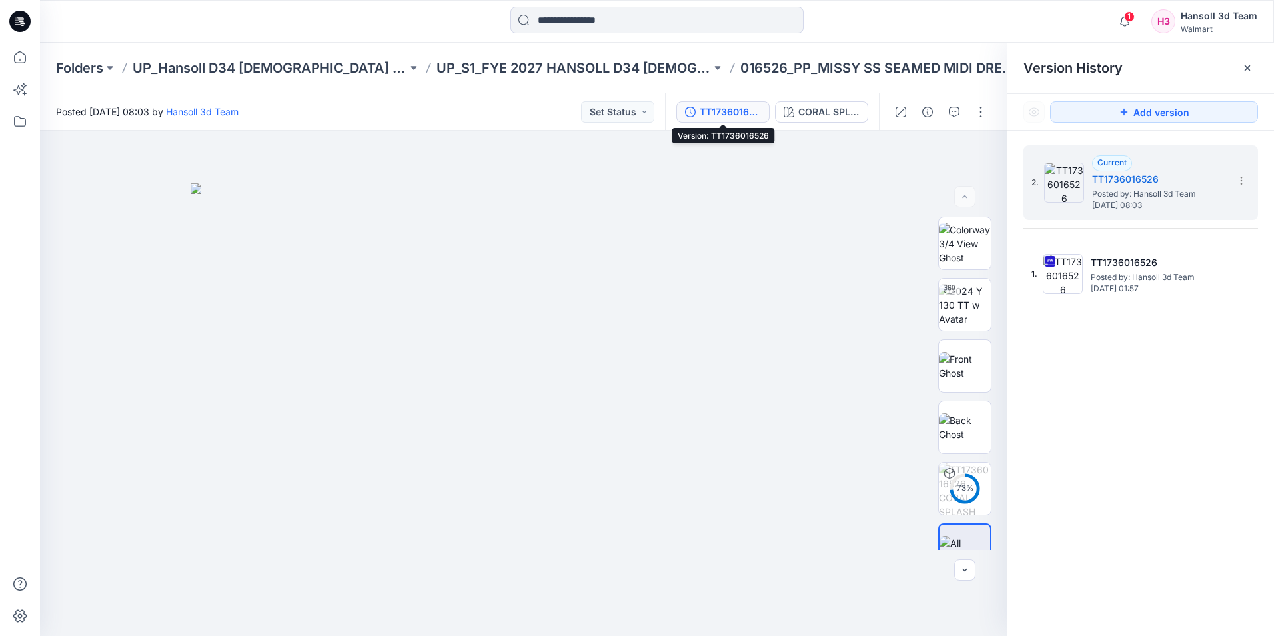
click at [695, 119] on button "TT1736016526" at bounding box center [722, 111] width 93 height 21
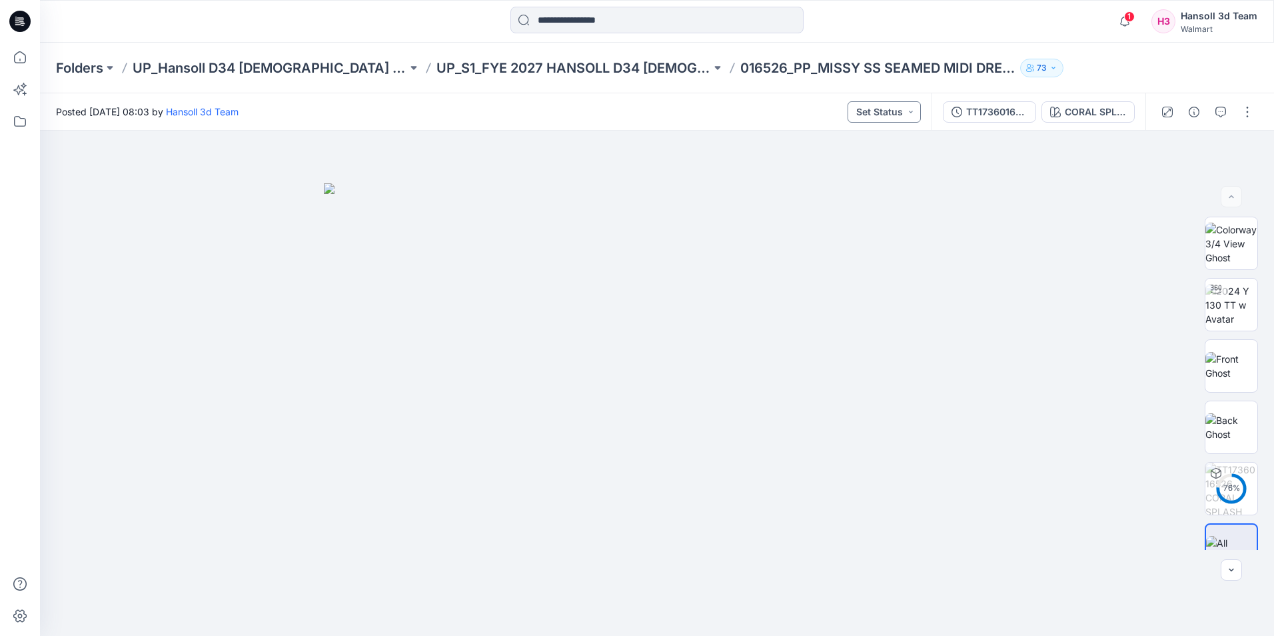
click at [871, 117] on button "Set Status" at bounding box center [883, 111] width 73 height 21
click at [894, 112] on button "Set Status" at bounding box center [883, 111] width 73 height 21
click at [1017, 117] on div "TT1736016526" at bounding box center [996, 112] width 61 height 15
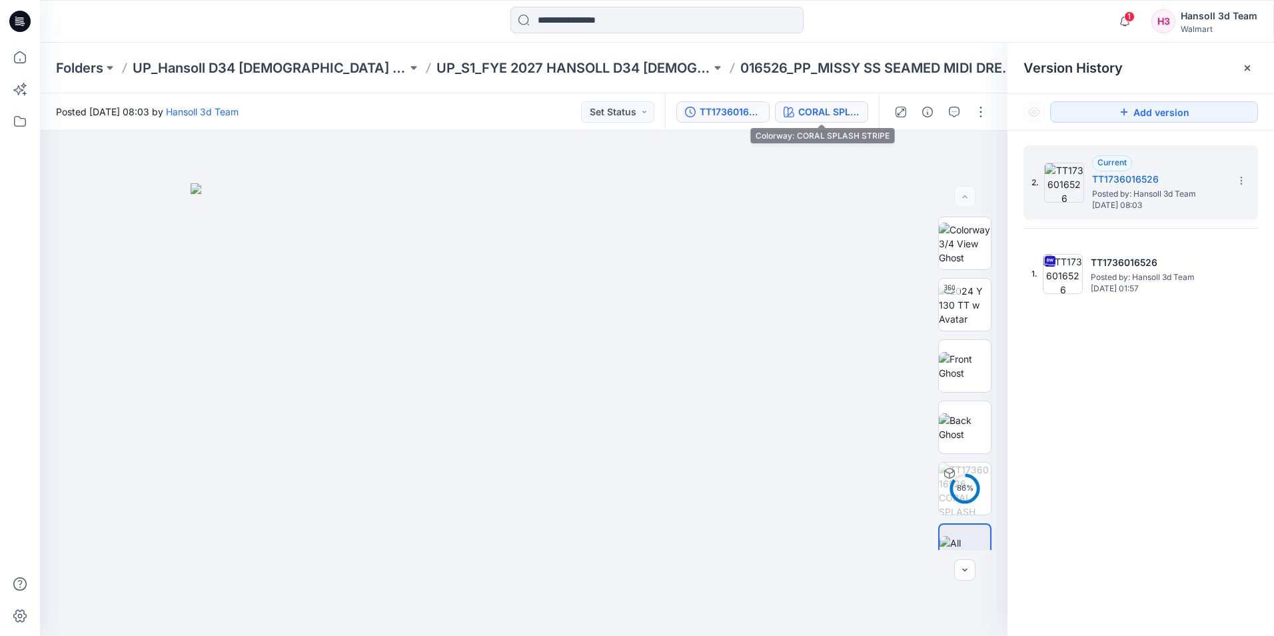
click at [800, 111] on div "CORAL SPLASH STRIPE" at bounding box center [828, 112] width 61 height 15
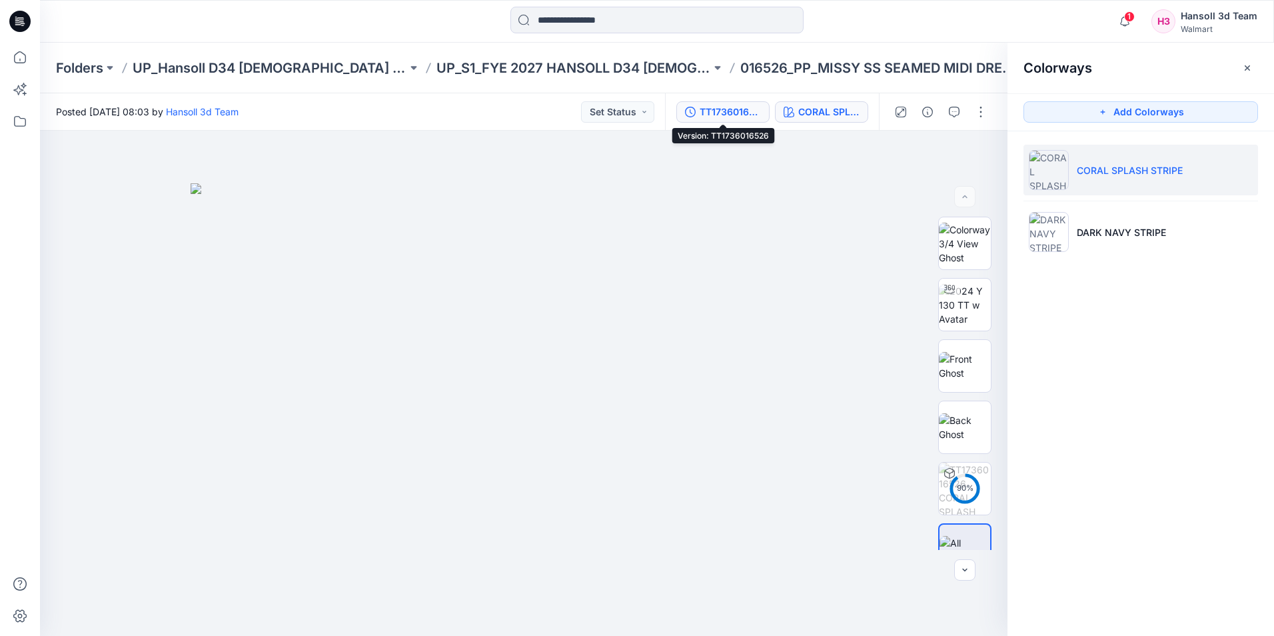
click at [748, 112] on div "TT1736016526" at bounding box center [729, 112] width 61 height 15
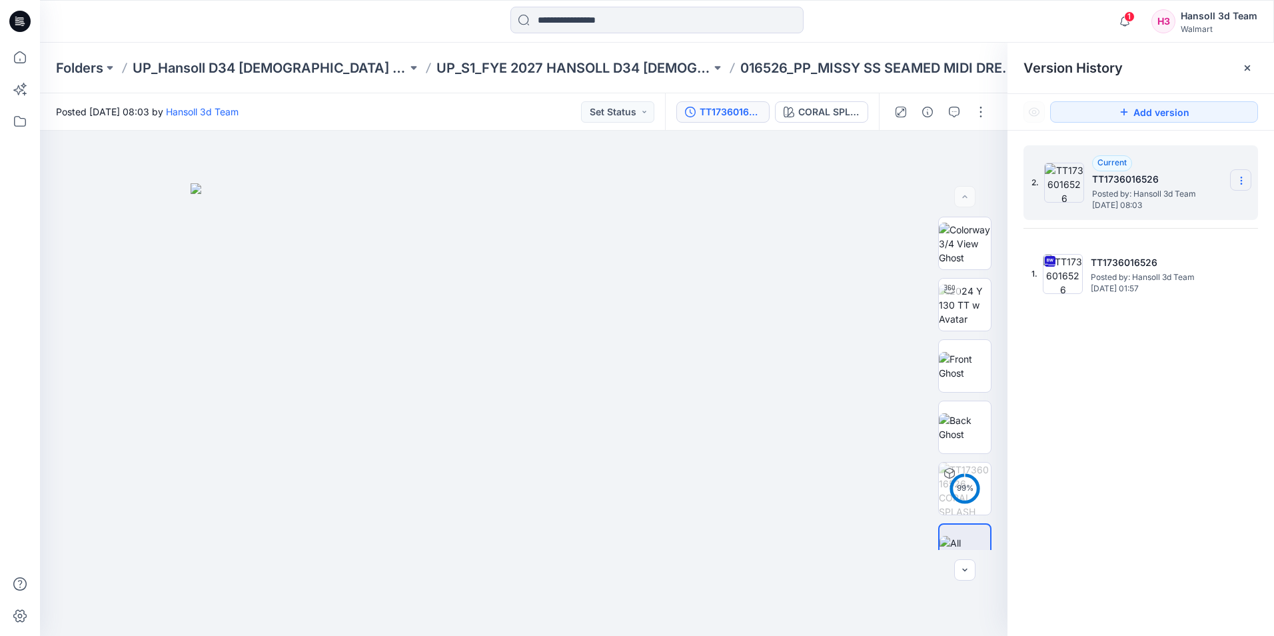
click at [1235, 181] on section at bounding box center [1240, 179] width 21 height 21
click at [1107, 467] on div "2. Current TT1736016526 Posted by: Hansoll 3d Team Thursday, September 18, 2025…" at bounding box center [1140, 393] width 266 height 524
click at [1244, 178] on icon at bounding box center [1241, 180] width 11 height 11
click at [1150, 267] on span "Delete Version" at bounding box center [1149, 266] width 63 height 16
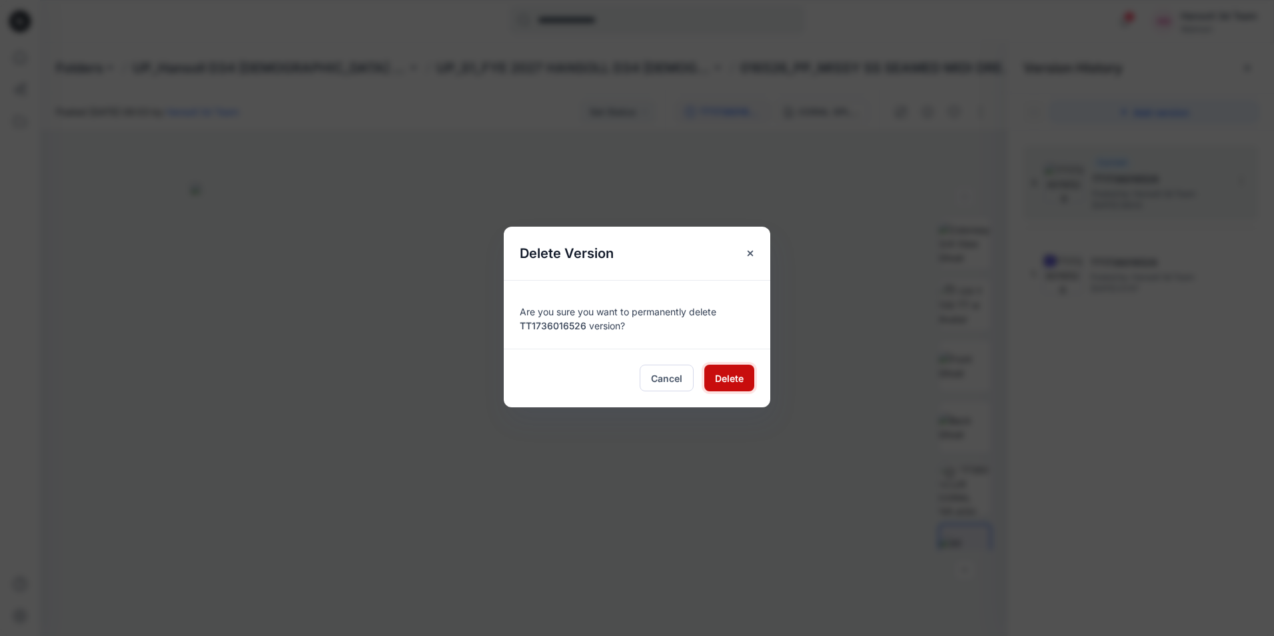
click at [739, 378] on span "Delete" at bounding box center [729, 378] width 29 height 14
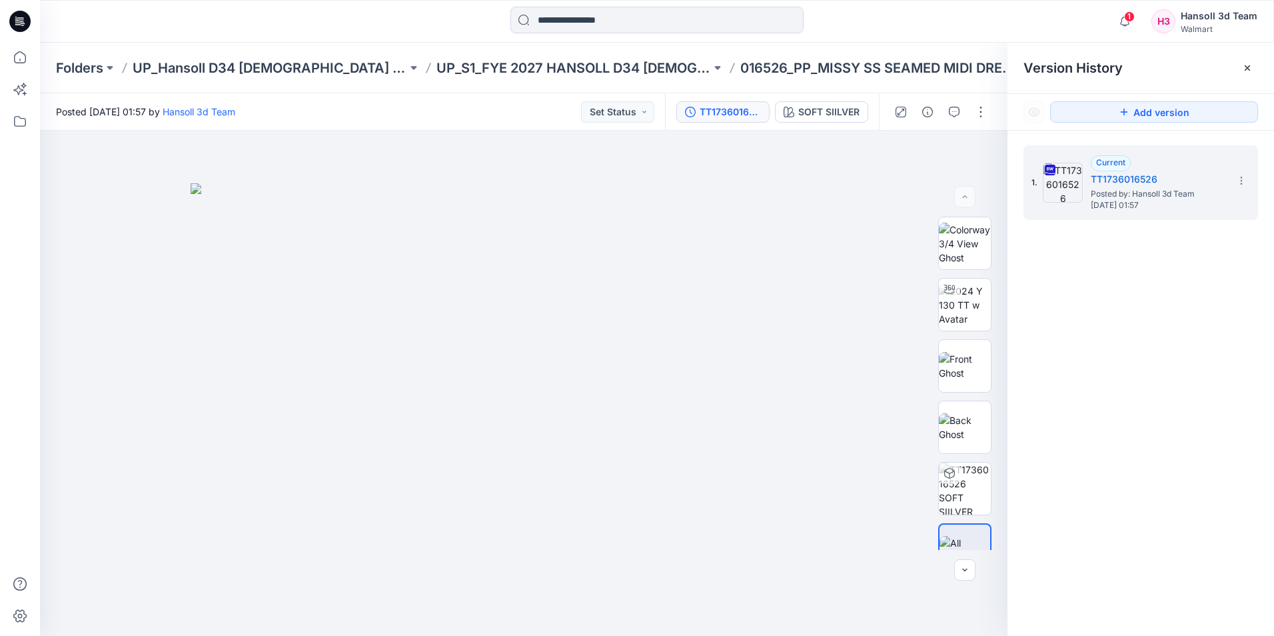
click at [642, 33] on div at bounding box center [656, 21] width 293 height 29
click at [623, 25] on input at bounding box center [656, 20] width 293 height 27
click at [1120, 352] on div "1. Current TT1736016526 Posted by: Hansoll 3d Team Monday, September 15, 2025 0…" at bounding box center [1140, 393] width 266 height 524
click at [803, 113] on div "SOFT SIILVER" at bounding box center [828, 112] width 61 height 15
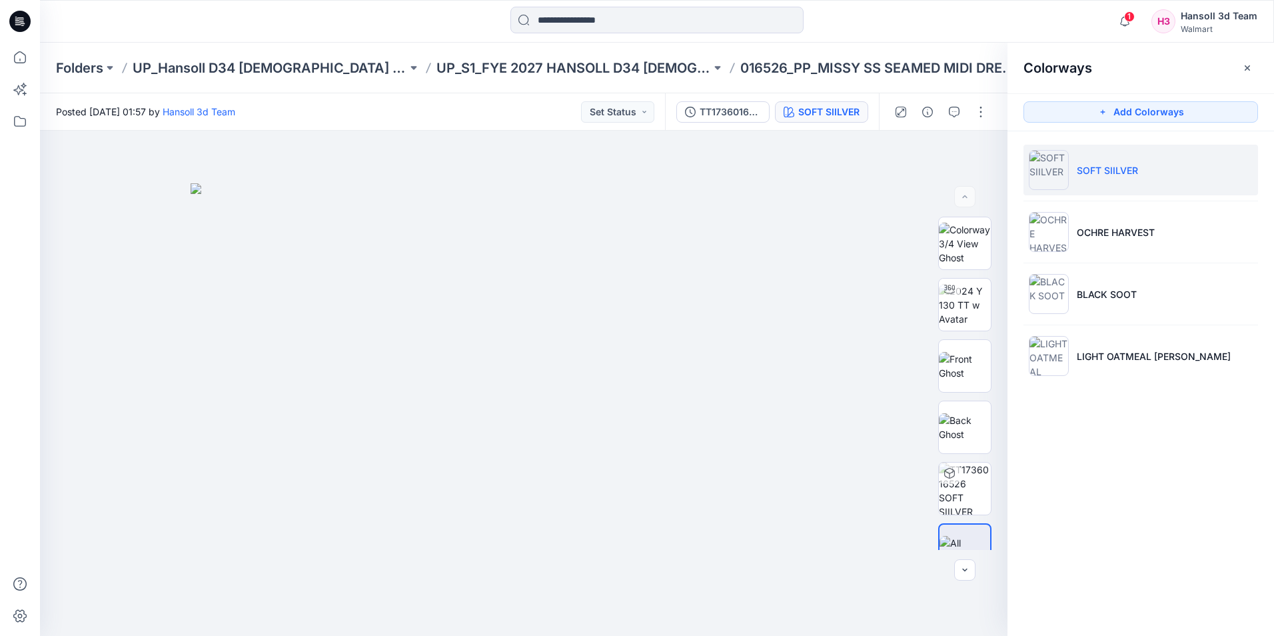
click at [797, 117] on button "SOFT SIILVER" at bounding box center [821, 111] width 93 height 21
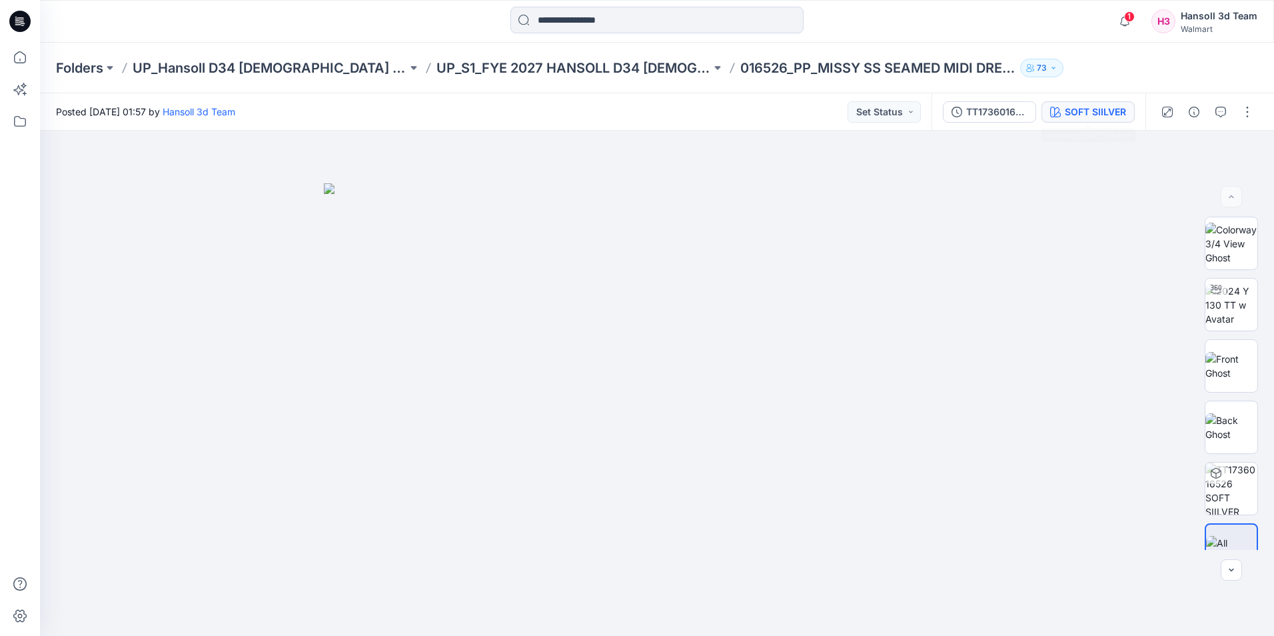
click at [1082, 115] on div "SOFT SIILVER" at bounding box center [1095, 112] width 61 height 15
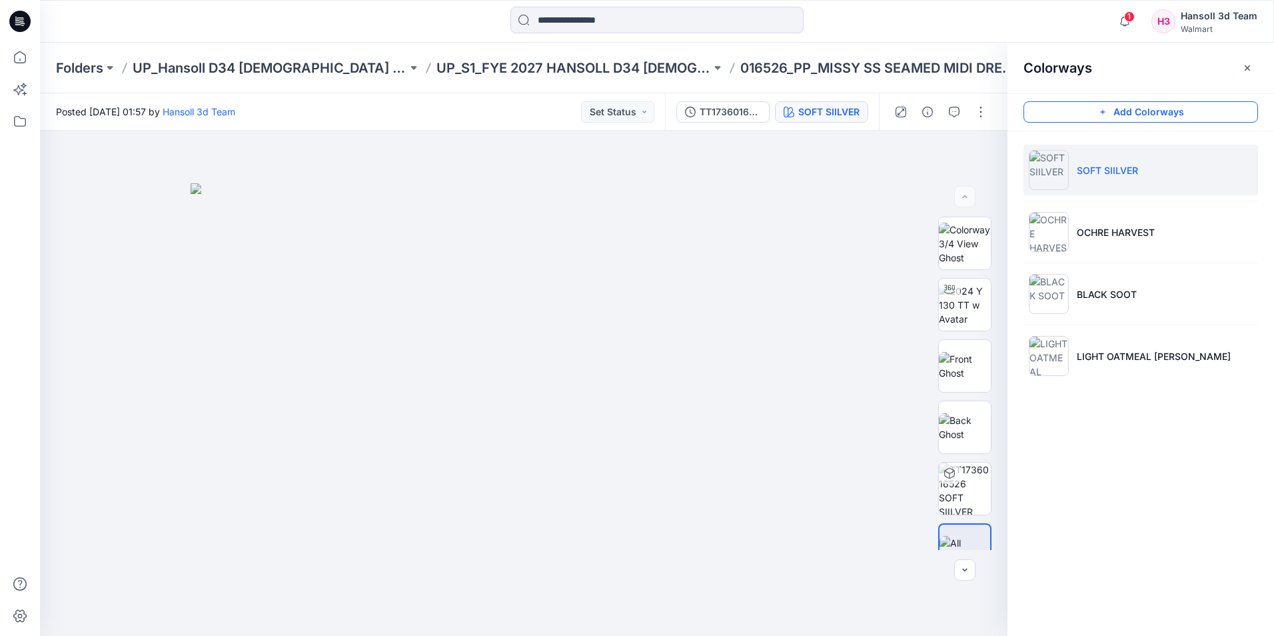
click at [1154, 118] on button "Add Colorways" at bounding box center [1140, 111] width 234 height 21
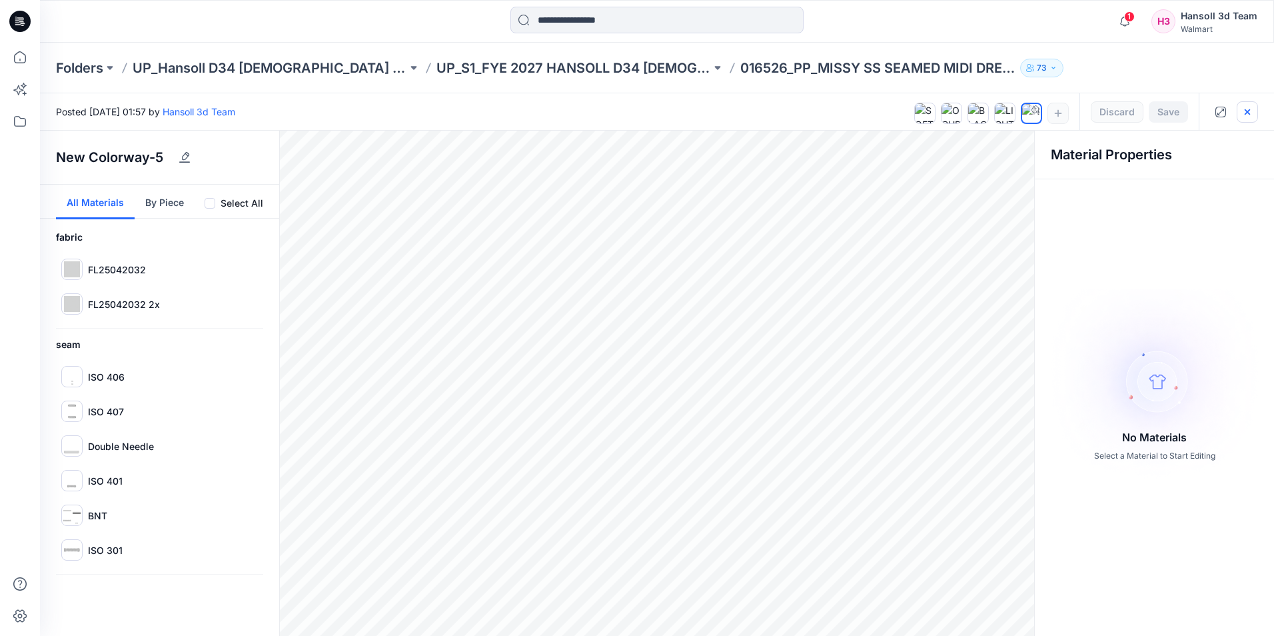
click at [1250, 112] on icon "button" at bounding box center [1247, 112] width 11 height 11
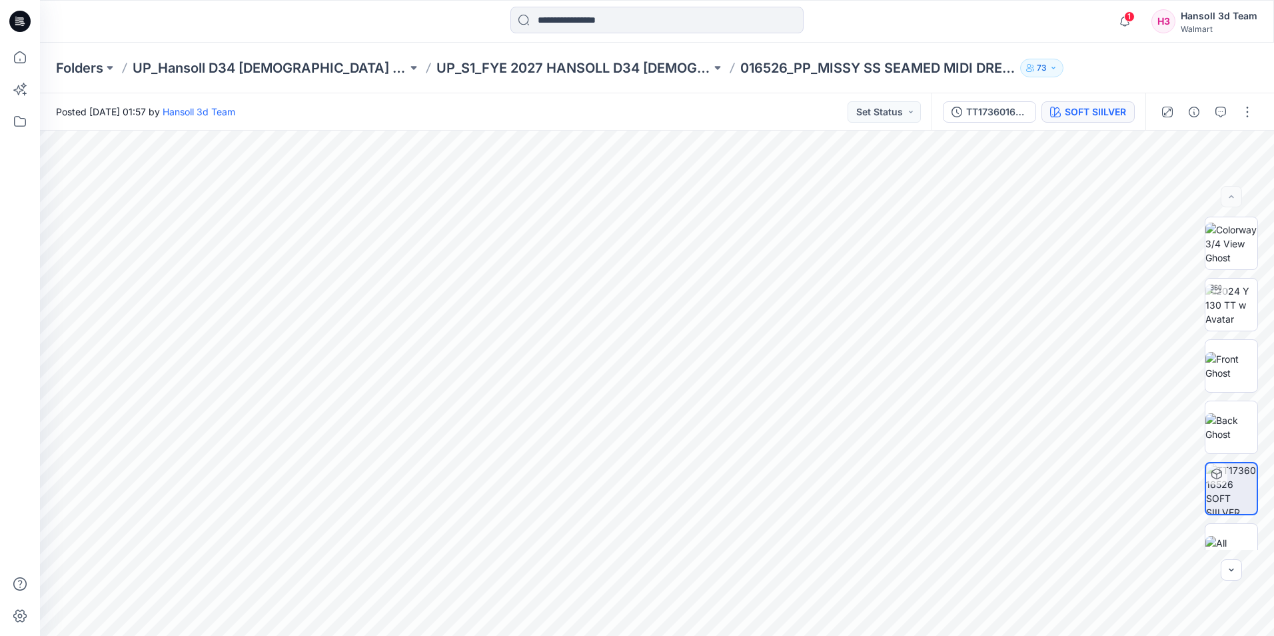
click at [1092, 120] on button "SOFT SIILVER" at bounding box center [1087, 111] width 93 height 21
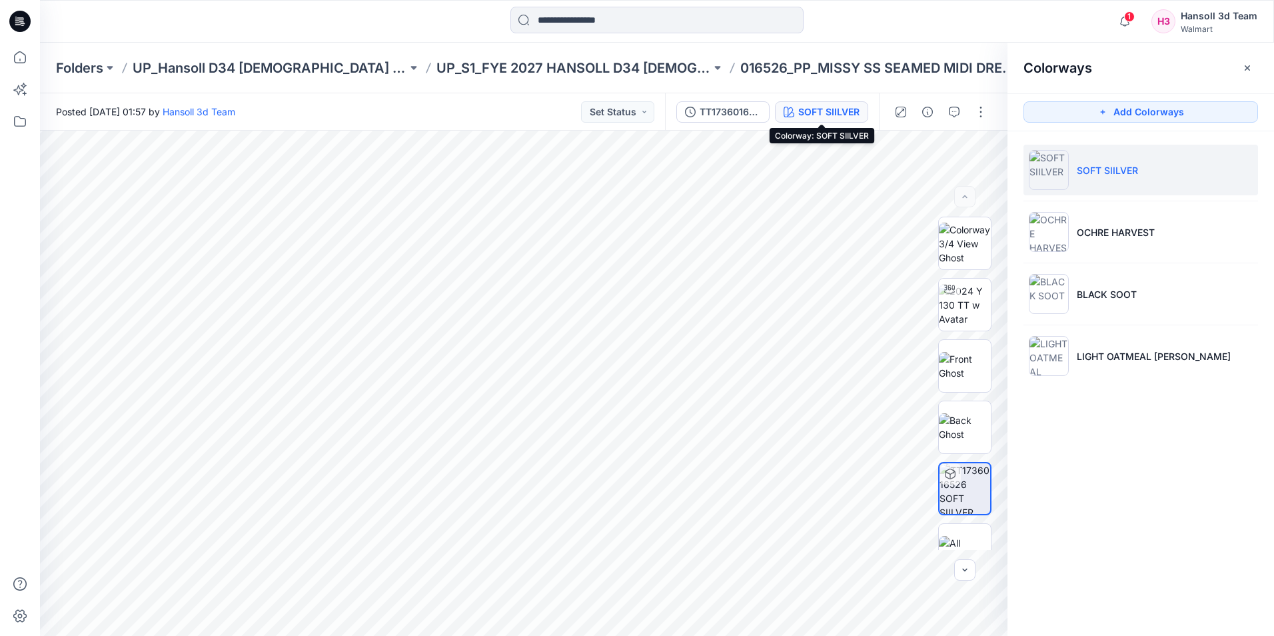
click at [804, 109] on div "SOFT SIILVER" at bounding box center [828, 112] width 61 height 15
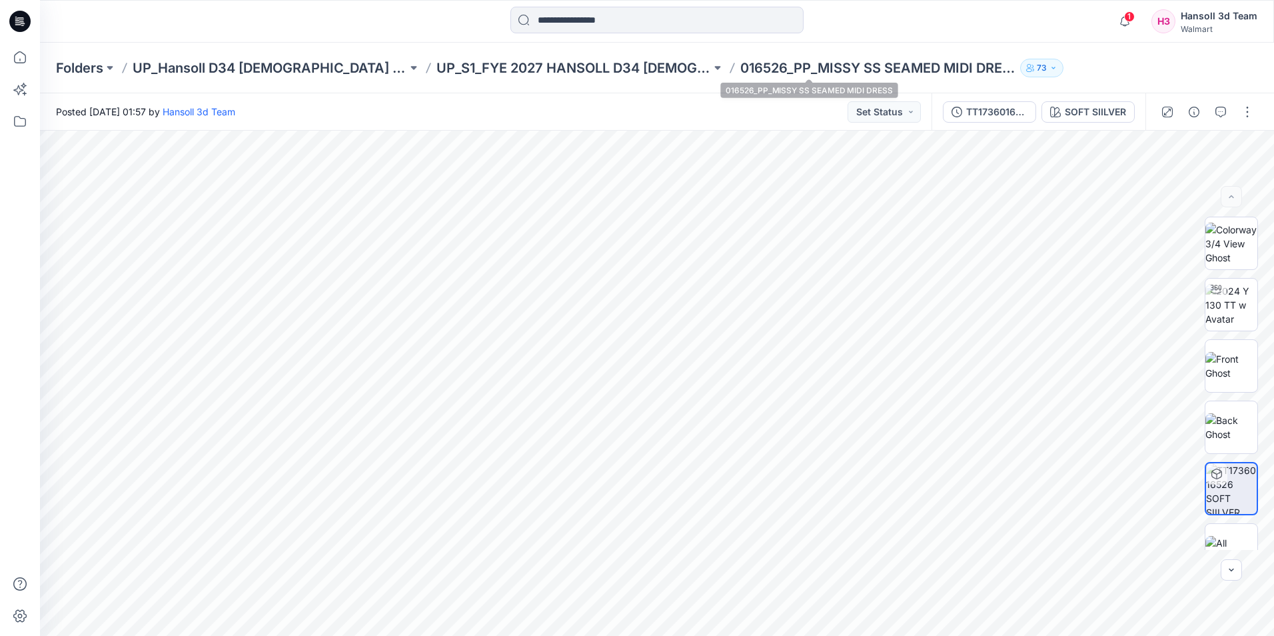
click at [795, 72] on p "016526_PP_MISSY SS SEAMED MIDI DRESS" at bounding box center [877, 68] width 274 height 19
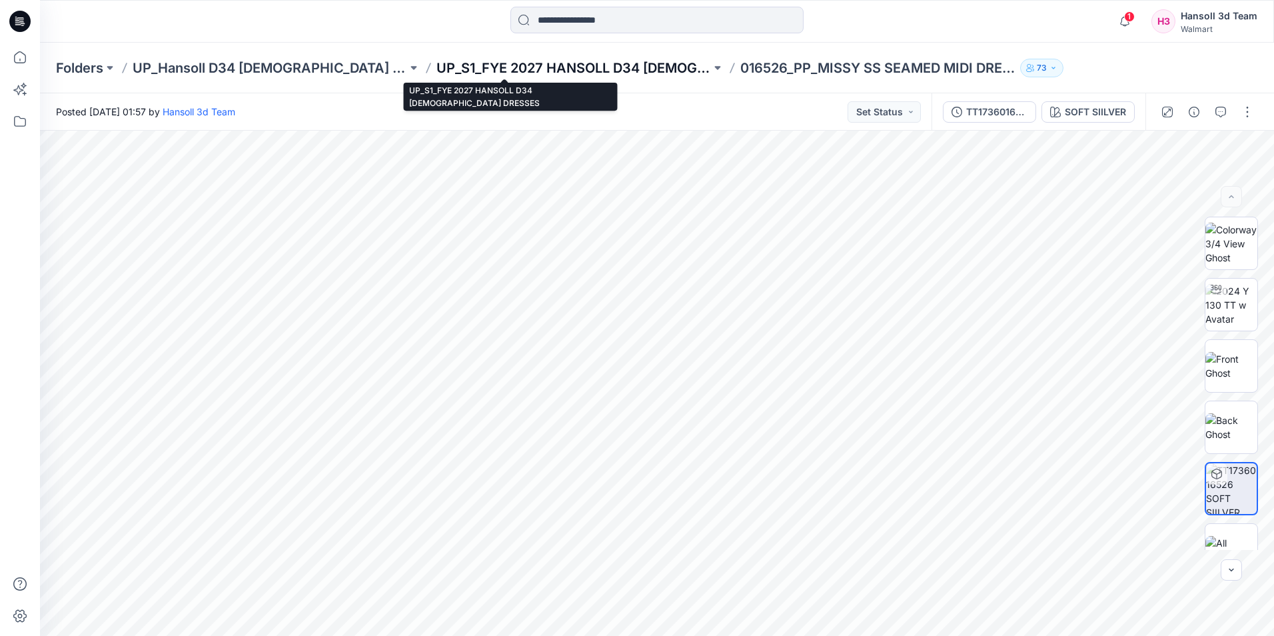
click at [587, 71] on p "UP_S1_FYE 2027 HANSOLL D34 [DEMOGRAPHIC_DATA] DRESSES" at bounding box center [573, 68] width 274 height 19
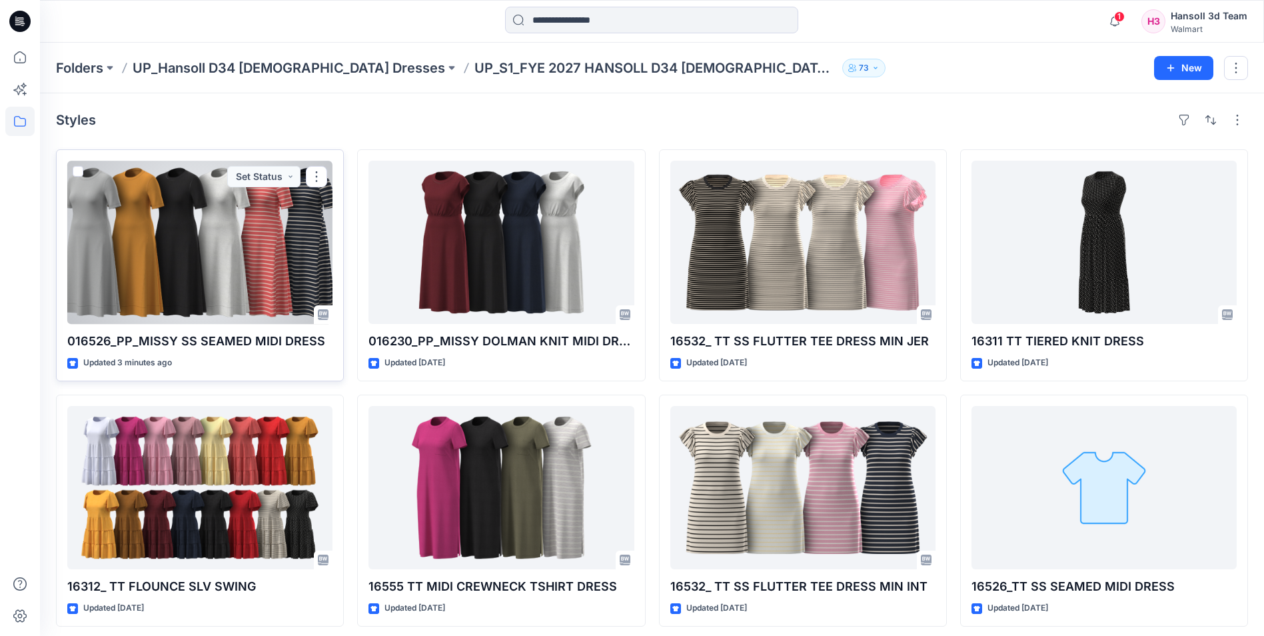
click at [191, 248] on div at bounding box center [199, 242] width 265 height 163
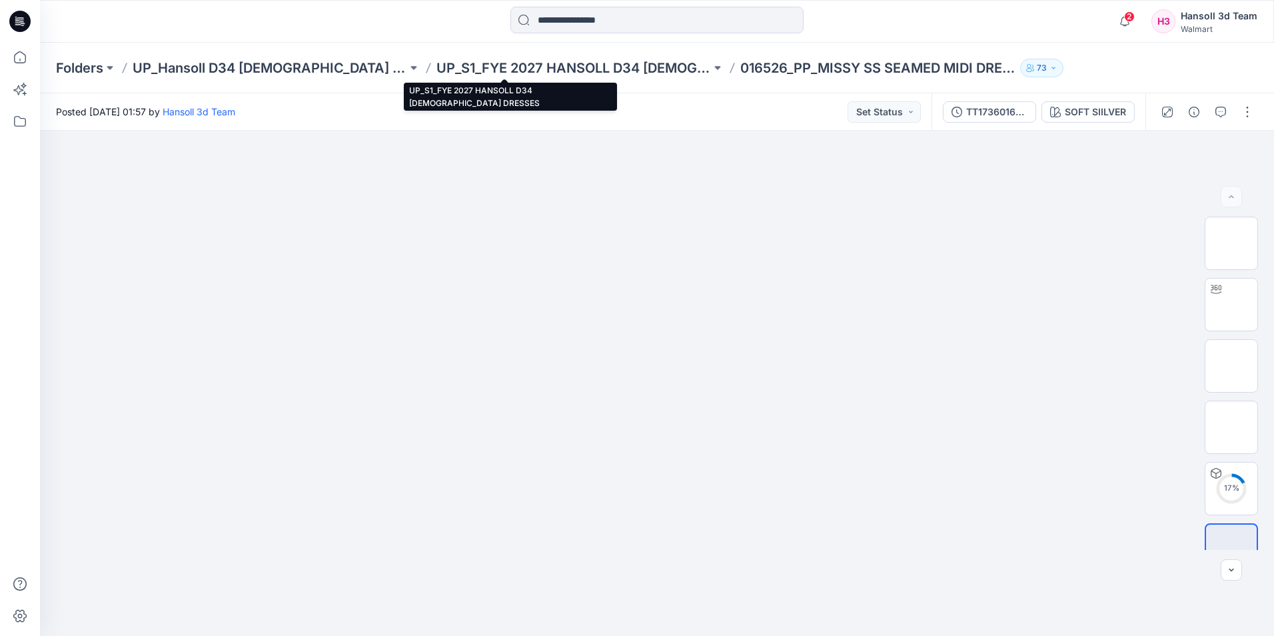
click at [562, 75] on p "UP_S1_FYE 2027 HANSOLL D34 [DEMOGRAPHIC_DATA] DRESSES" at bounding box center [573, 68] width 274 height 19
